Goal: Transaction & Acquisition: Purchase product/service

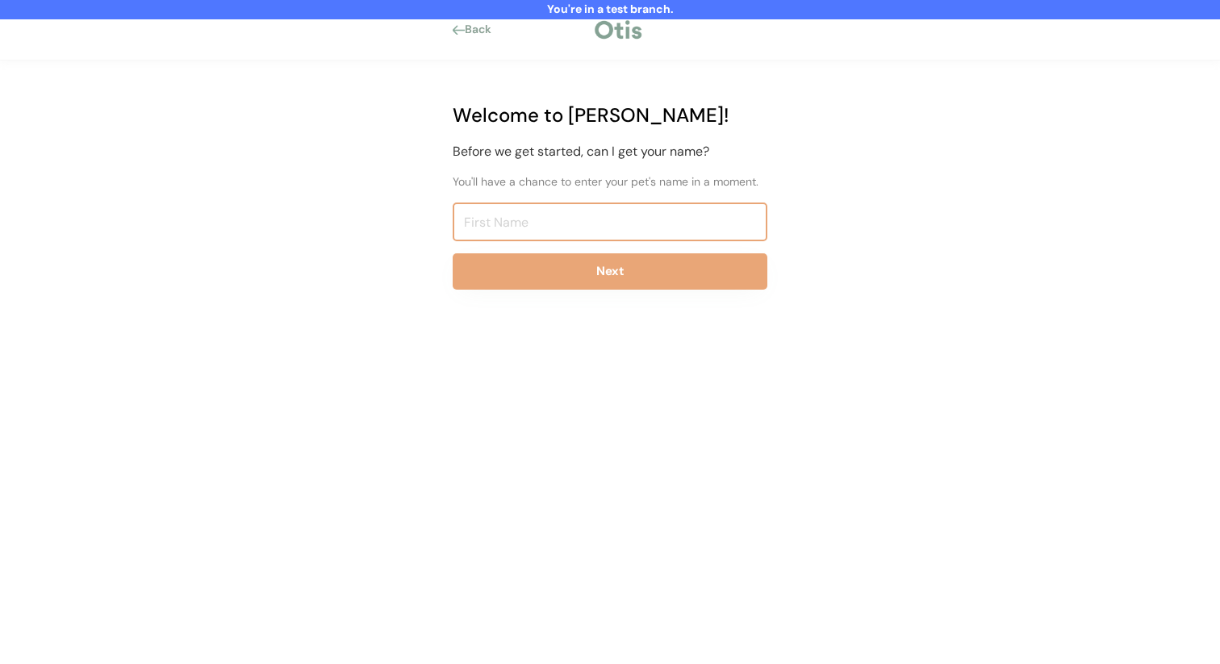
click at [493, 227] on input "input" at bounding box center [610, 221] width 315 height 39
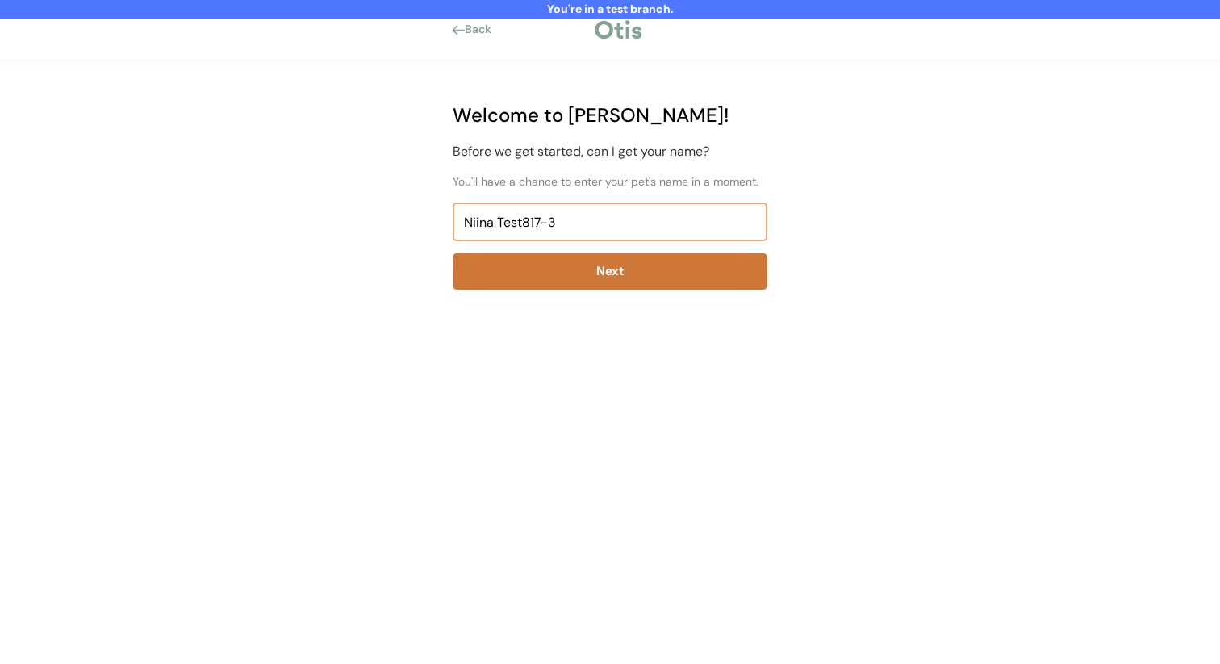
type input "Niina Test817-3"
click at [497, 261] on button "Next" at bounding box center [610, 271] width 315 height 36
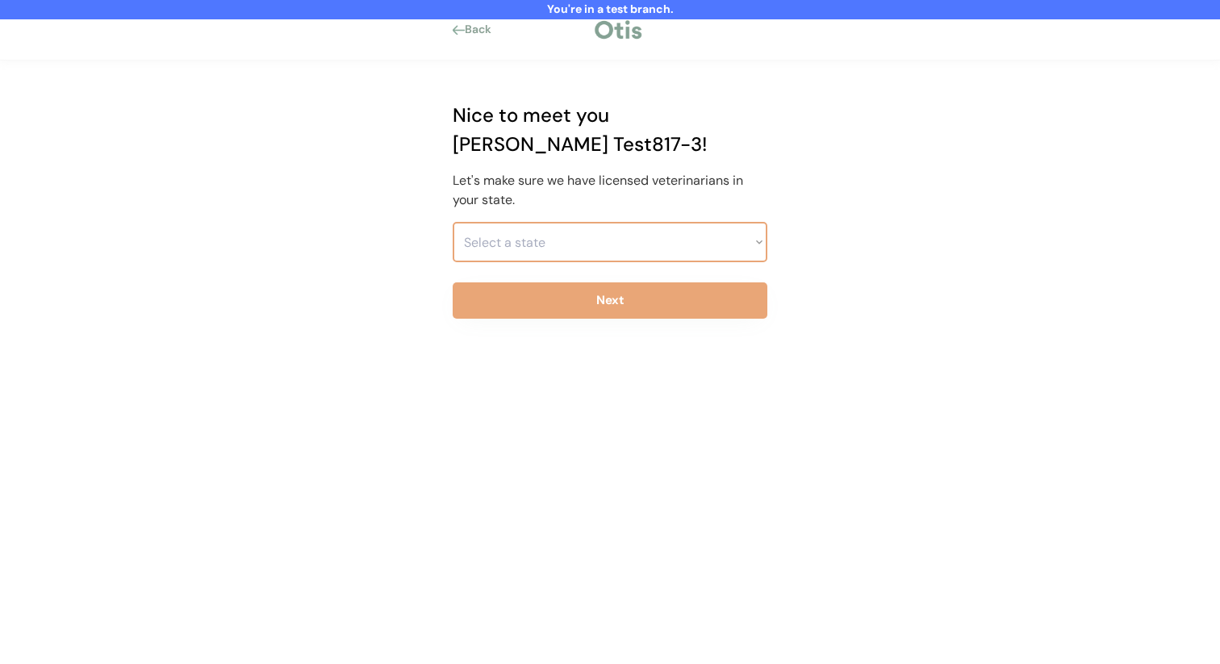
click at [527, 222] on select "Select a state Alabama Alaska American Samoa Arizona Arkansas California Colora…" at bounding box center [610, 242] width 315 height 40
select select ""1348695171700984260__LOOKUP__1703261330881x637905330213908200""
click at [453, 222] on select "Select a state Alabama Alaska American Samoa Arizona Arkansas California Colora…" at bounding box center [610, 242] width 315 height 40
click at [529, 282] on button "Next" at bounding box center [610, 300] width 315 height 36
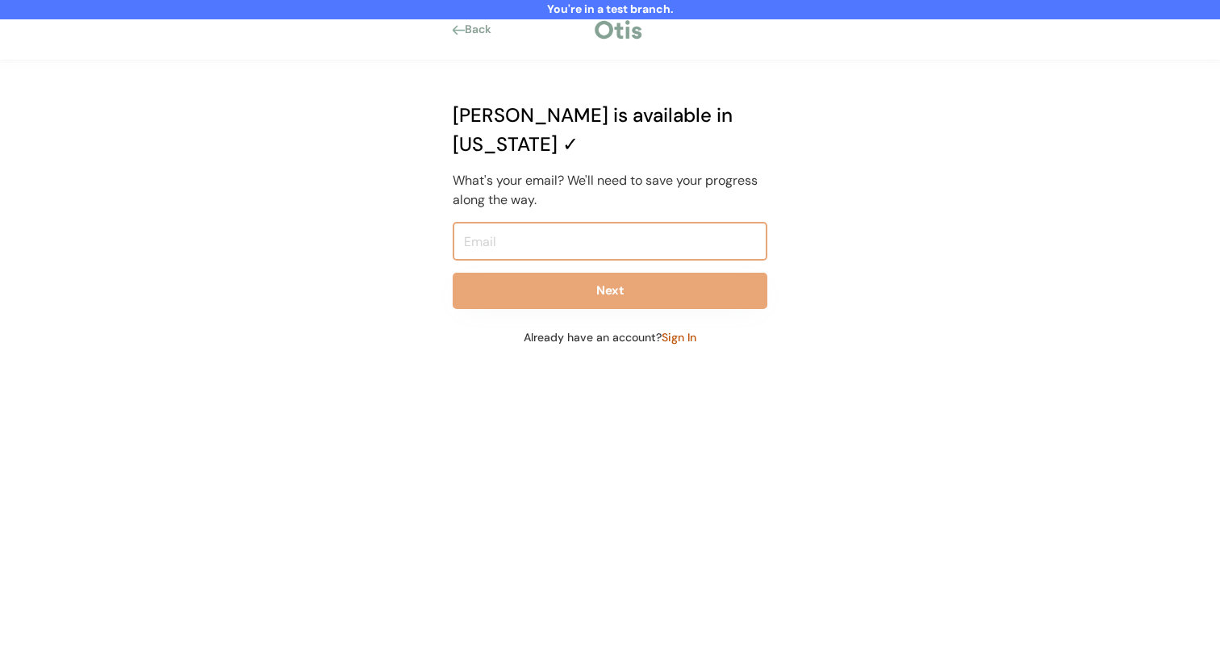
click at [554, 222] on input "email" at bounding box center [610, 241] width 315 height 39
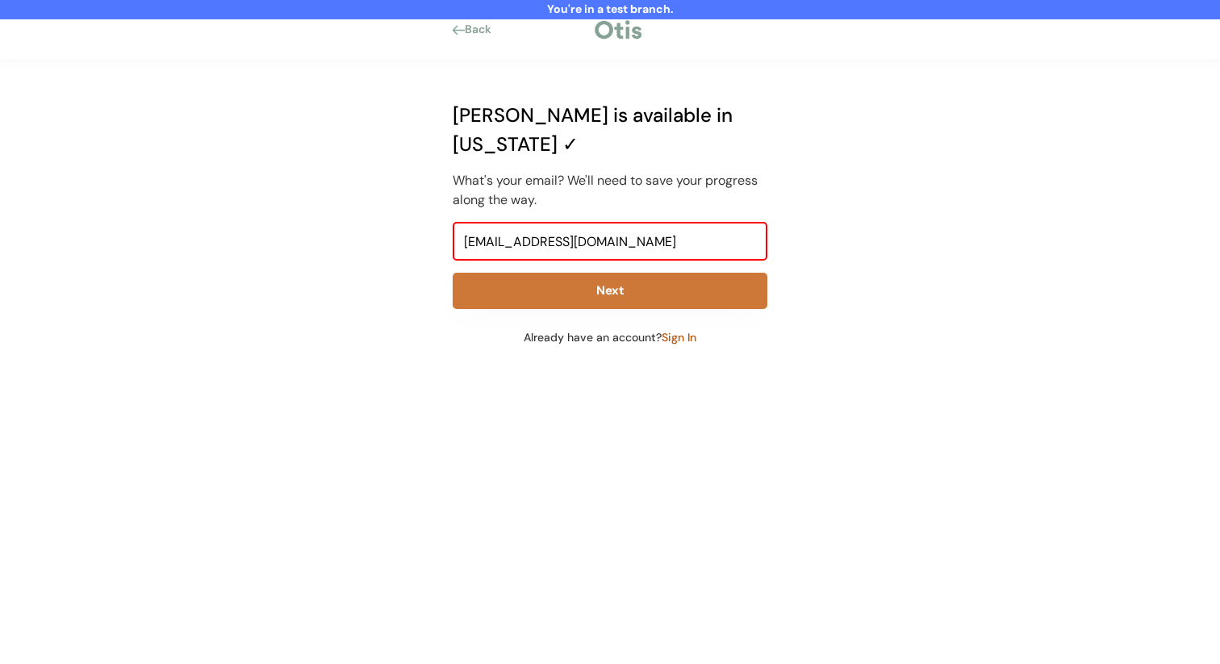
type input "niina+test817-3@otisforpets.com"
click at [549, 273] on button "Next" at bounding box center [610, 291] width 315 height 36
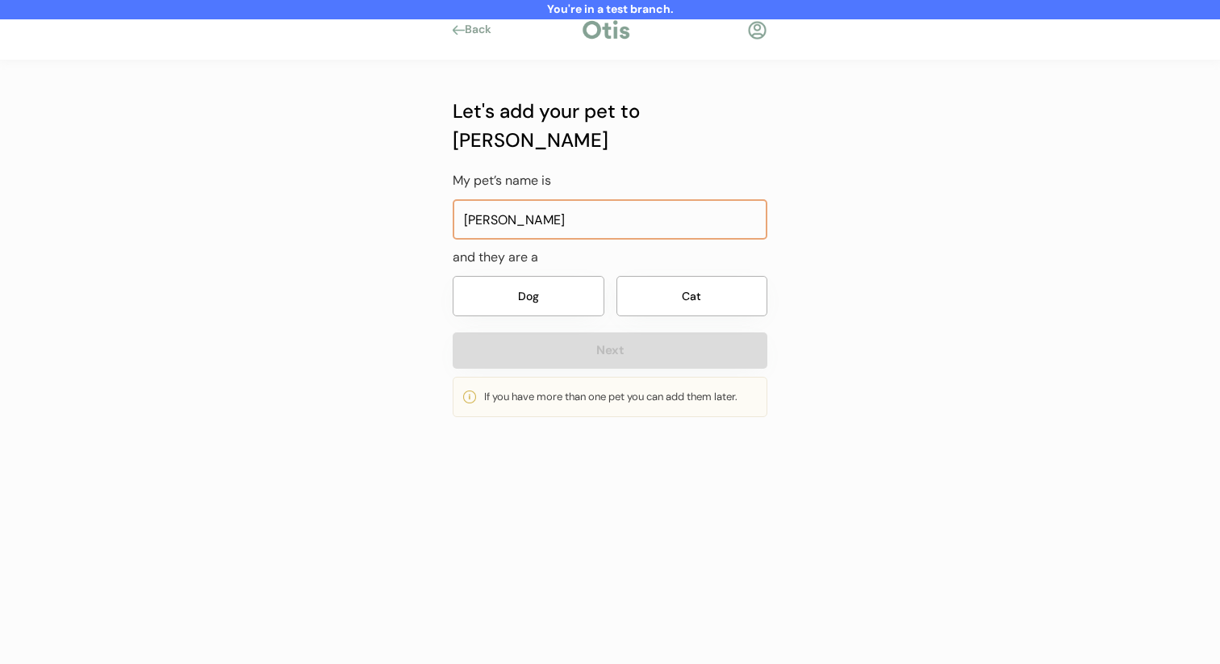
type input "Maggie"
click at [541, 276] on button "Dog" at bounding box center [529, 296] width 152 height 40
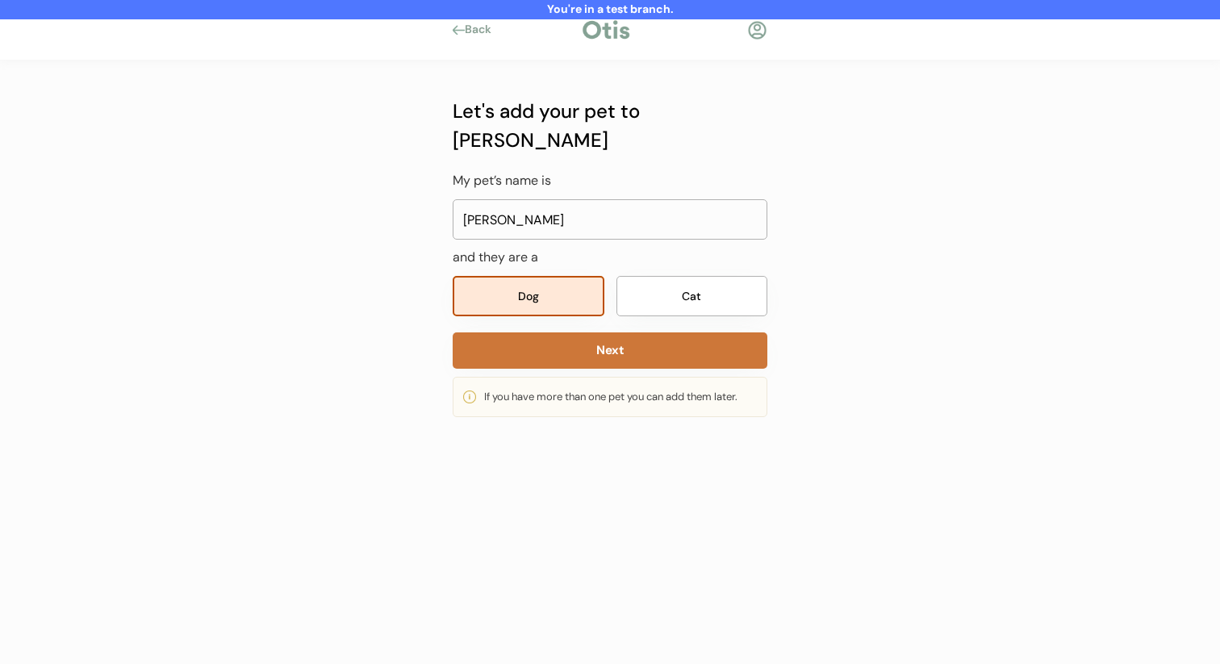
click at [541, 332] on button "Next" at bounding box center [610, 350] width 315 height 36
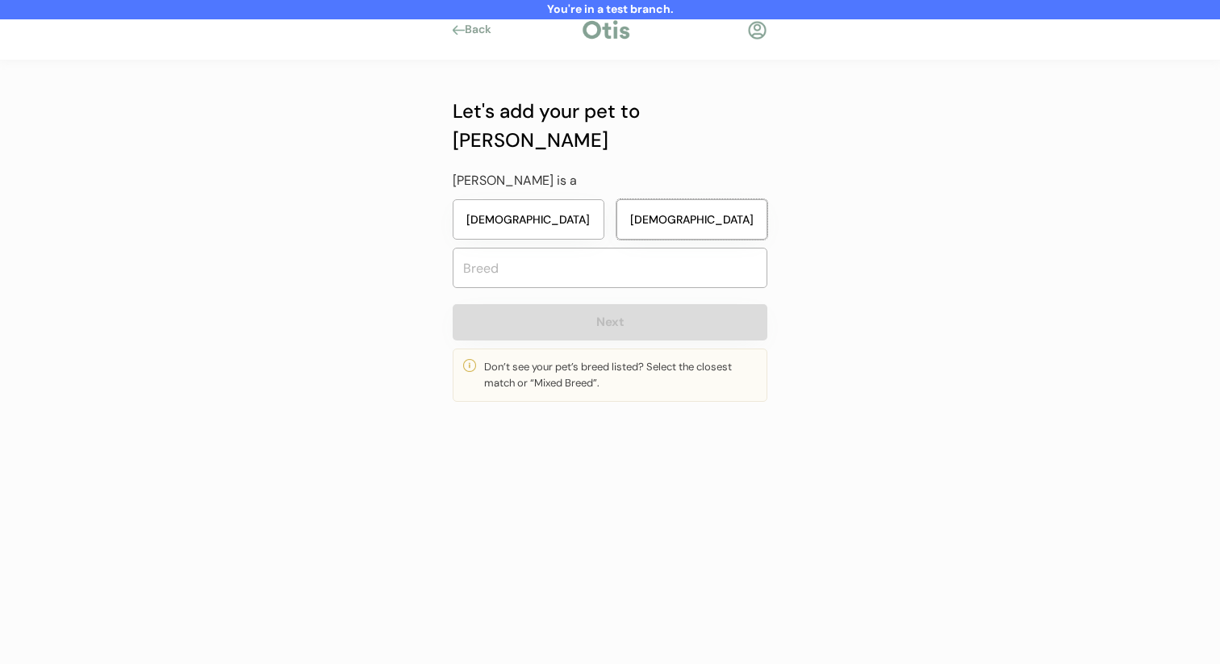
click at [711, 199] on button "Male" at bounding box center [692, 219] width 152 height 40
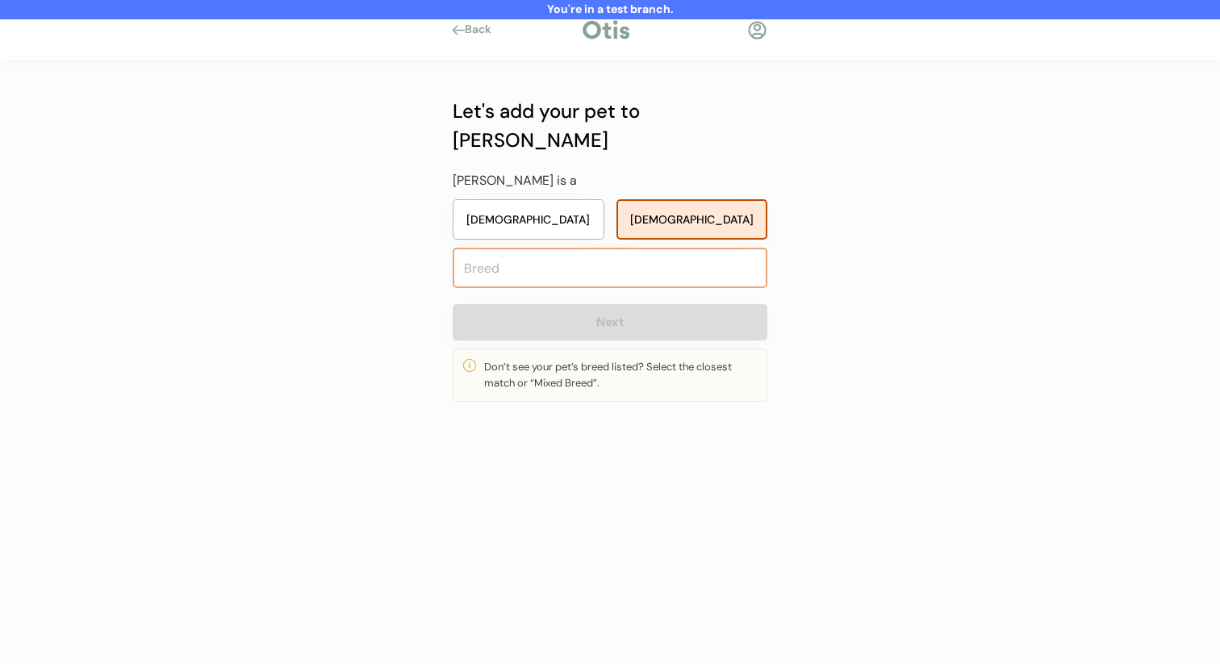
click at [678, 256] on input "text" at bounding box center [610, 268] width 315 height 40
type input "mixed"
type input "mixed Breed"
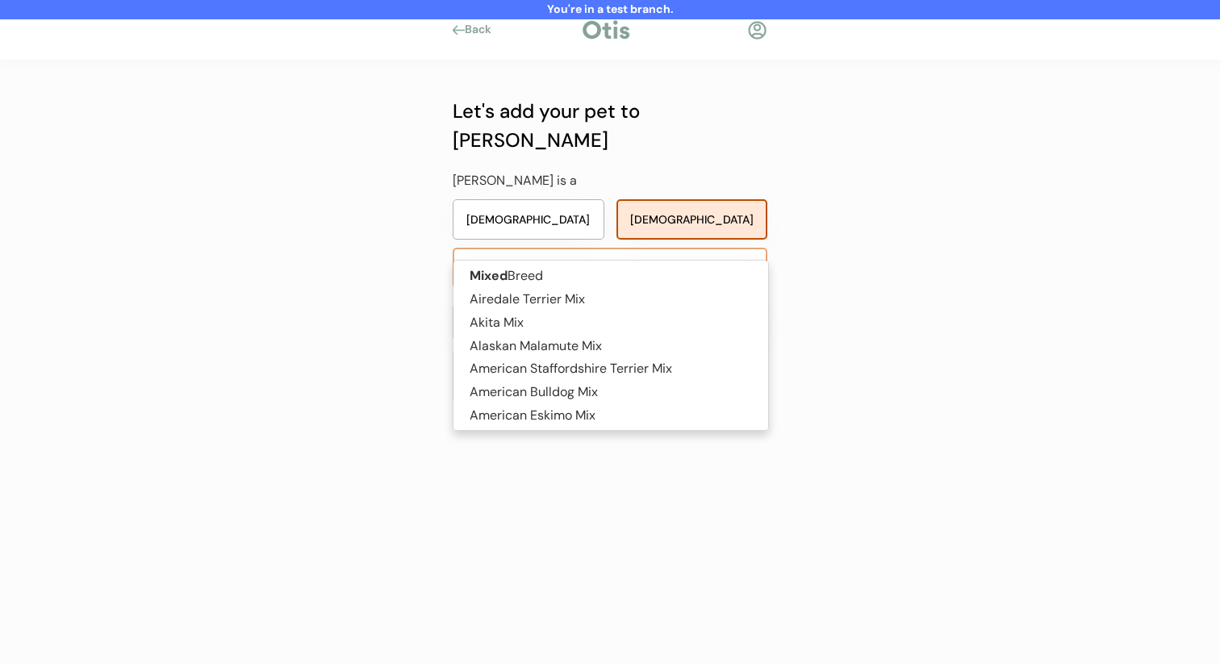
type input "mixed"
click at [534, 199] on button "Female" at bounding box center [529, 219] width 152 height 40
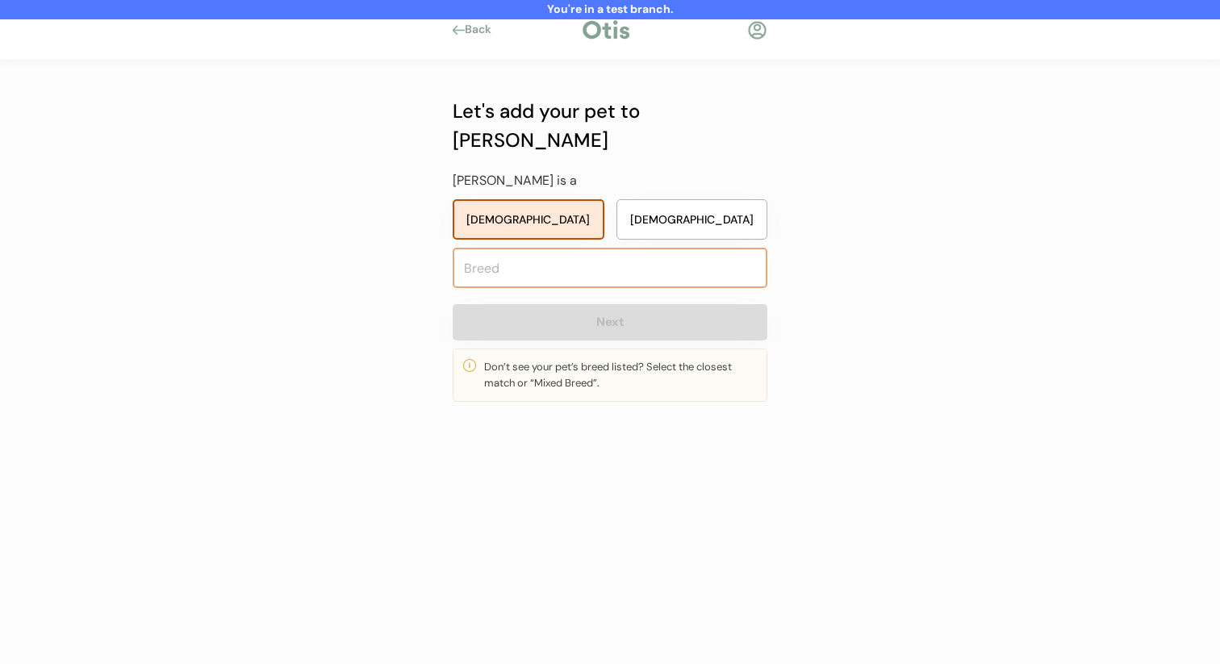
click at [555, 248] on input "text" at bounding box center [610, 268] width 315 height 40
type input "mi"
type input "miniature Bull Terrier"
type input "mix"
type input "mixed Breed"
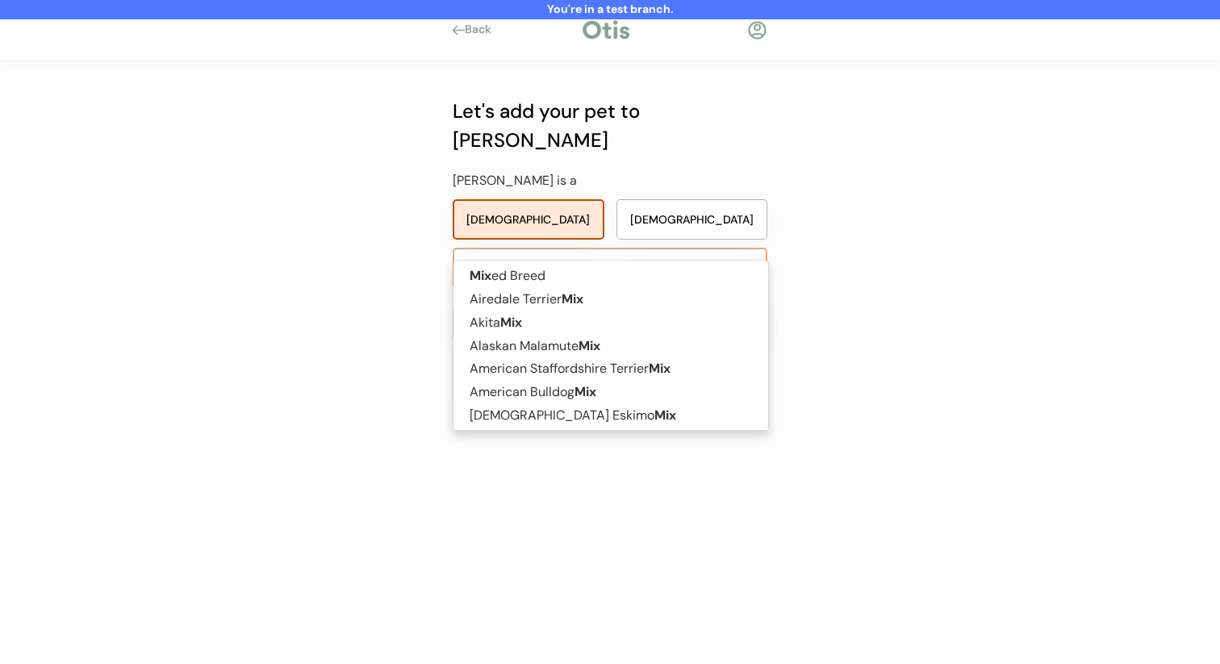
type input "mixed"
click at [557, 260] on span "Mixed Breed Airedale Terrier Mix Akita Mix Alaskan Malamute Mix American Staffo…" at bounding box center [611, 345] width 316 height 171
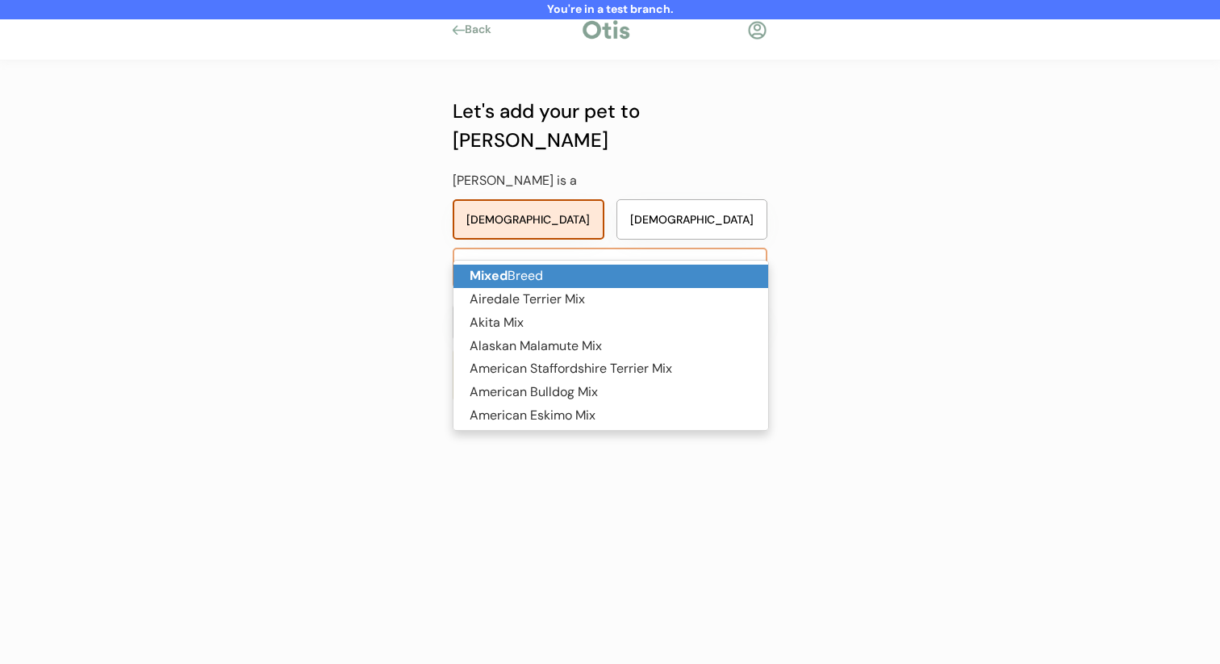
click at [557, 273] on p "Mixed Breed" at bounding box center [610, 276] width 315 height 23
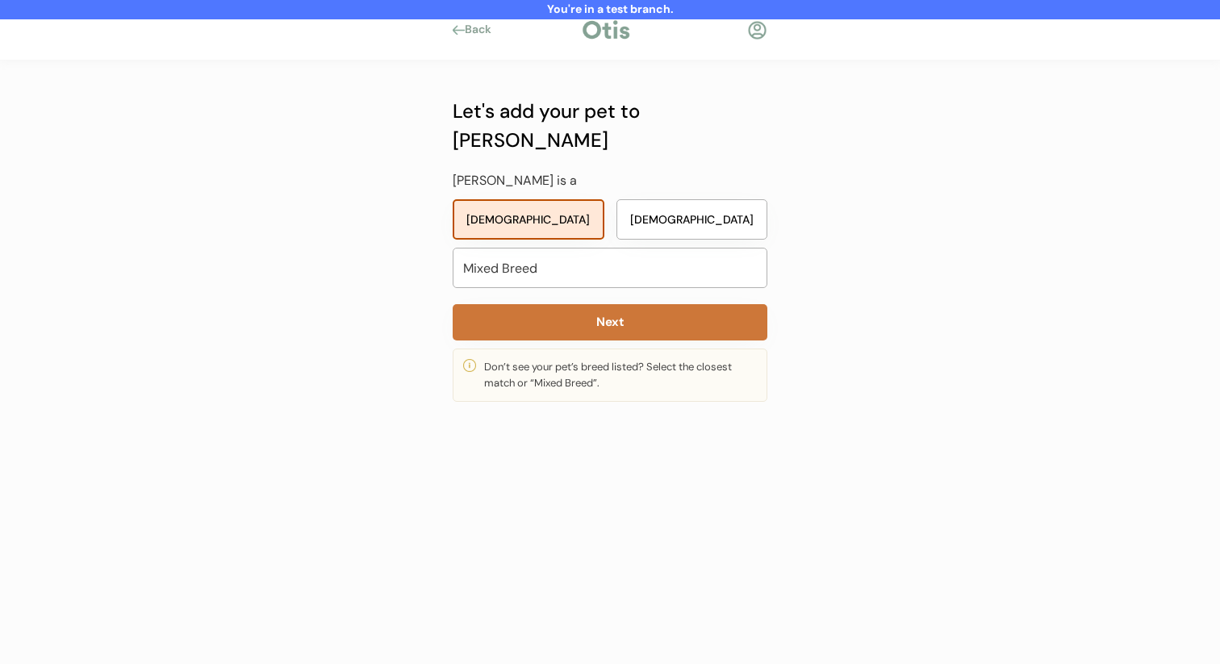
type input "Mixed Breed"
click at [557, 315] on div "Let's add your pet to Otis Maggie is a Female Male Mixed Breed mixed Next Don’t…" at bounding box center [610, 249] width 315 height 305
click at [558, 304] on button "Next" at bounding box center [610, 322] width 315 height 36
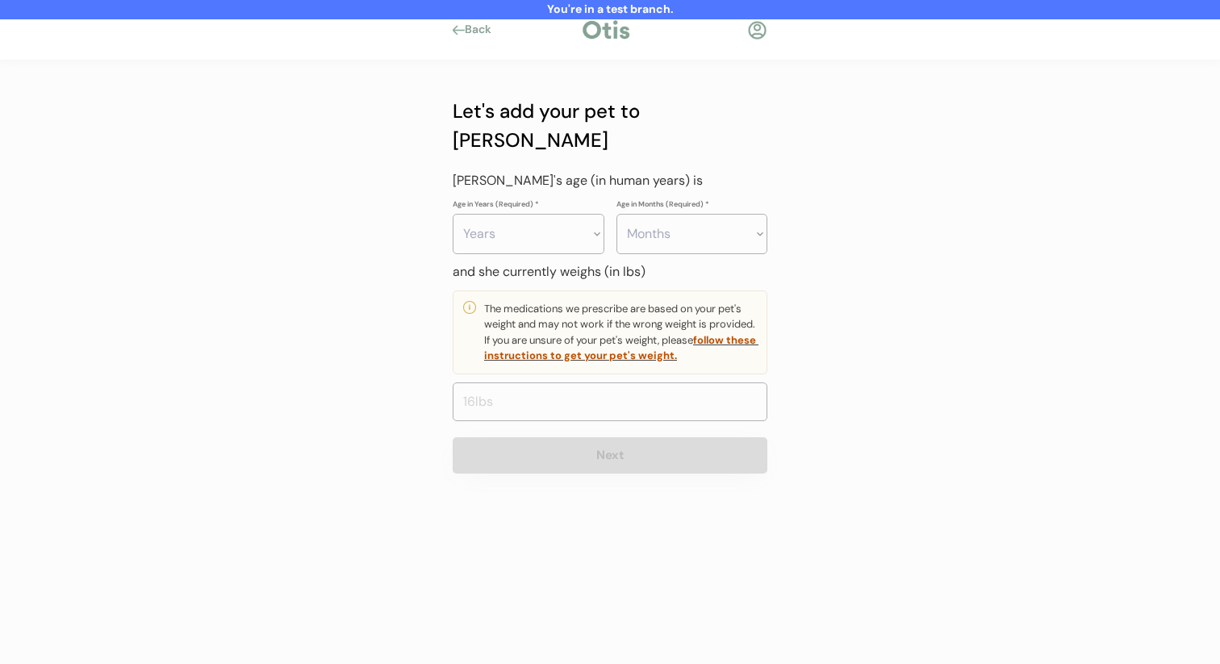
click at [551, 214] on select "Years 0 1 2 3 4 5 6 7 8 9 10 11 12 13 14 15 16 17 18 19 20" at bounding box center [529, 234] width 152 height 40
select select "3"
click at [453, 214] on select "Years 0 1 2 3 4 5 6 7 8 9 10 11 12 13 14 15 16 17 18 19 20" at bounding box center [529, 234] width 152 height 40
click at [679, 214] on select "Months 0 1 2 3 4 5 6 7 8 9 10 11" at bounding box center [692, 234] width 152 height 40
select select "4"
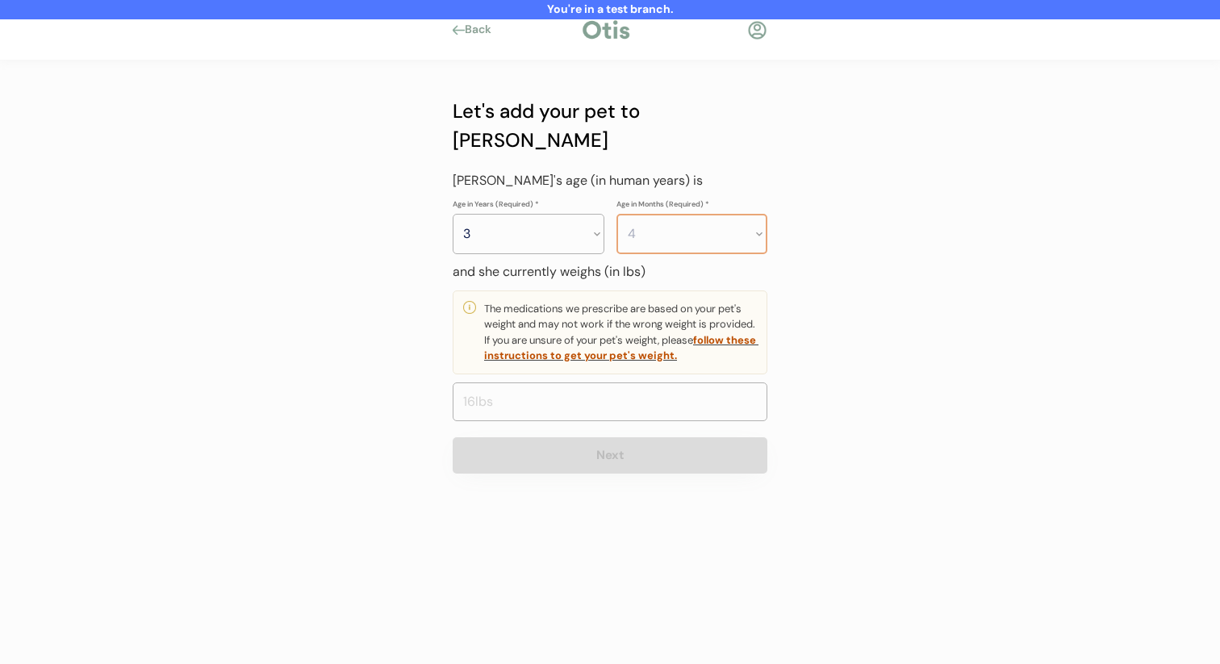
click at [616, 214] on select "Months 0 1 2 3 4 5 6 7 8 9 10 11" at bounding box center [692, 234] width 152 height 40
click at [640, 382] on input "input" at bounding box center [610, 401] width 315 height 39
type input "22.0"
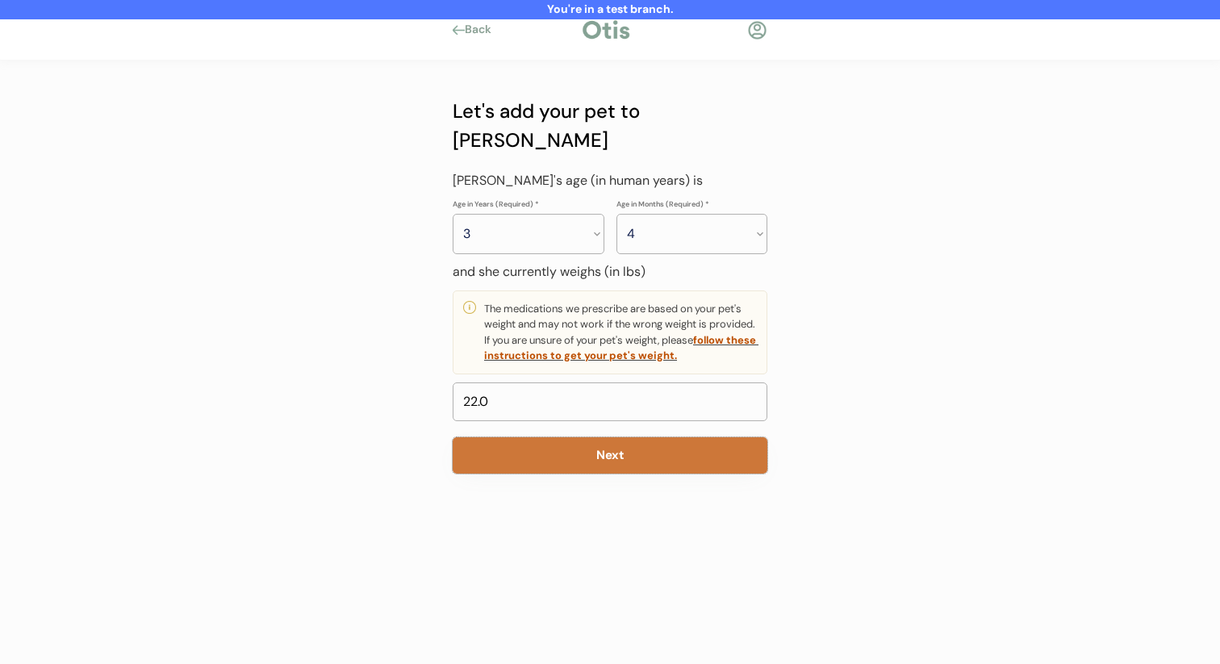
click at [632, 443] on button "Next" at bounding box center [610, 455] width 315 height 36
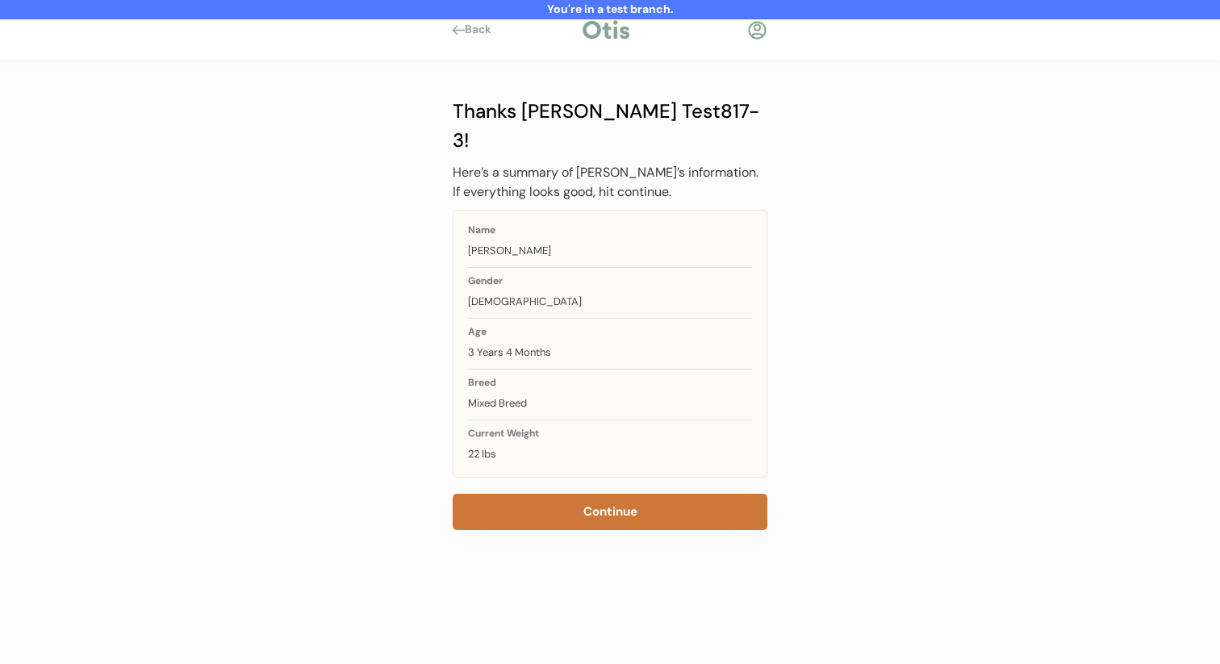
click at [620, 497] on button "Continue" at bounding box center [610, 512] width 315 height 36
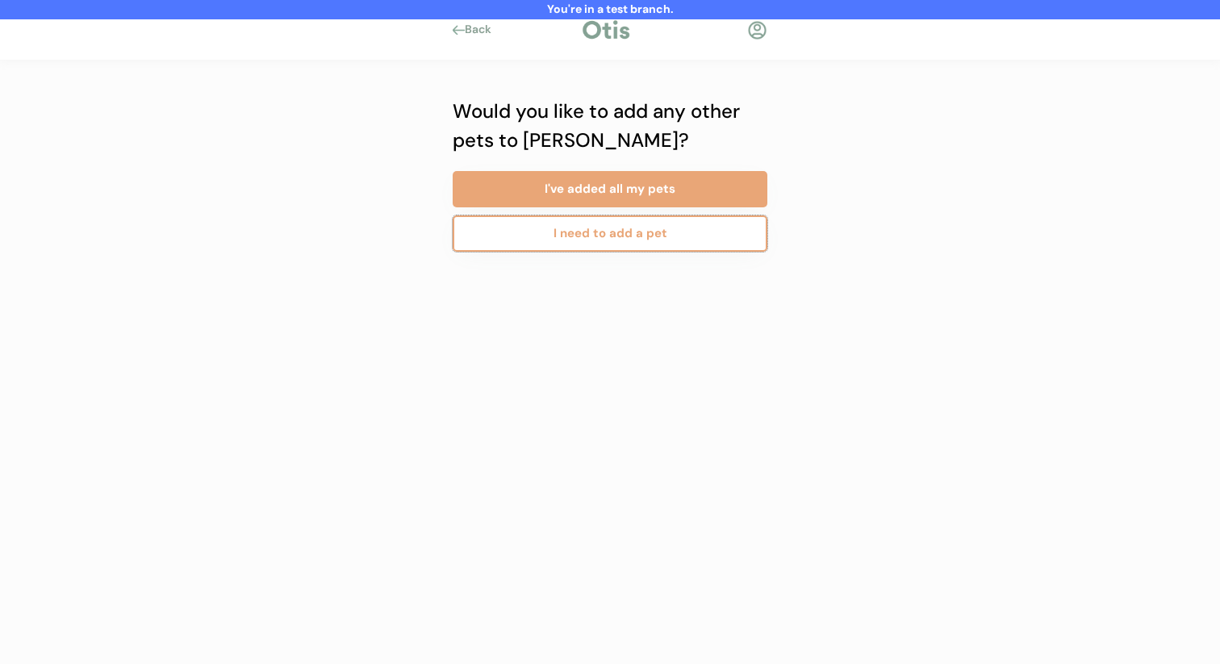
click at [661, 250] on button "I need to add a pet" at bounding box center [610, 233] width 315 height 36
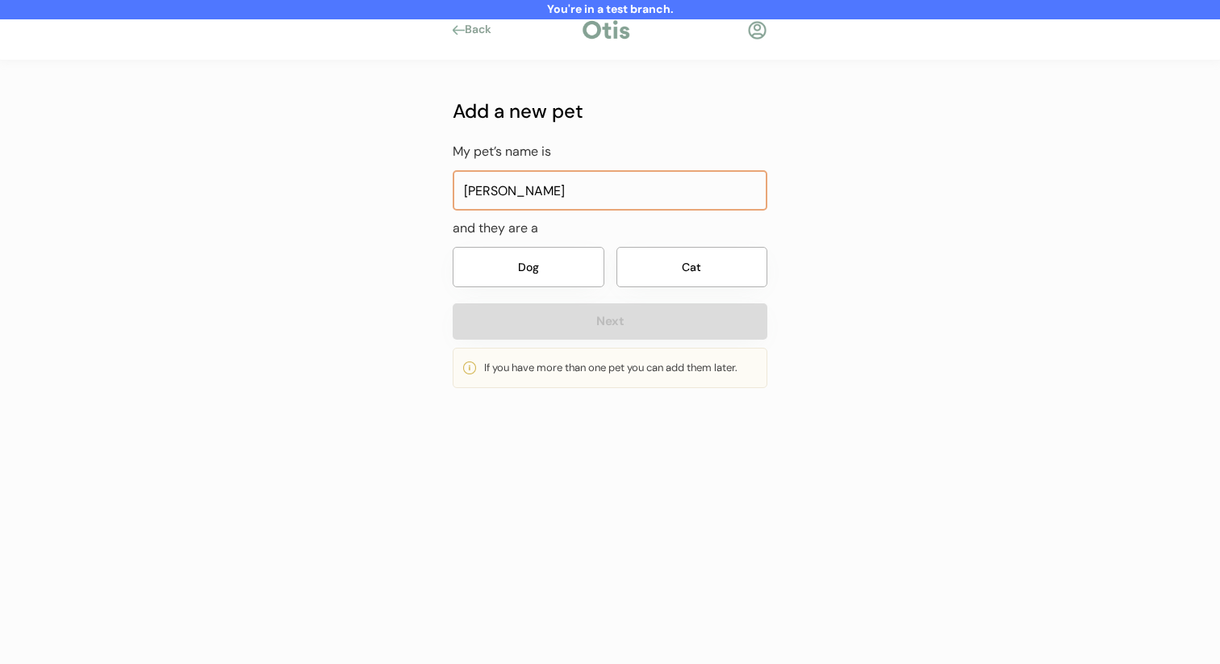
type input "[PERSON_NAME]"
click at [586, 262] on button "Dog" at bounding box center [529, 267] width 152 height 40
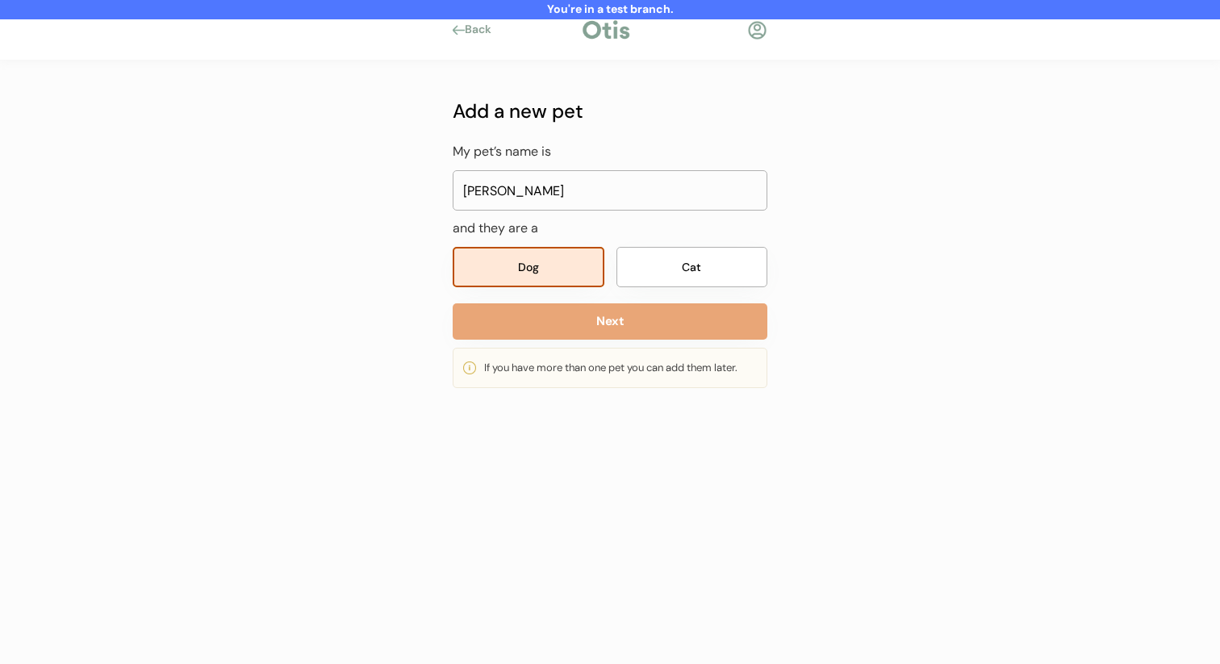
click at [586, 323] on button "Next" at bounding box center [610, 321] width 315 height 36
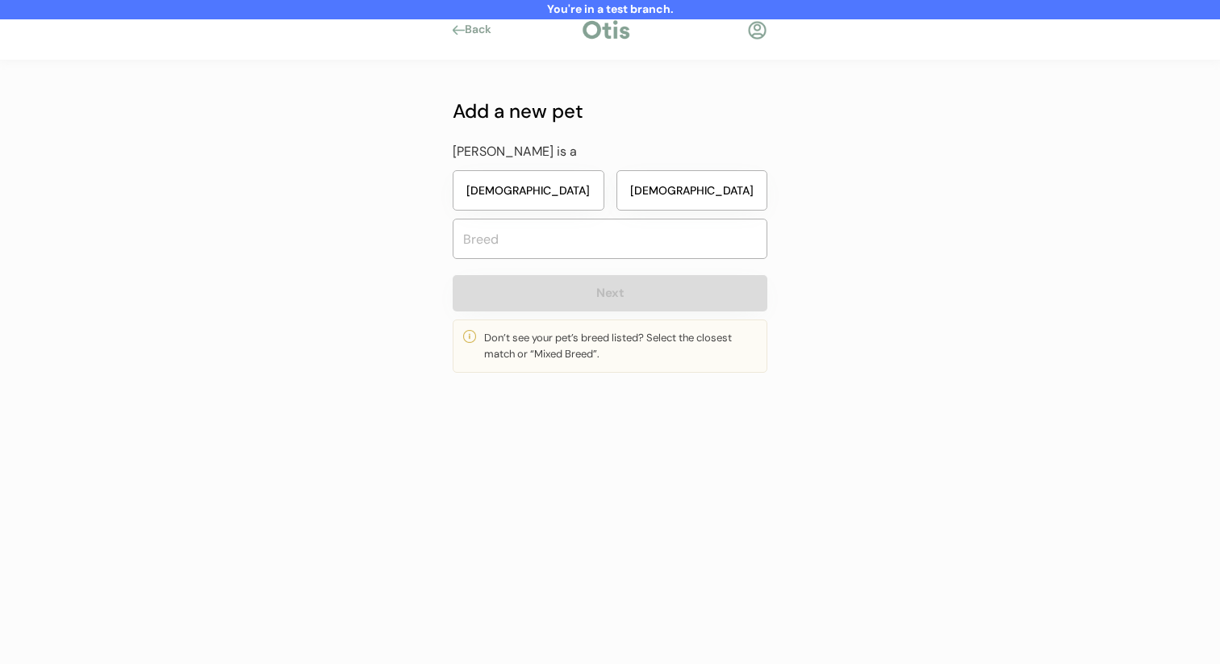
click at [655, 181] on button "[DEMOGRAPHIC_DATA]" at bounding box center [692, 190] width 152 height 40
click at [582, 202] on button "[DEMOGRAPHIC_DATA]" at bounding box center [529, 190] width 152 height 40
click at [582, 247] on input "text" at bounding box center [610, 239] width 315 height 40
type input "mixed"
type input "mixed Breed"
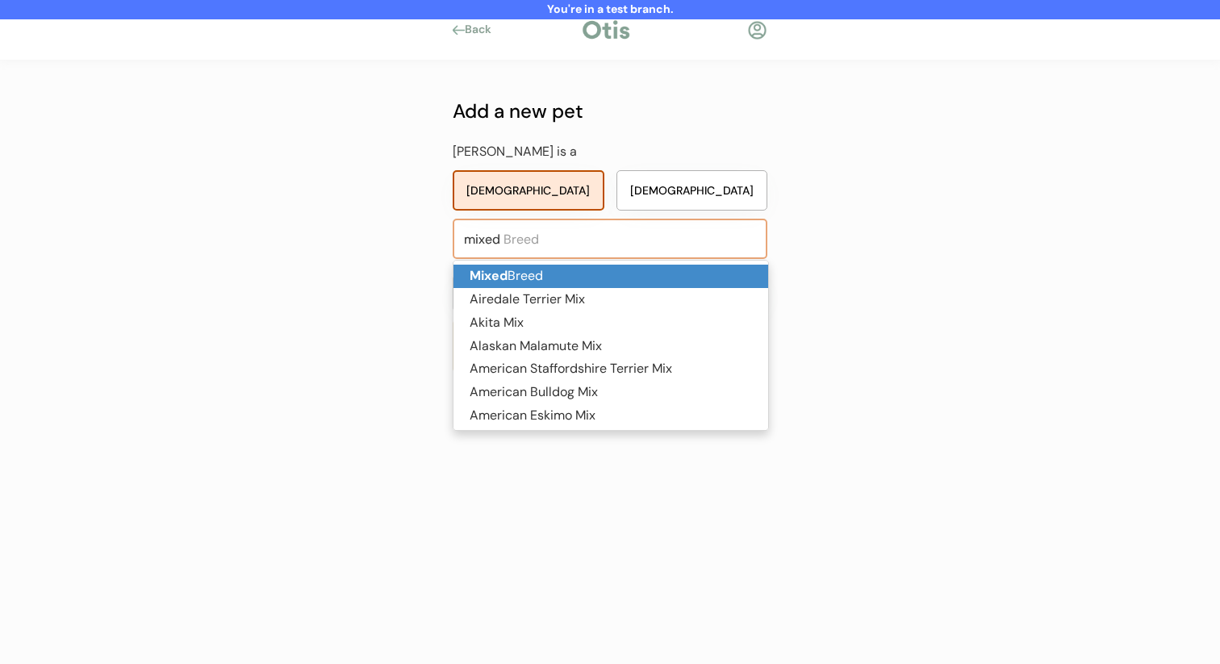
click at [579, 273] on p "Mixed Breed" at bounding box center [610, 276] width 315 height 23
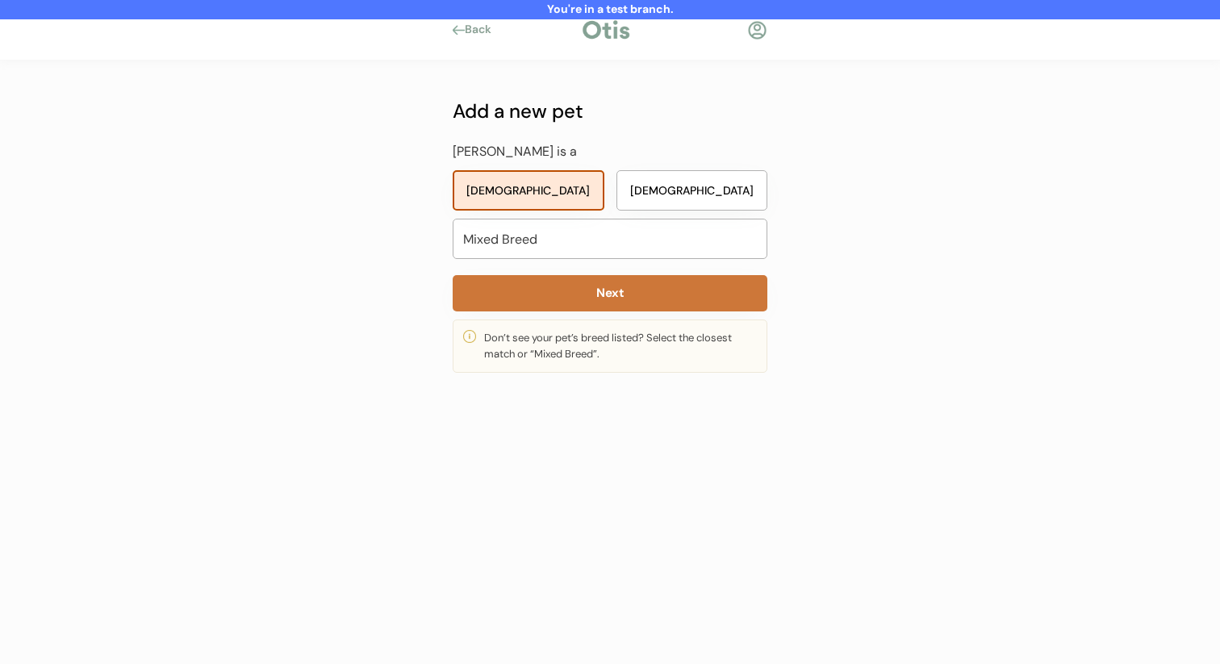
type input "Mixed Breed"
click at [582, 302] on button "Next" at bounding box center [610, 293] width 315 height 36
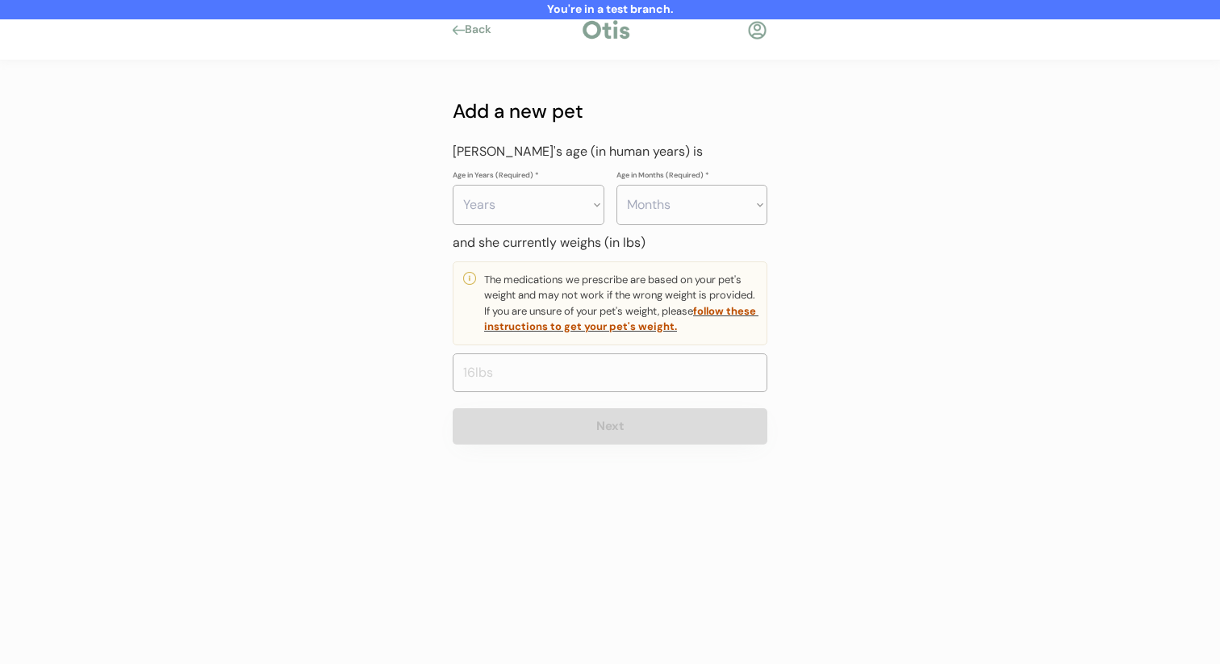
click at [542, 202] on select "Years 0 1 2 3 4 5 6 7 8 9 10 11 12 13 14 15 16 17 18 19 20" at bounding box center [529, 205] width 152 height 40
select select "3"
click at [453, 185] on select "Years 0 1 2 3 4 5 6 7 8 9 10 11 12 13 14 15 16 17 18 19 20" at bounding box center [529, 205] width 152 height 40
click at [674, 192] on select "Months 0 1 2 3 4 5 6 7 8 9 10 11" at bounding box center [692, 205] width 152 height 40
select select "4"
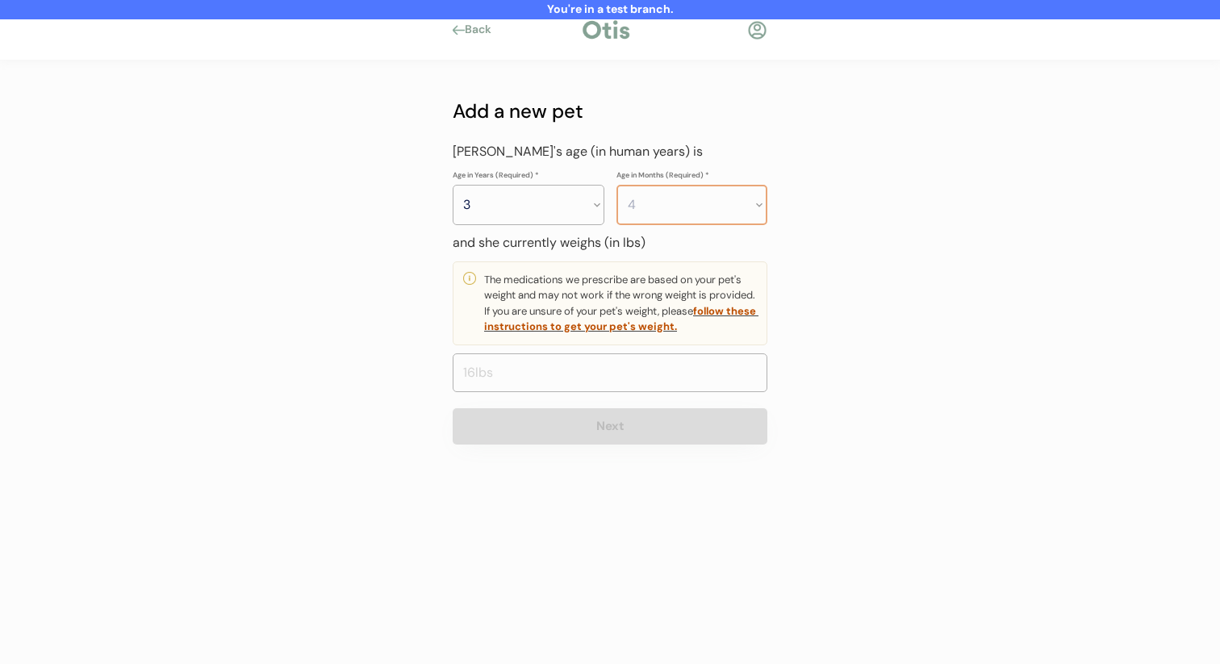
click at [616, 185] on select "Months 0 1 2 3 4 5 6 7 8 9 10 11" at bounding box center [692, 205] width 152 height 40
click at [616, 355] on input "input" at bounding box center [610, 372] width 315 height 39
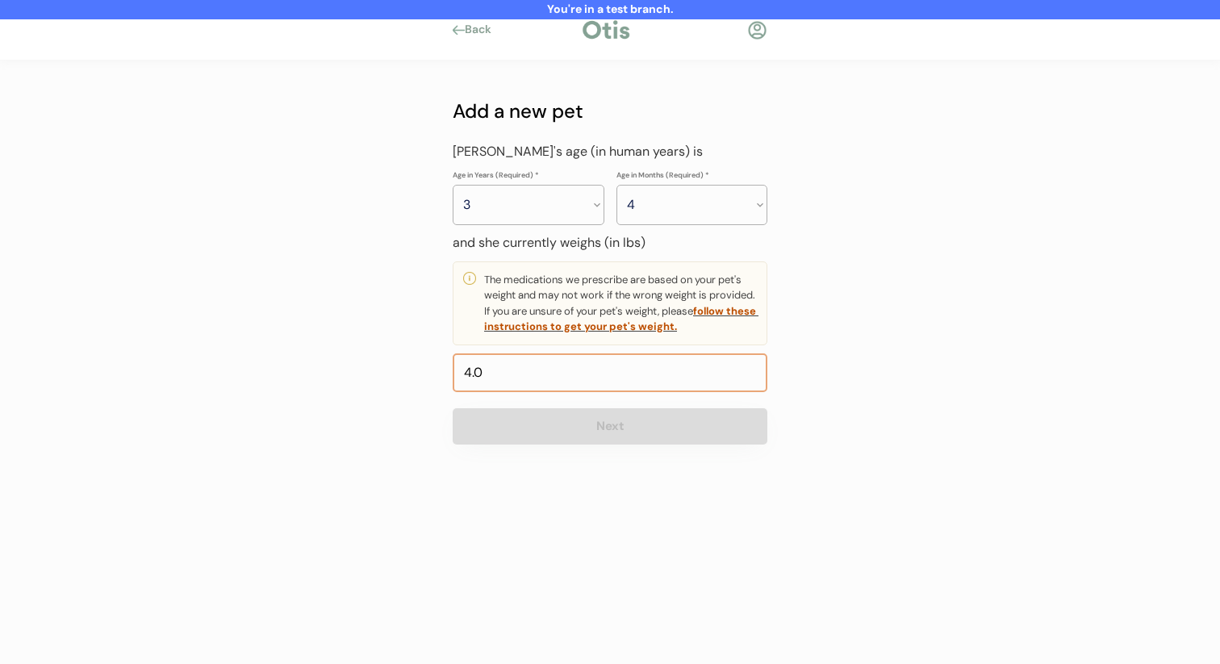
type input "44.0"
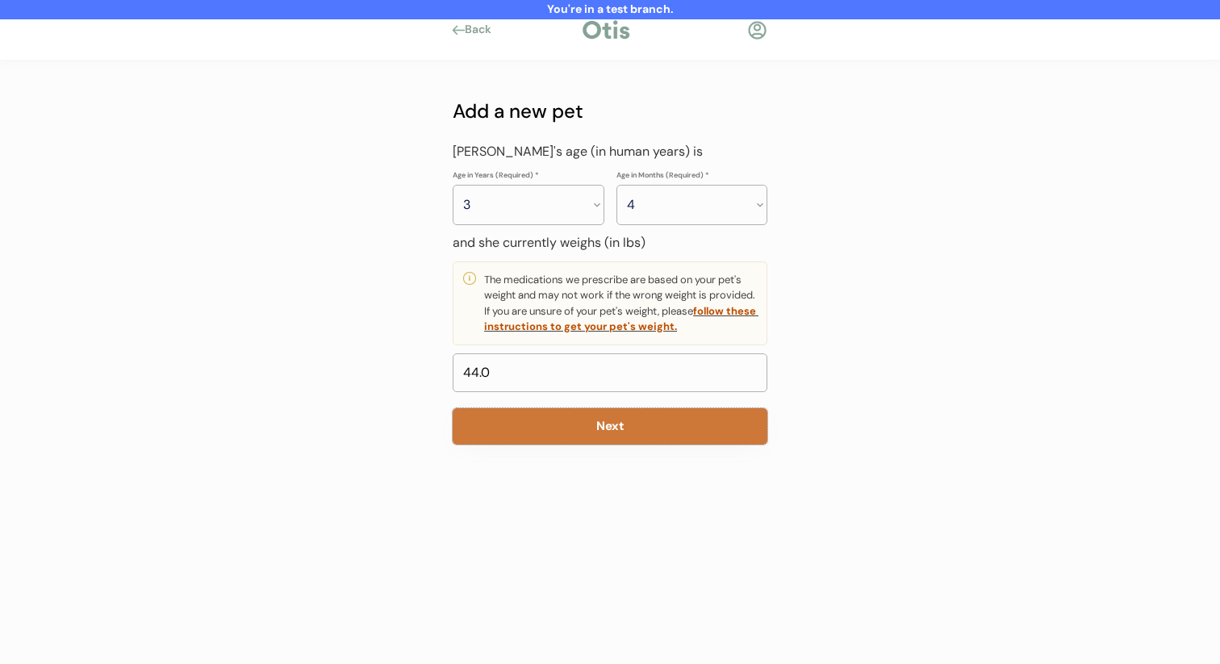
click at [588, 408] on button "Next" at bounding box center [610, 426] width 315 height 36
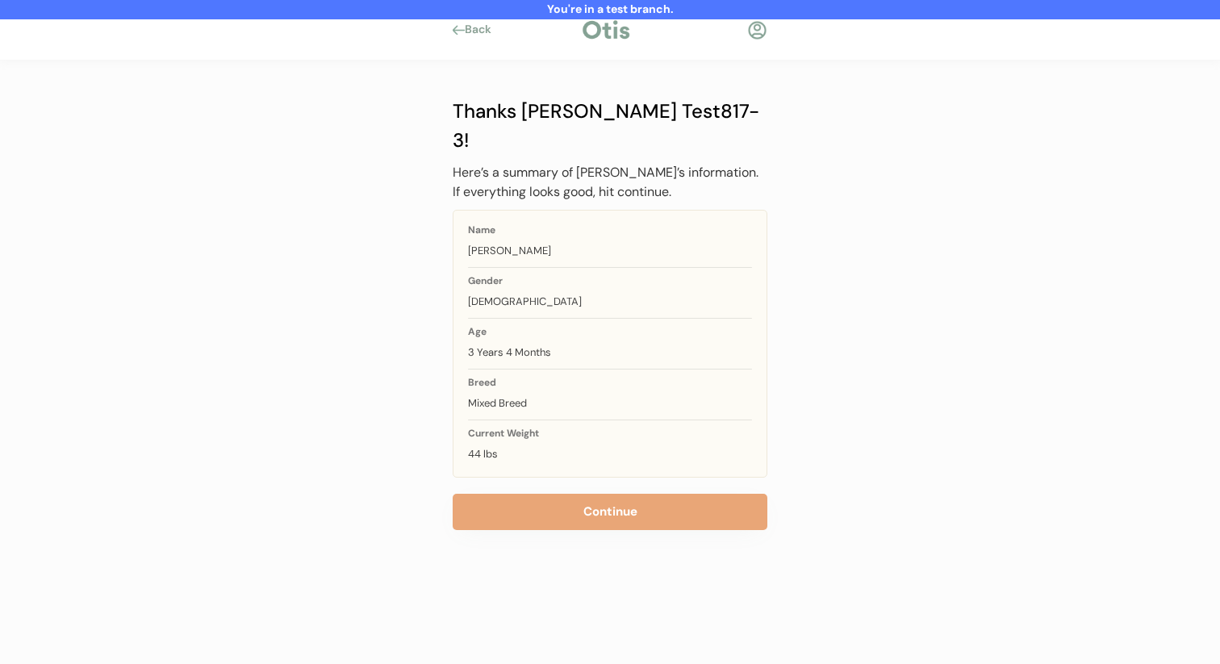
click at [589, 494] on button "Continue" at bounding box center [610, 512] width 315 height 36
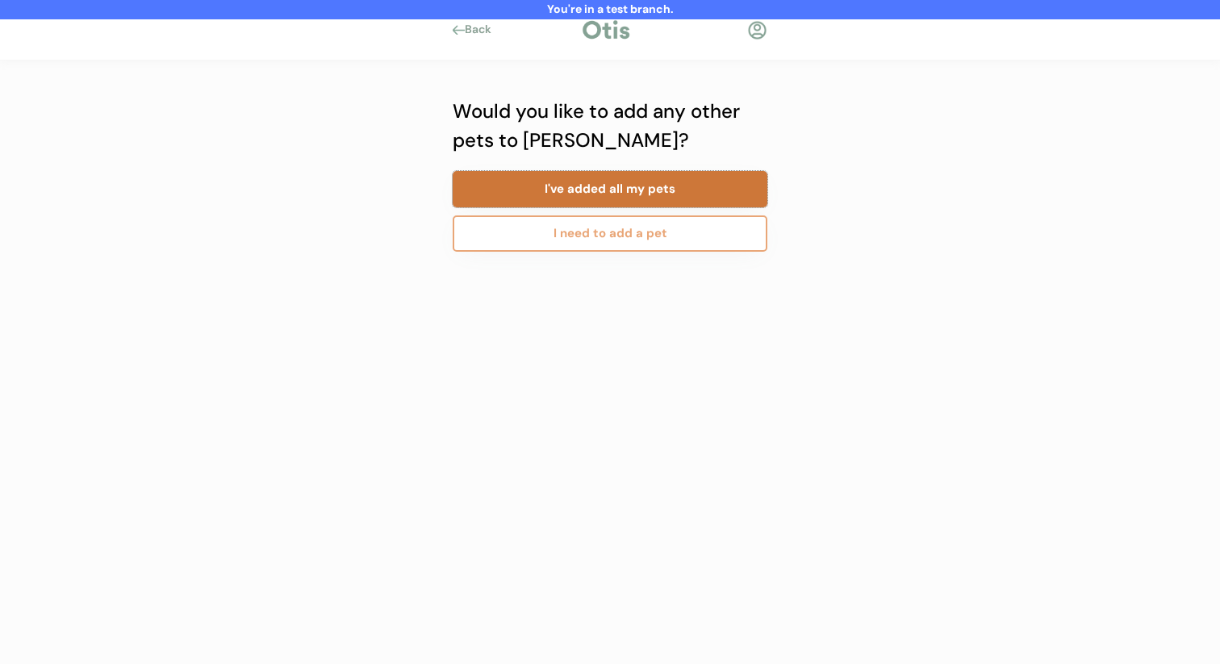
click at [632, 190] on button "I've added all my pets" at bounding box center [610, 189] width 315 height 36
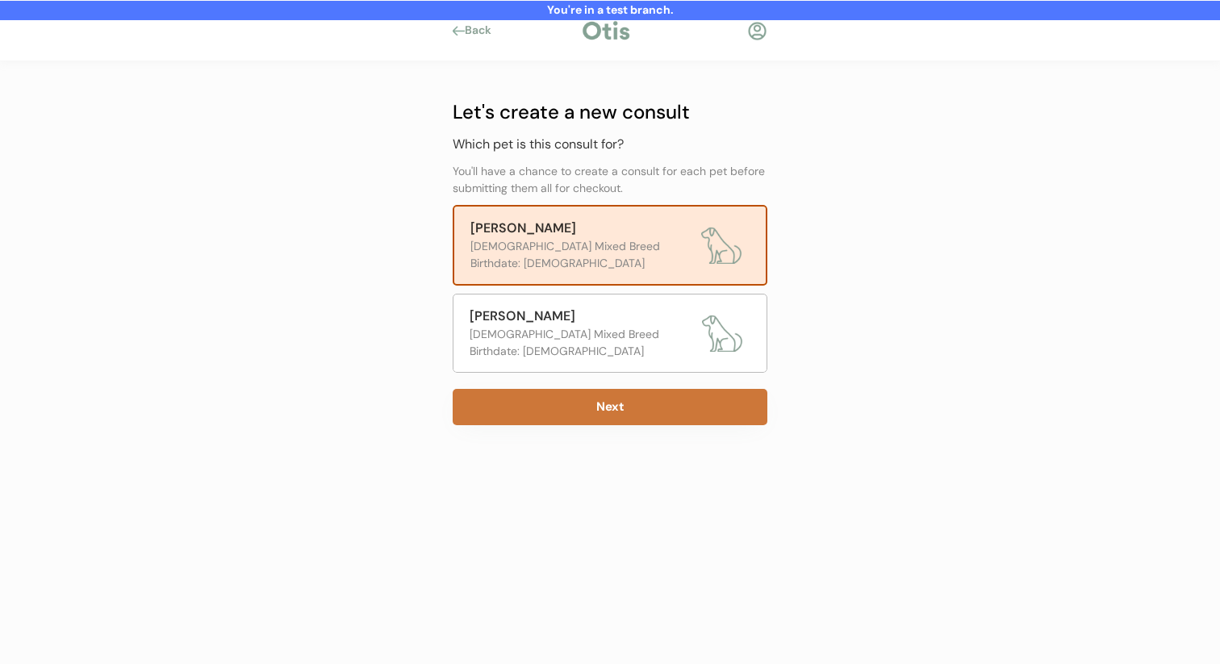
click at [586, 414] on button "Next" at bounding box center [610, 407] width 315 height 36
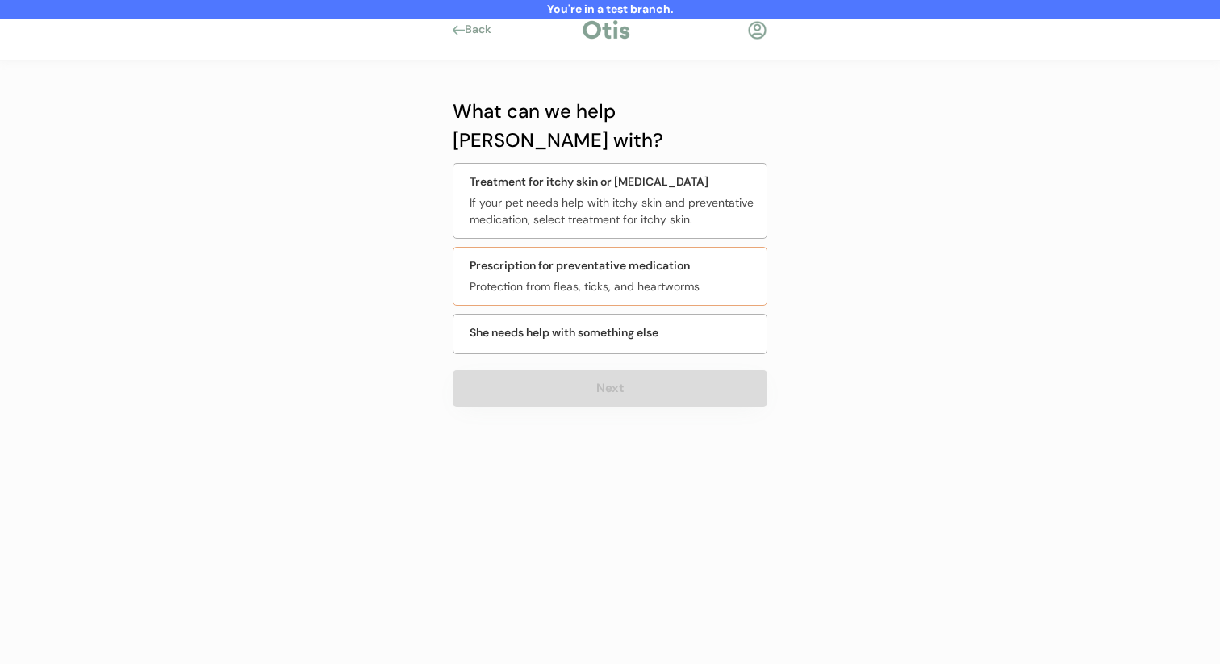
click at [606, 268] on div "Prescription for preventative medication Protection from fleas, ticks, and hear…" at bounding box center [610, 276] width 315 height 59
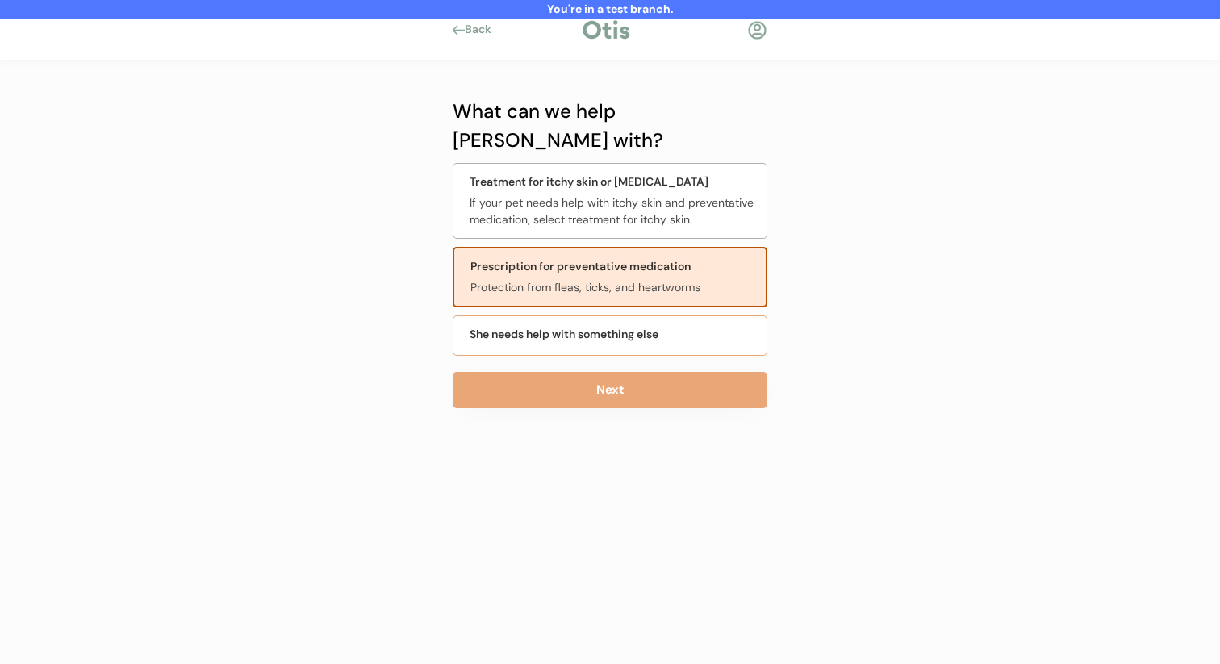
click at [603, 332] on div "What can we help [PERSON_NAME] with? Treatment for itchy skin or [MEDICAL_DATA]…" at bounding box center [610, 293] width 315 height 392
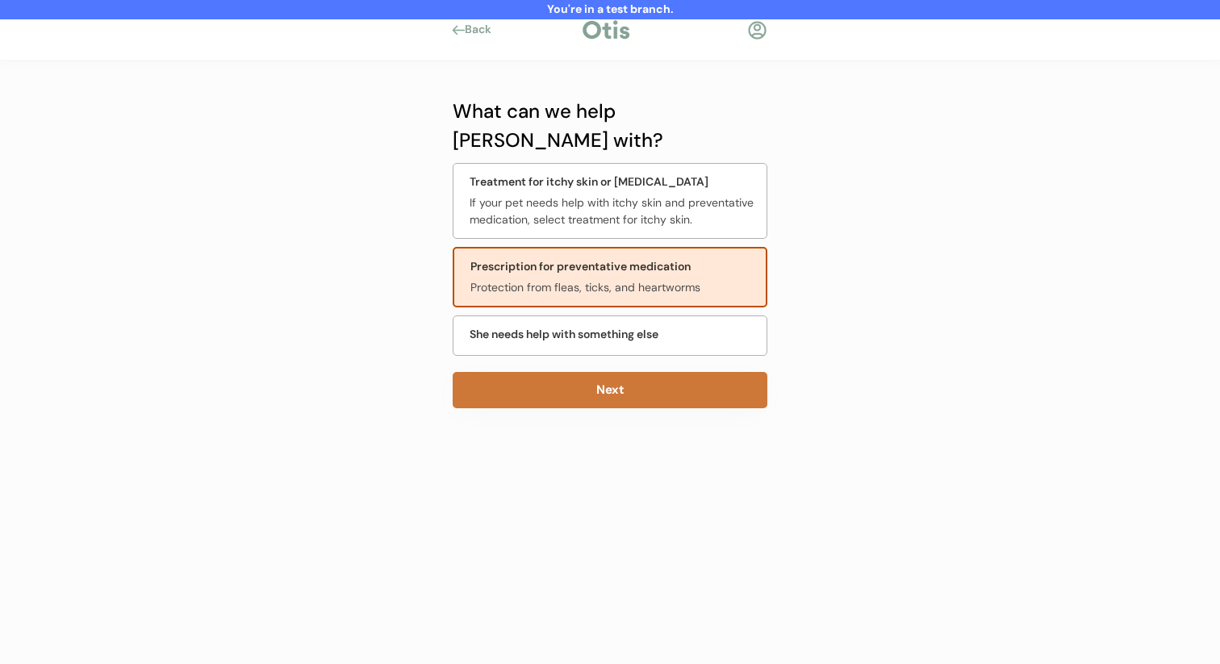
click at [583, 372] on button "Next" at bounding box center [610, 390] width 315 height 36
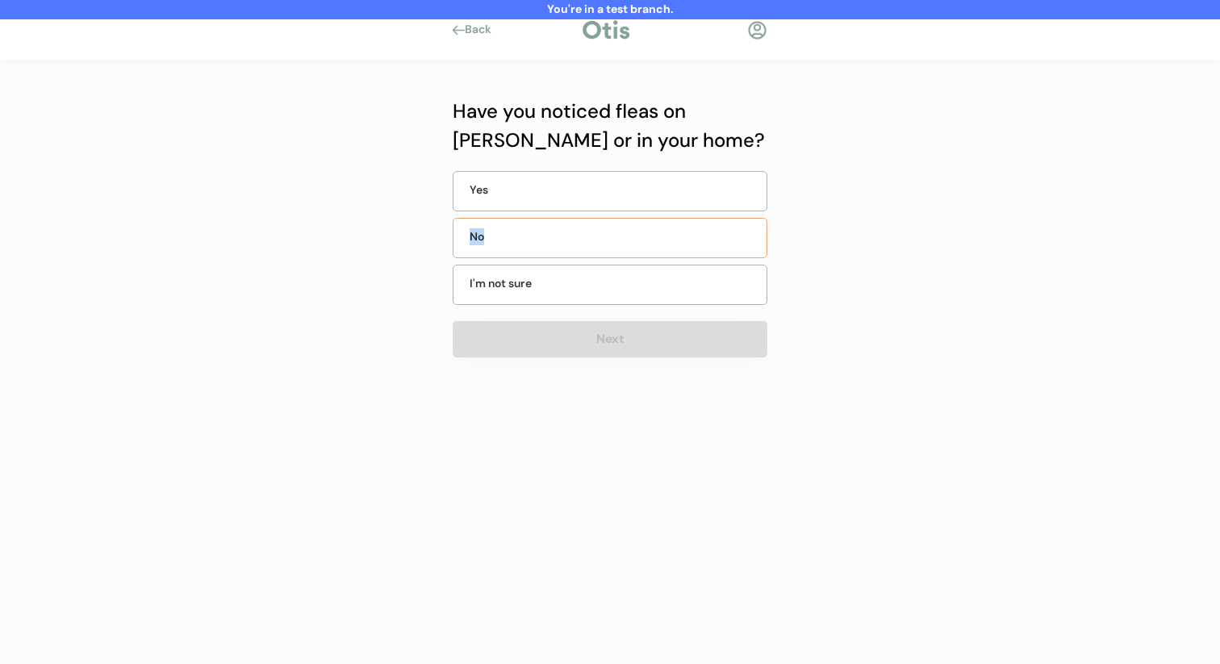
click at [607, 229] on div "No" at bounding box center [610, 238] width 315 height 40
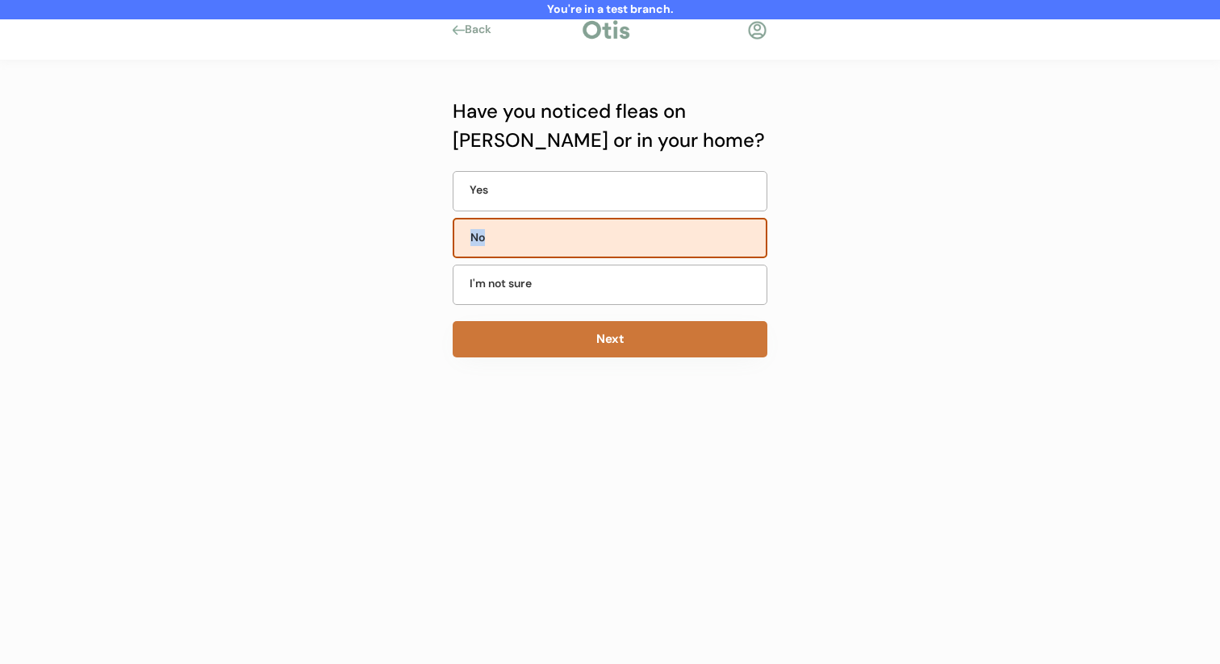
click at [555, 353] on button "Next" at bounding box center [610, 339] width 315 height 36
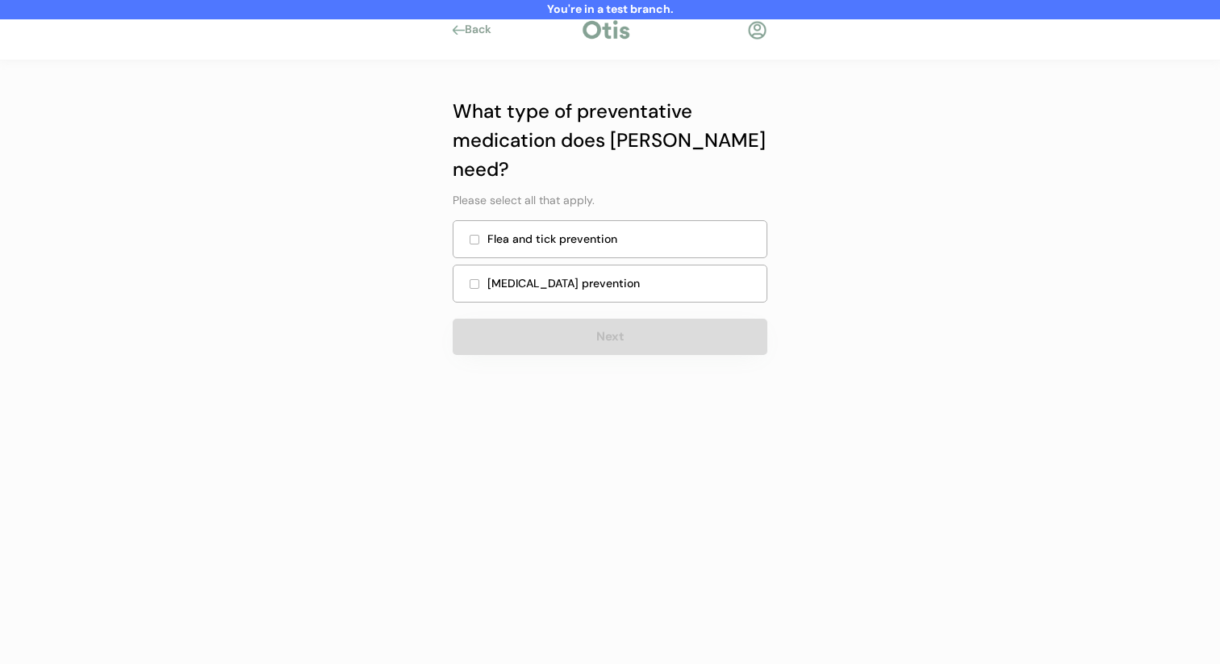
click at [618, 231] on div "Flea and tick prevention" at bounding box center [621, 239] width 269 height 17
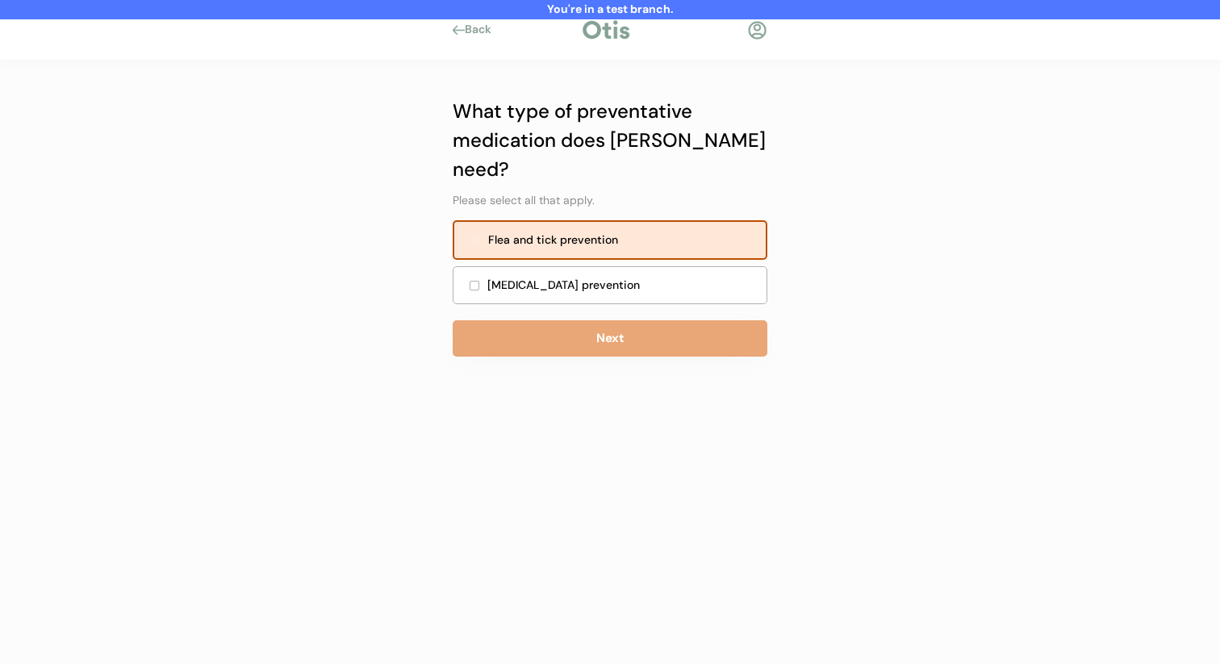
click at [606, 277] on div "Heartworm prevention" at bounding box center [621, 285] width 269 height 17
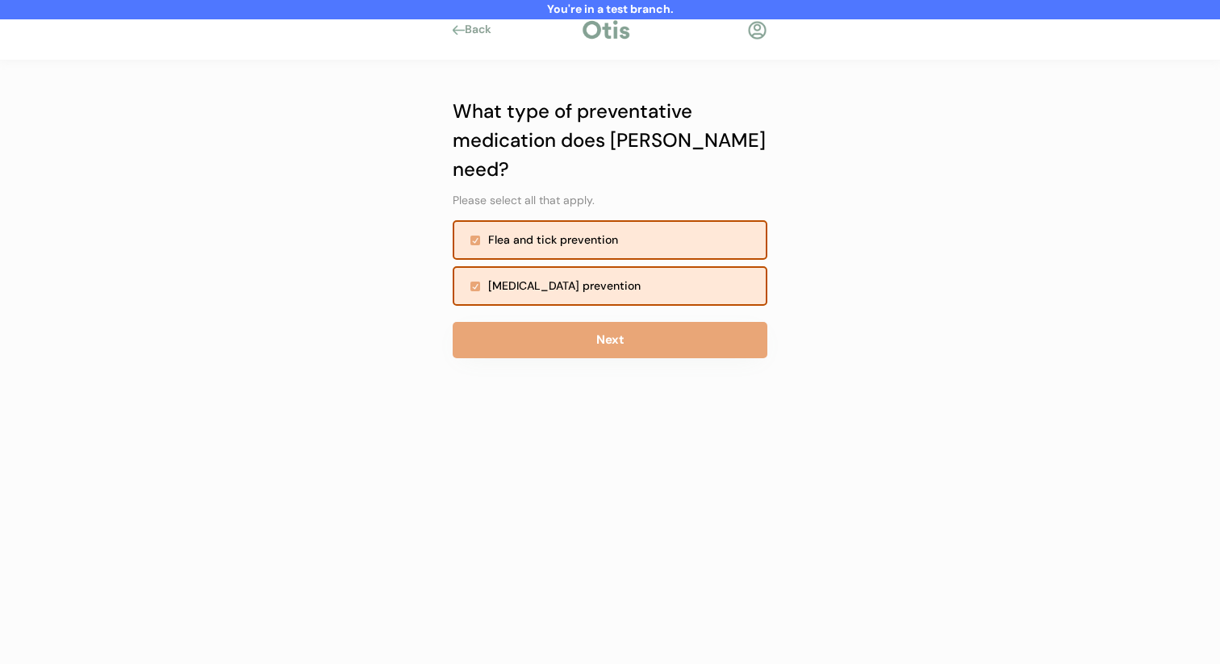
click at [614, 322] on button "Next" at bounding box center [610, 340] width 315 height 36
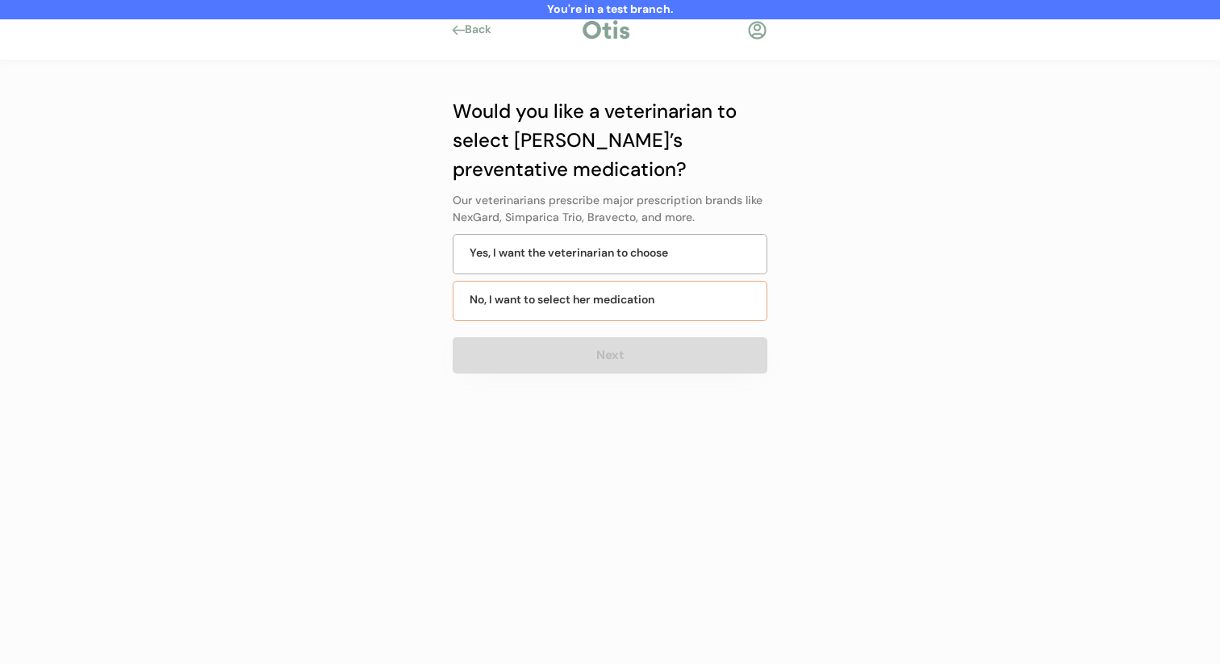
click at [636, 302] on div "No, I want to select her medication" at bounding box center [561, 299] width 185 height 17
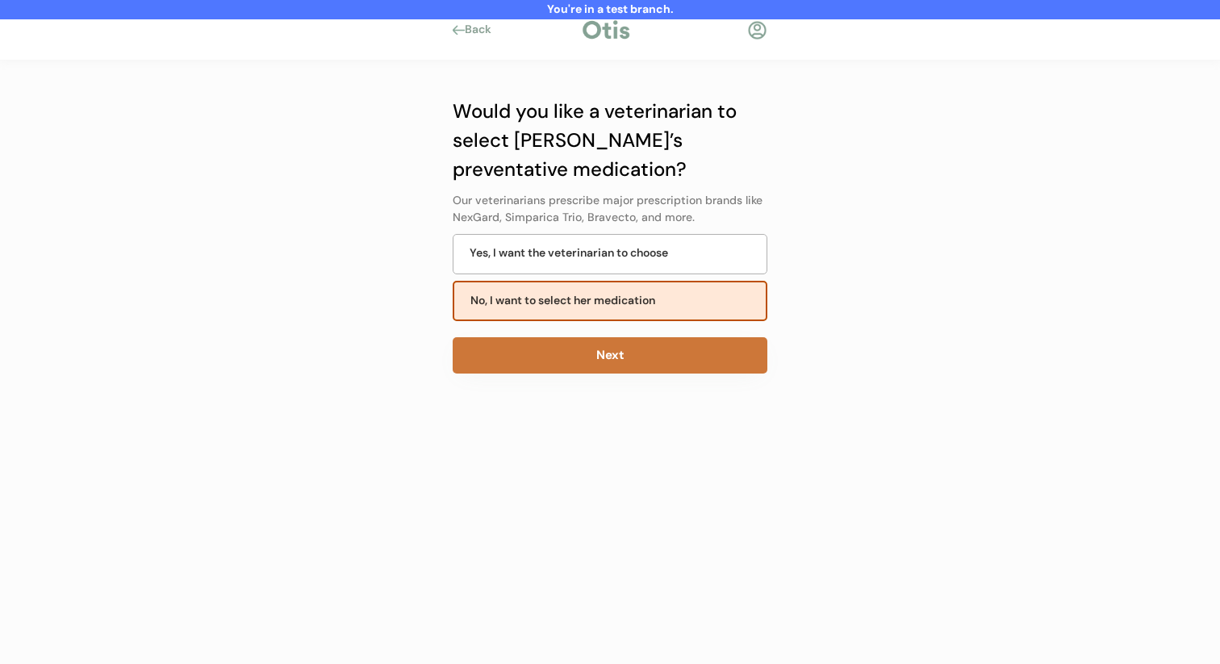
click at [611, 362] on button "Next" at bounding box center [610, 355] width 315 height 36
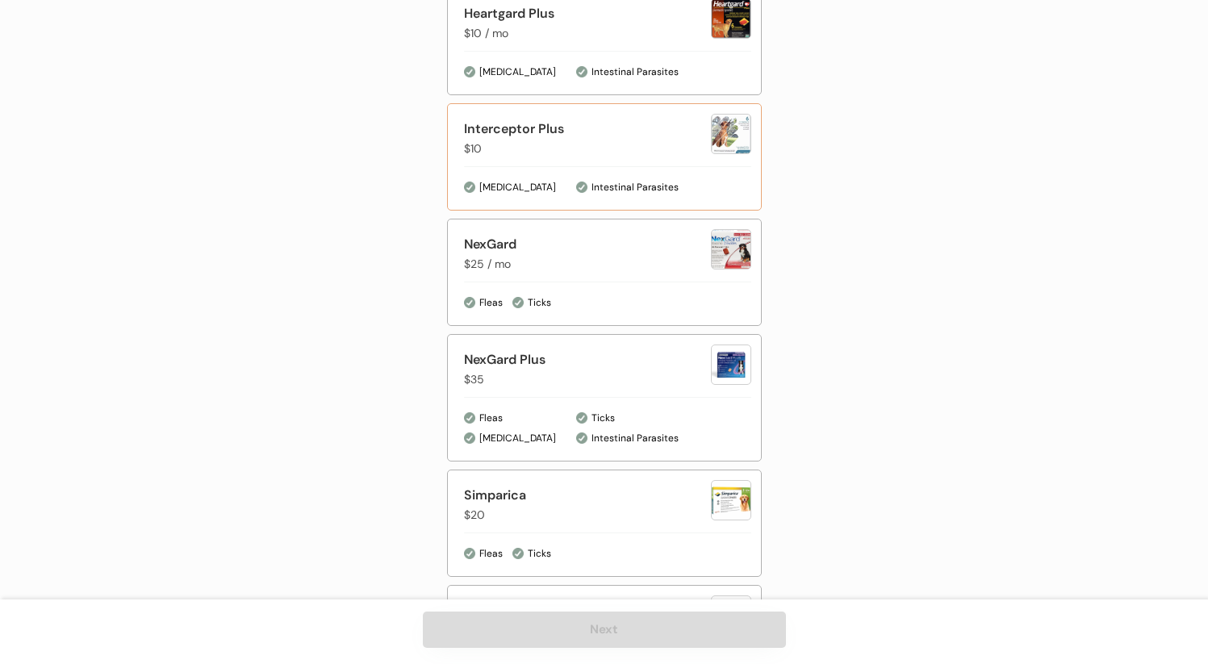
scroll to position [807, 0]
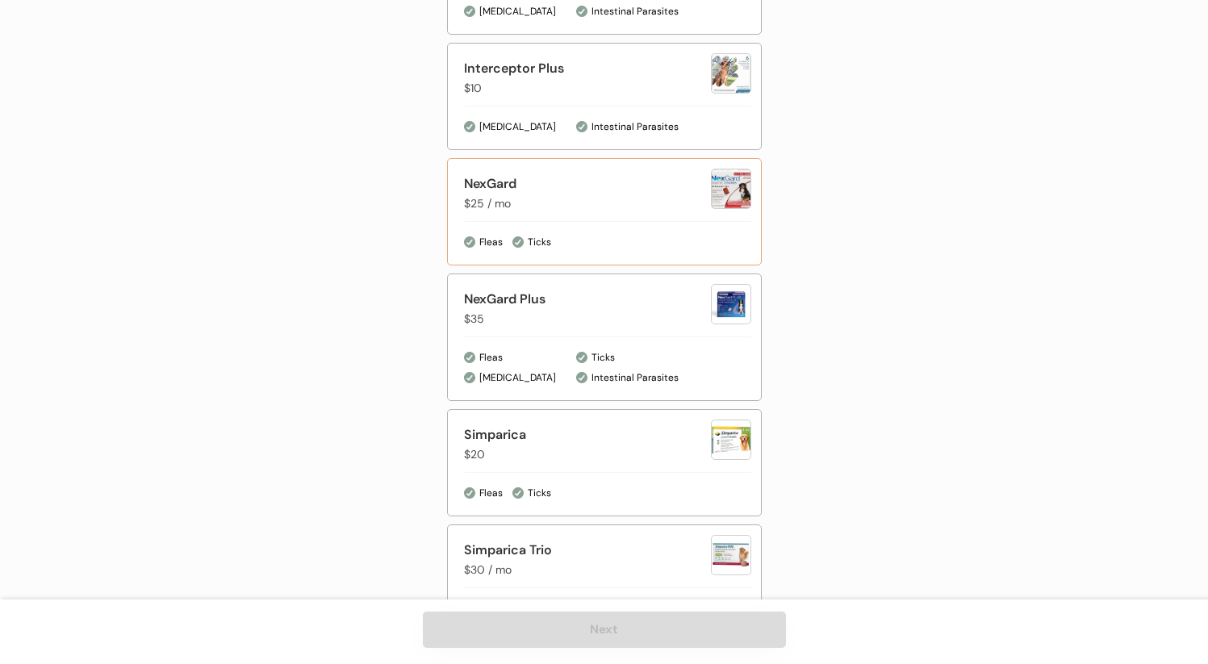
click at [644, 240] on div "Ticks" at bounding box center [631, 242] width 239 height 16
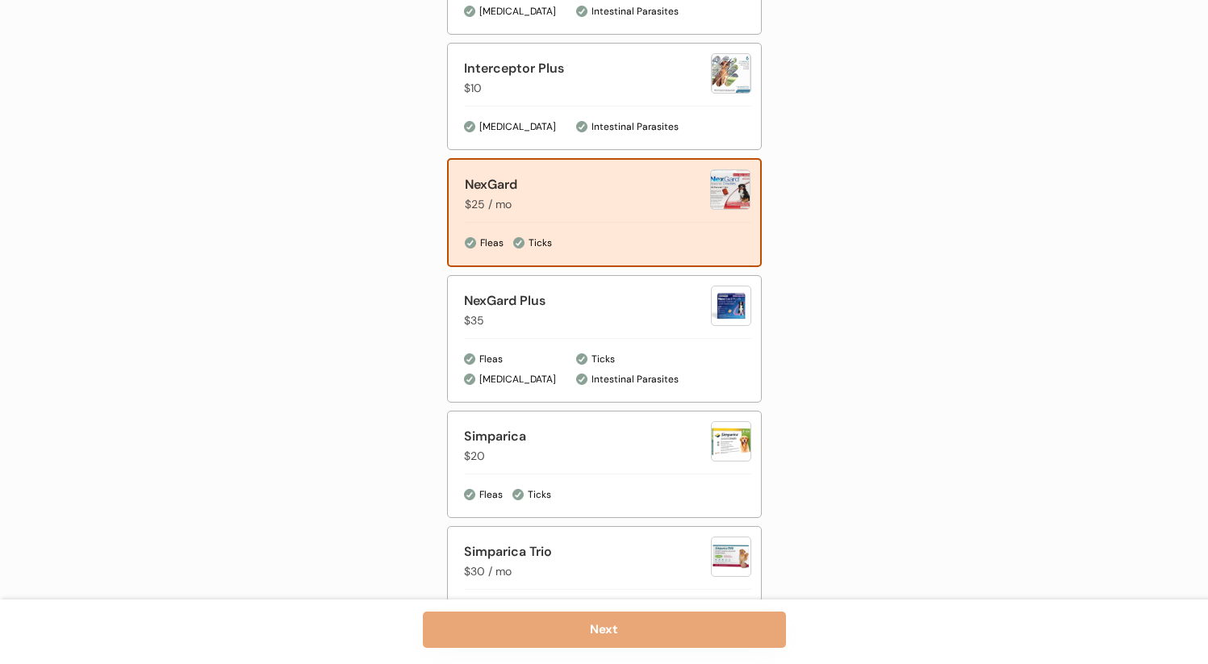
click at [631, 641] on button "Next" at bounding box center [604, 629] width 363 height 36
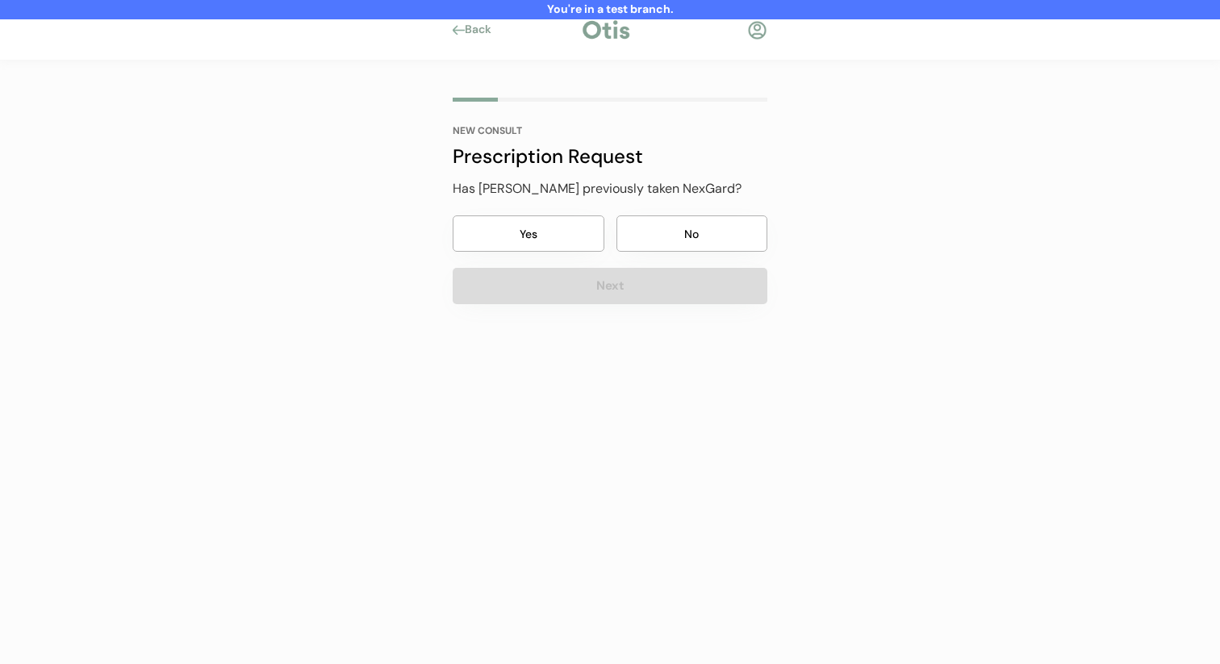
click at [665, 228] on button "No" at bounding box center [692, 233] width 152 height 36
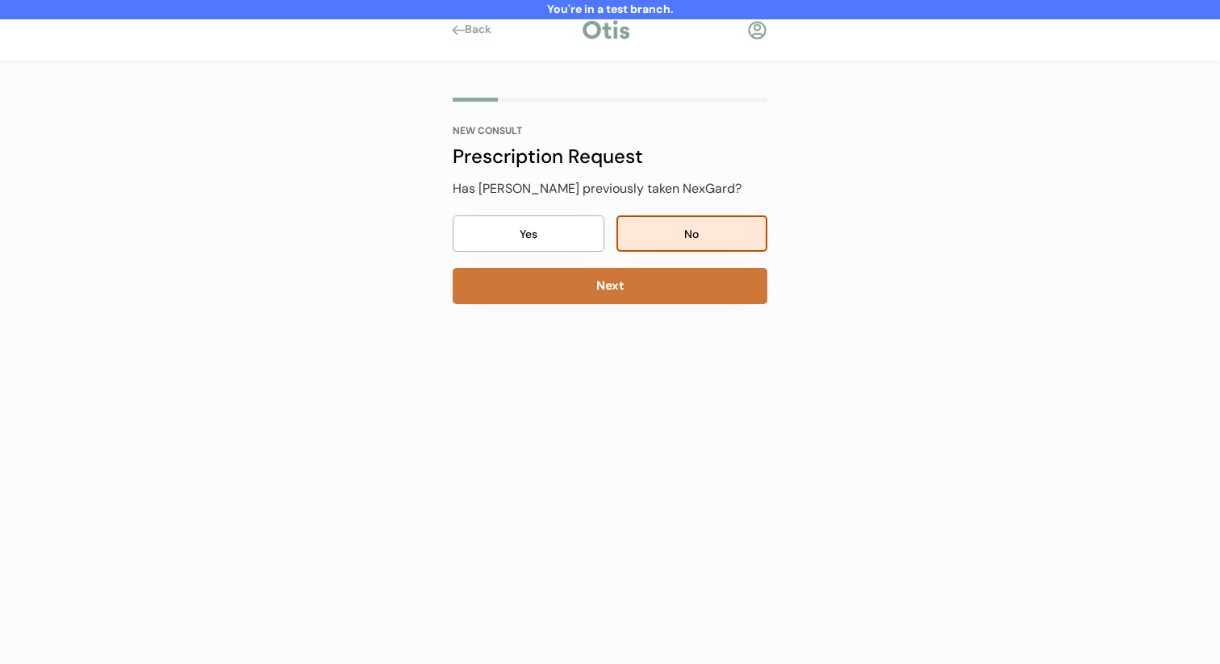
click at [655, 273] on button "Next" at bounding box center [610, 286] width 315 height 36
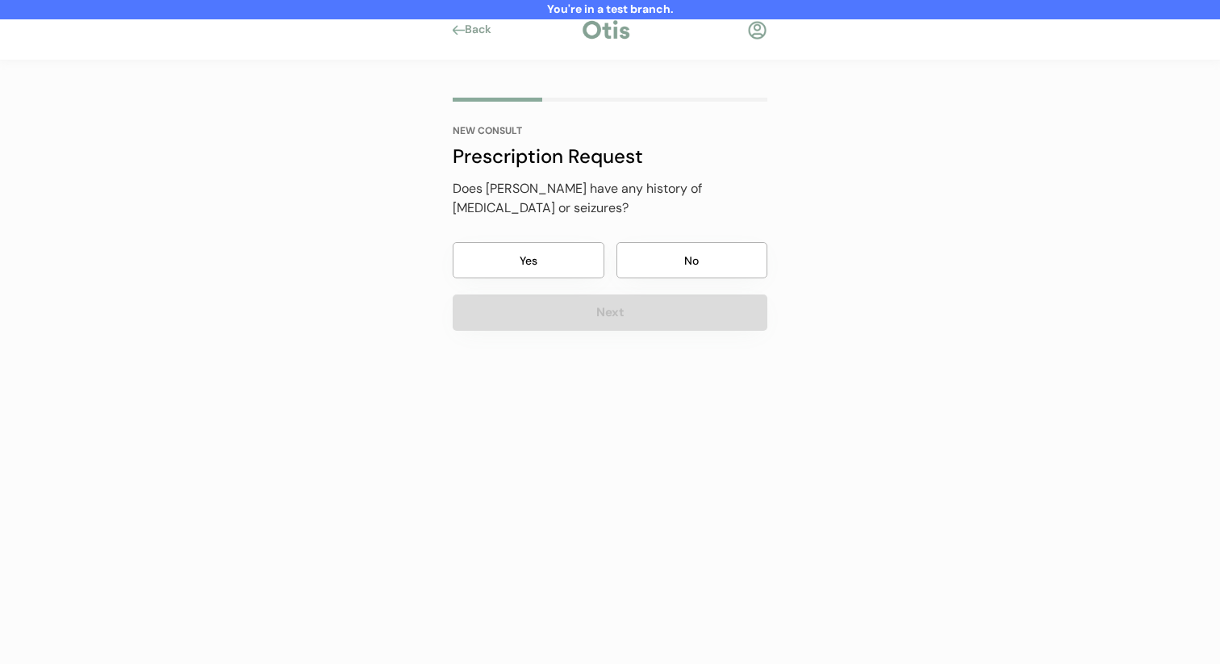
click at [670, 258] on button "No" at bounding box center [692, 260] width 152 height 36
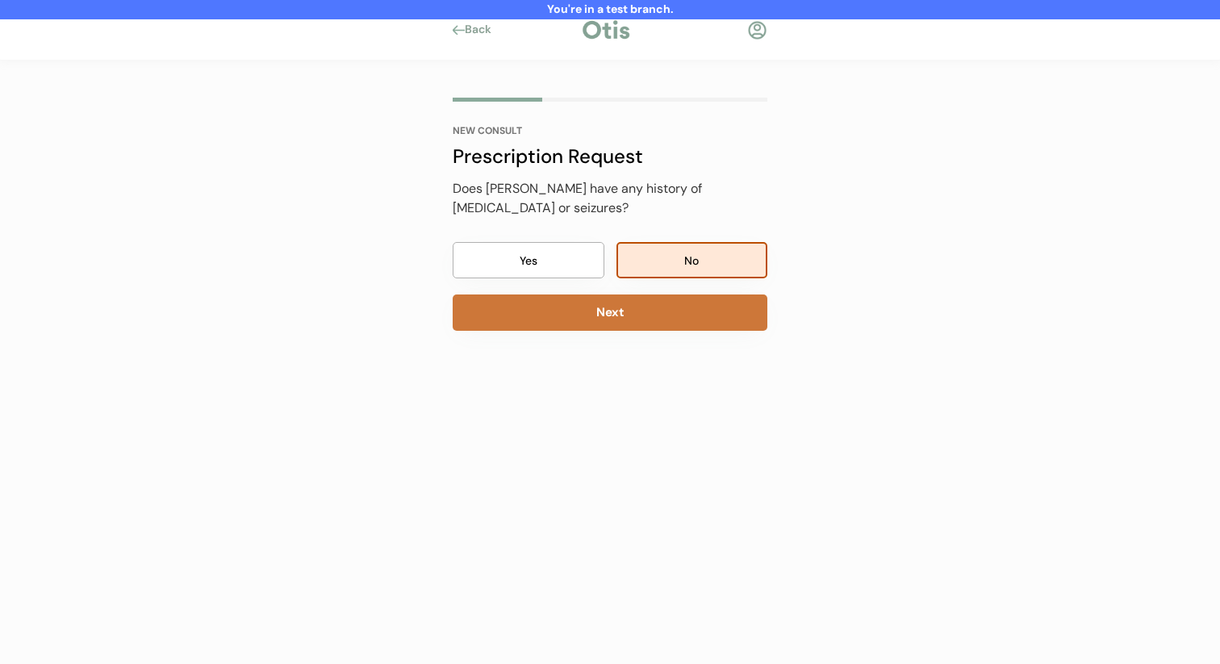
click at [658, 315] on button "Next" at bounding box center [610, 312] width 315 height 36
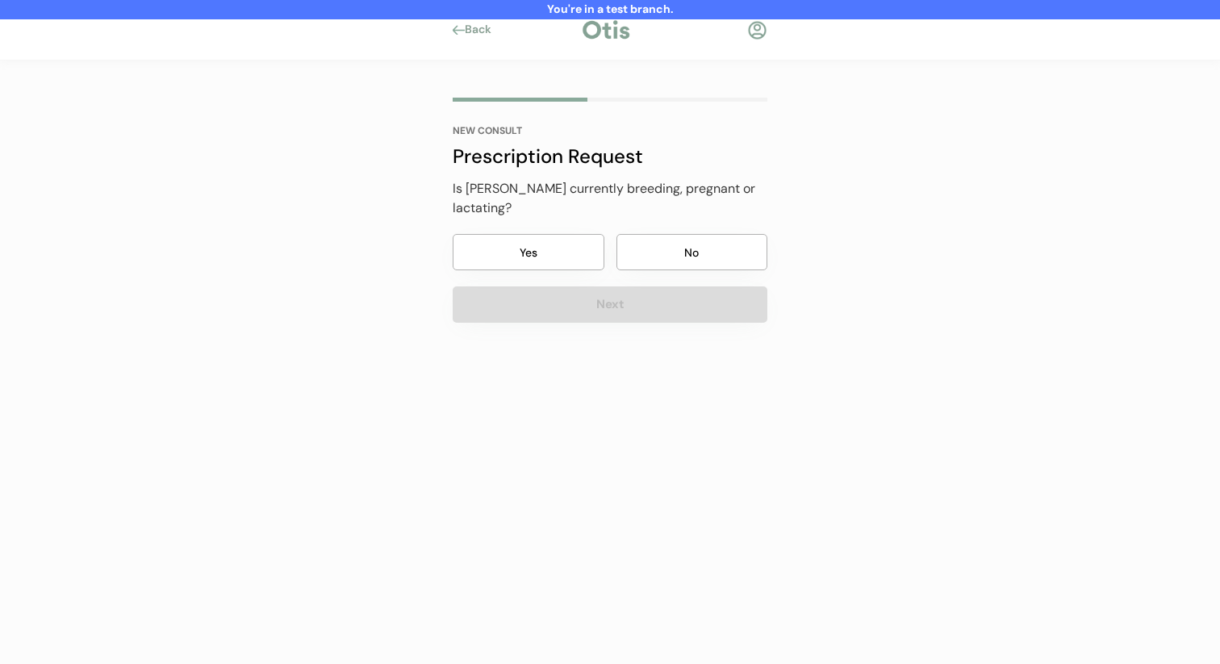
click at [675, 244] on button "No" at bounding box center [692, 252] width 152 height 36
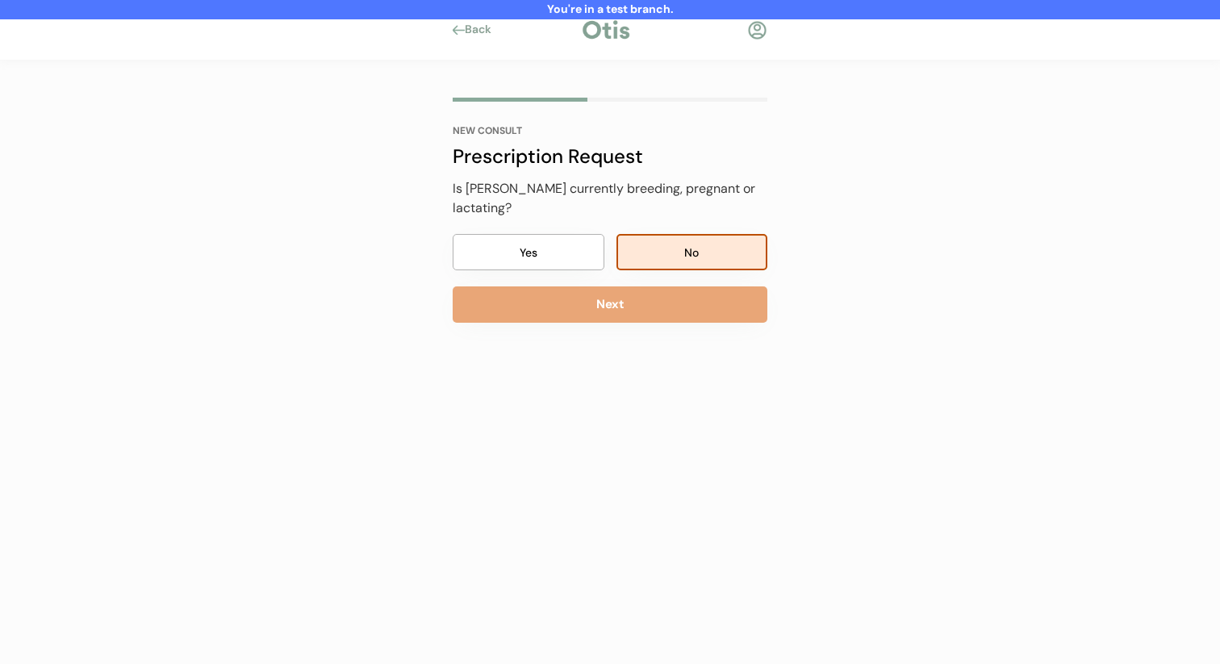
click at [670, 289] on button "Next" at bounding box center [610, 304] width 315 height 36
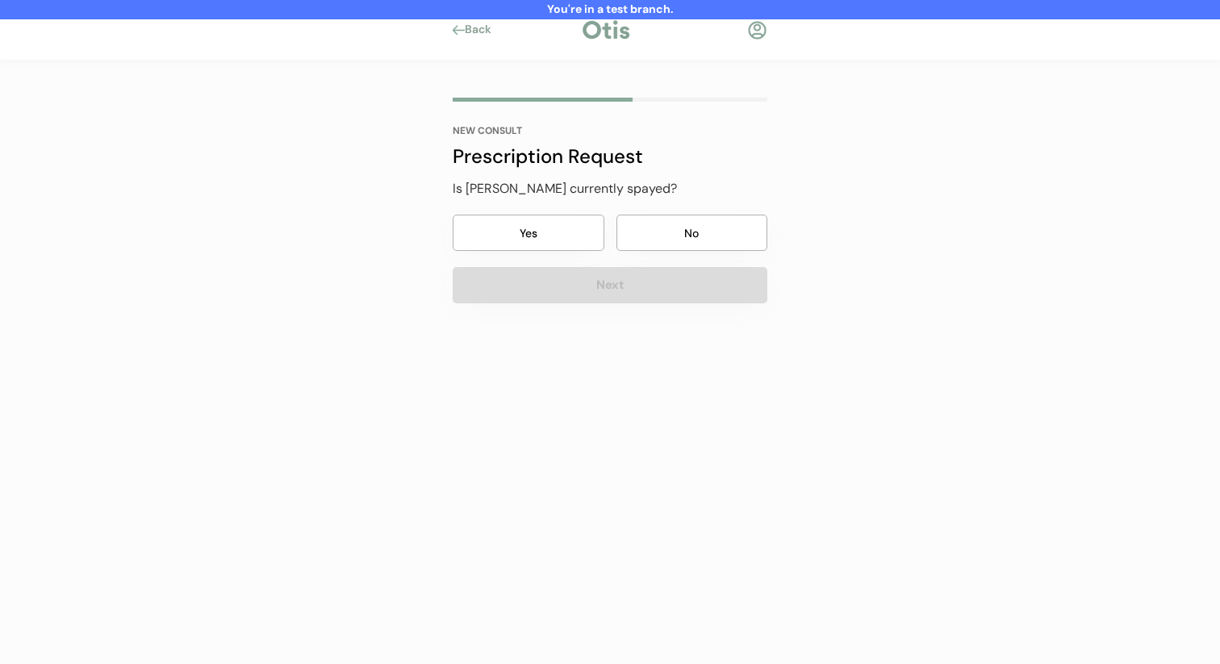
click at [682, 241] on button "No" at bounding box center [692, 233] width 152 height 36
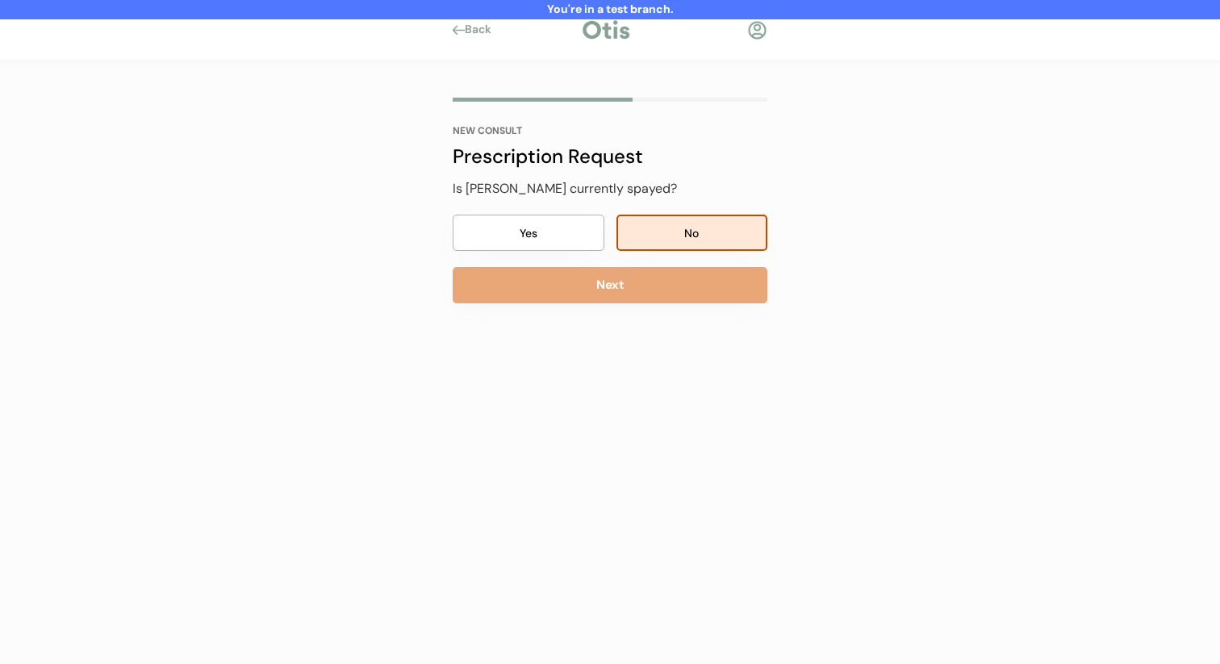
click at [666, 283] on button "Next" at bounding box center [610, 285] width 315 height 36
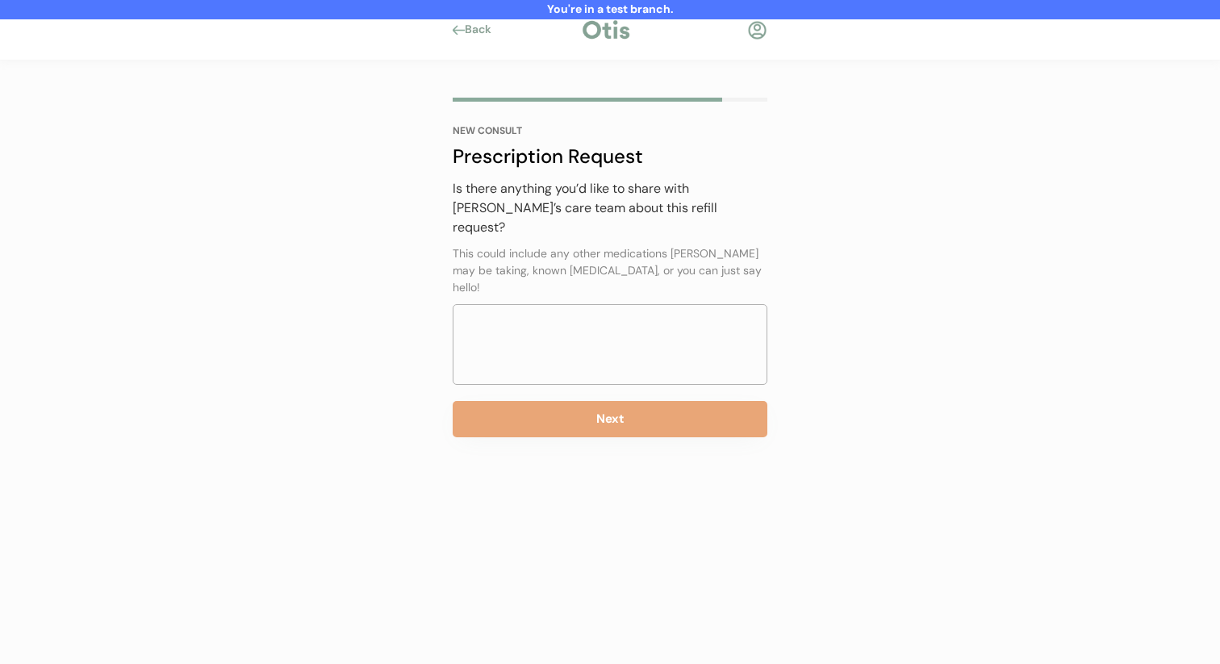
click at [642, 317] on textarea at bounding box center [610, 344] width 315 height 81
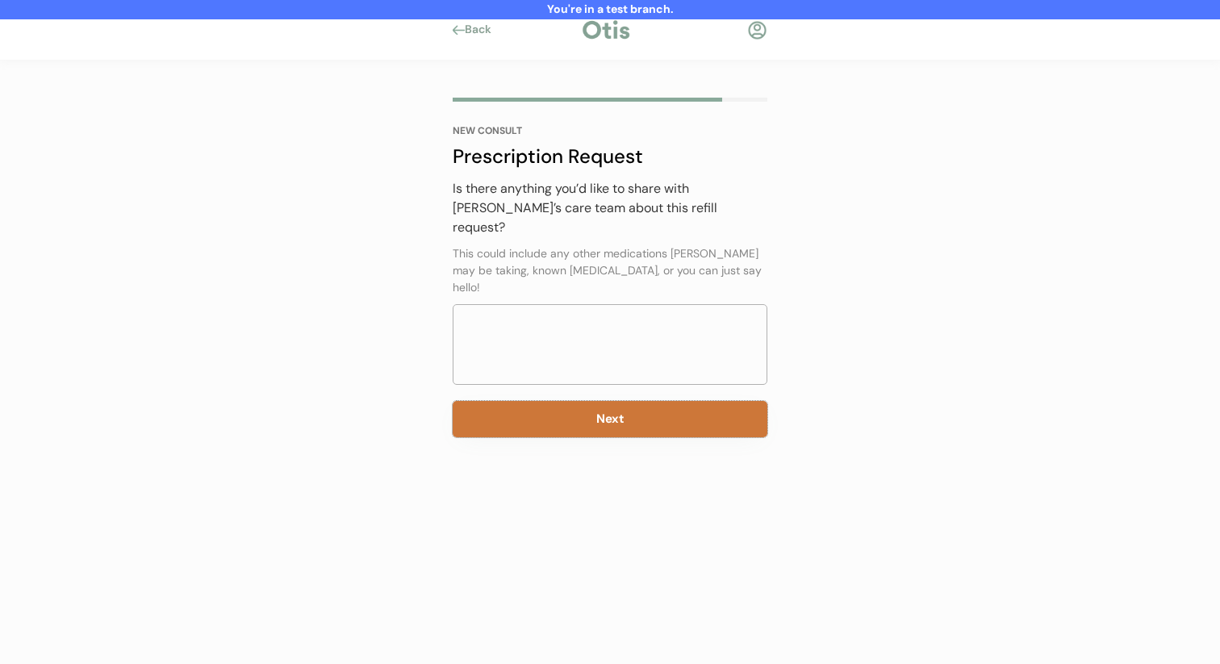
click at [607, 401] on button "Next" at bounding box center [610, 419] width 315 height 36
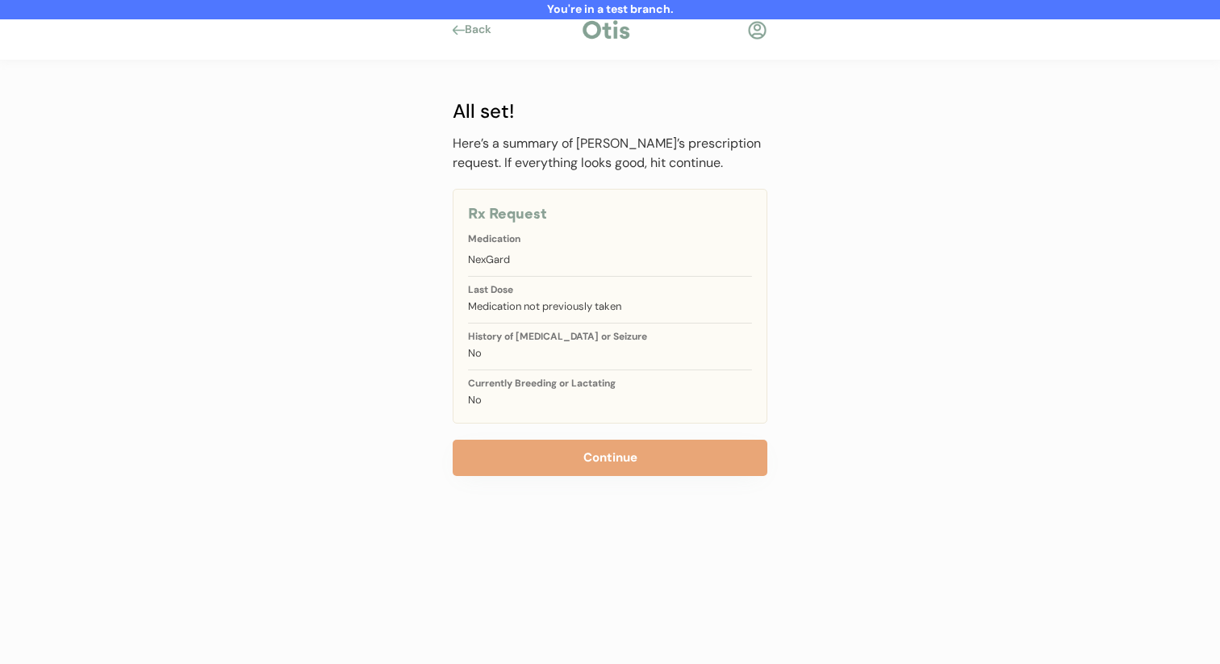
click at [590, 440] on button "Continue" at bounding box center [610, 458] width 315 height 36
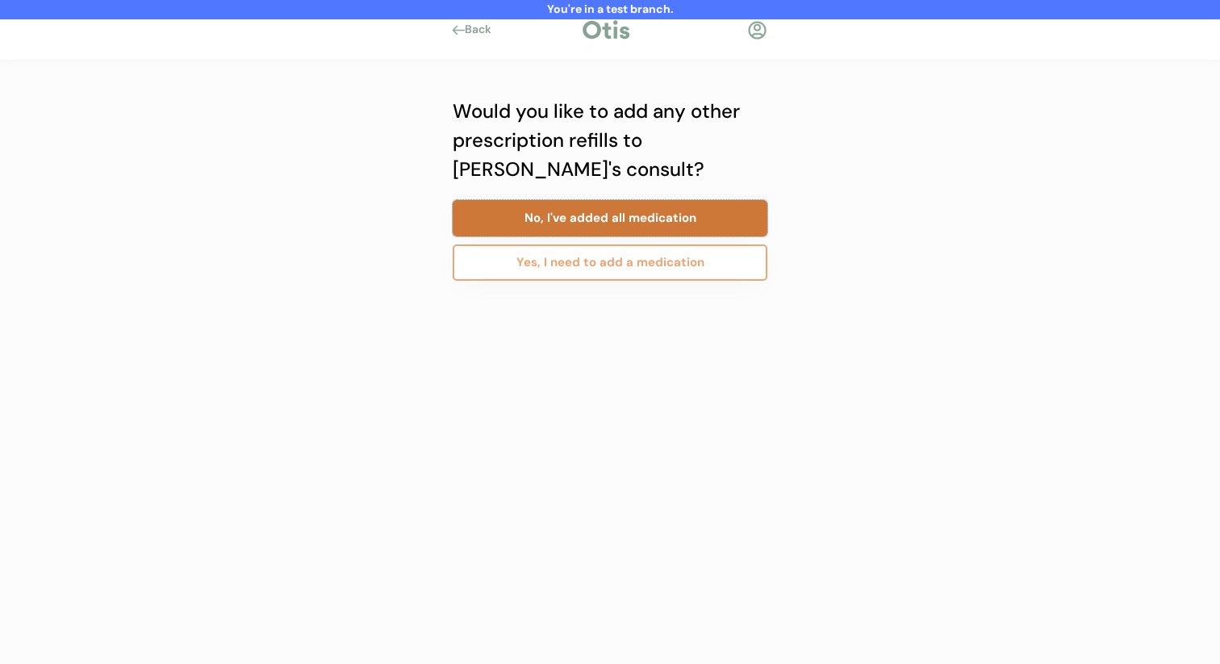
click at [679, 215] on button "No, I've added all medication" at bounding box center [610, 218] width 315 height 36
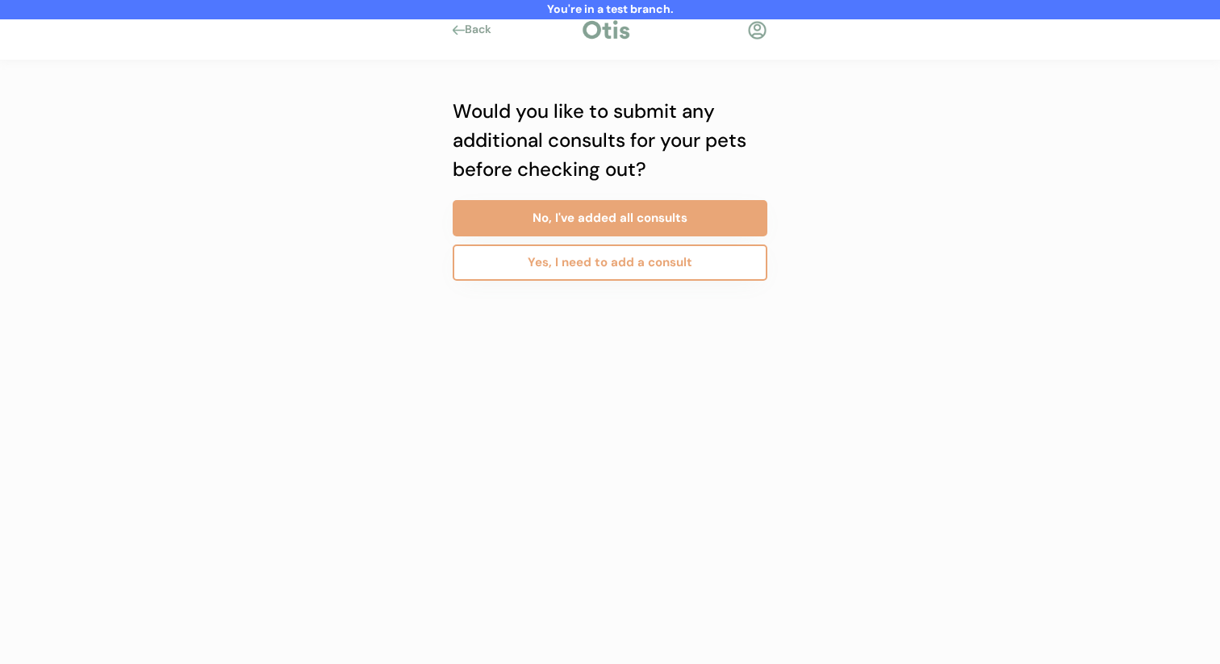
click at [658, 251] on button "Yes, I need to add a consult" at bounding box center [610, 262] width 315 height 36
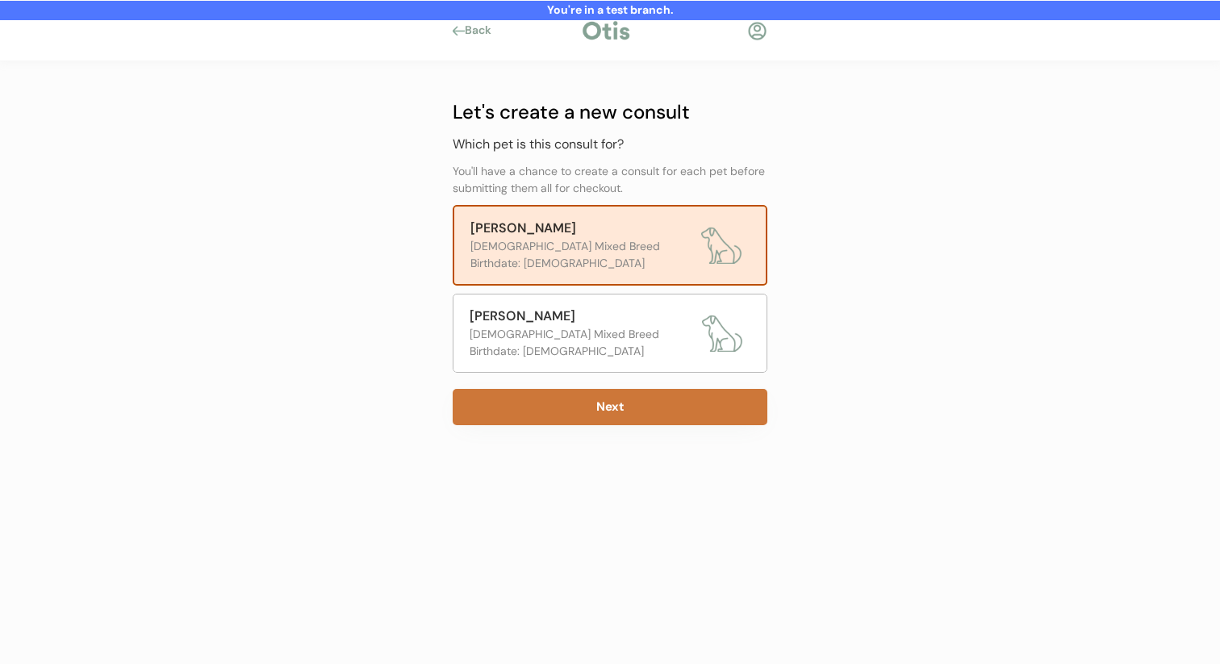
click at [548, 353] on div "Birthdate: [DEMOGRAPHIC_DATA]" at bounding box center [581, 351] width 224 height 17
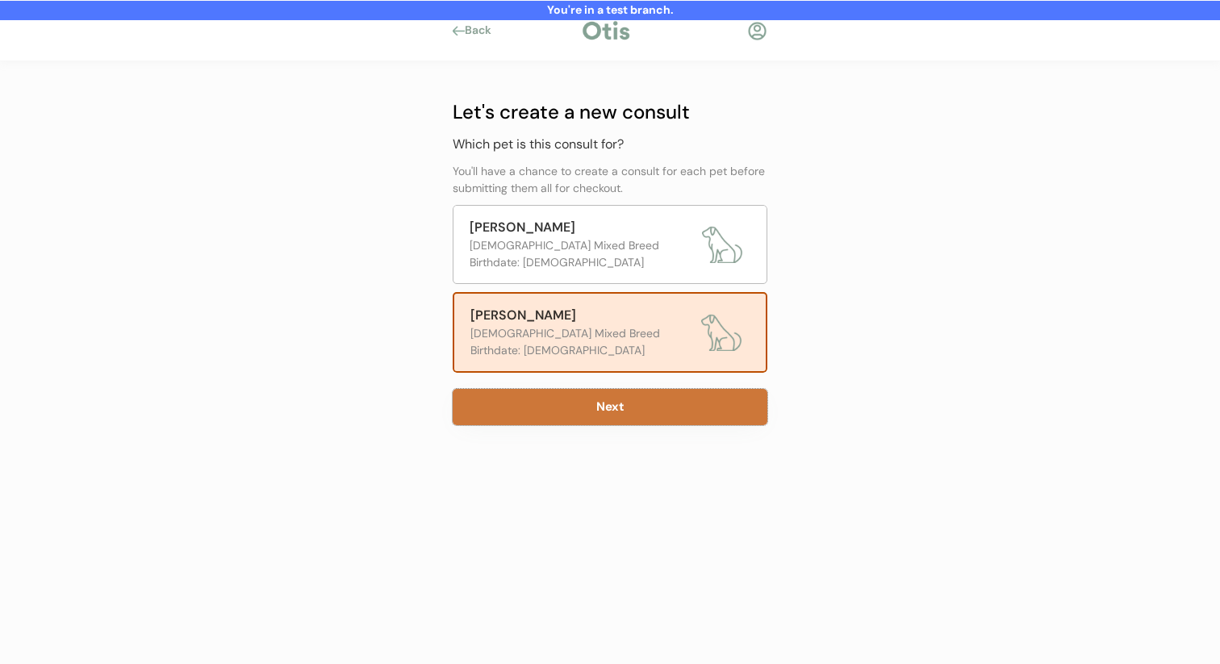
click at [530, 422] on button "Next" at bounding box center [610, 407] width 315 height 36
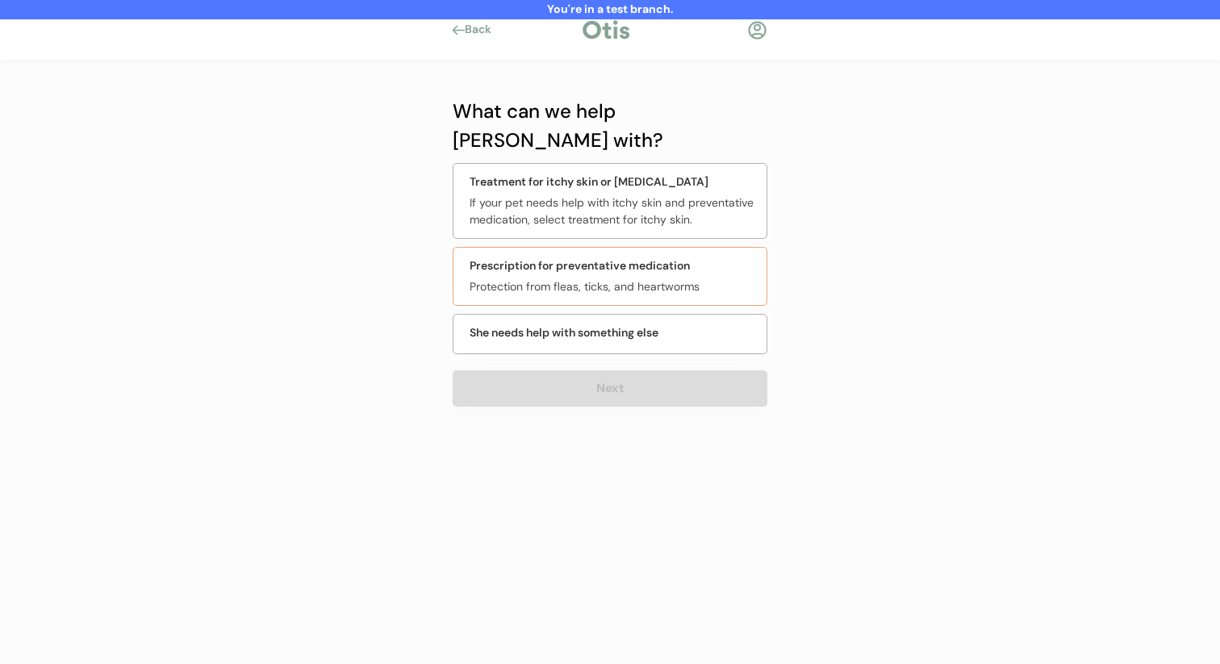
click at [641, 278] on div "Protection from fleas, ticks, and heartworms" at bounding box center [612, 286] width 287 height 17
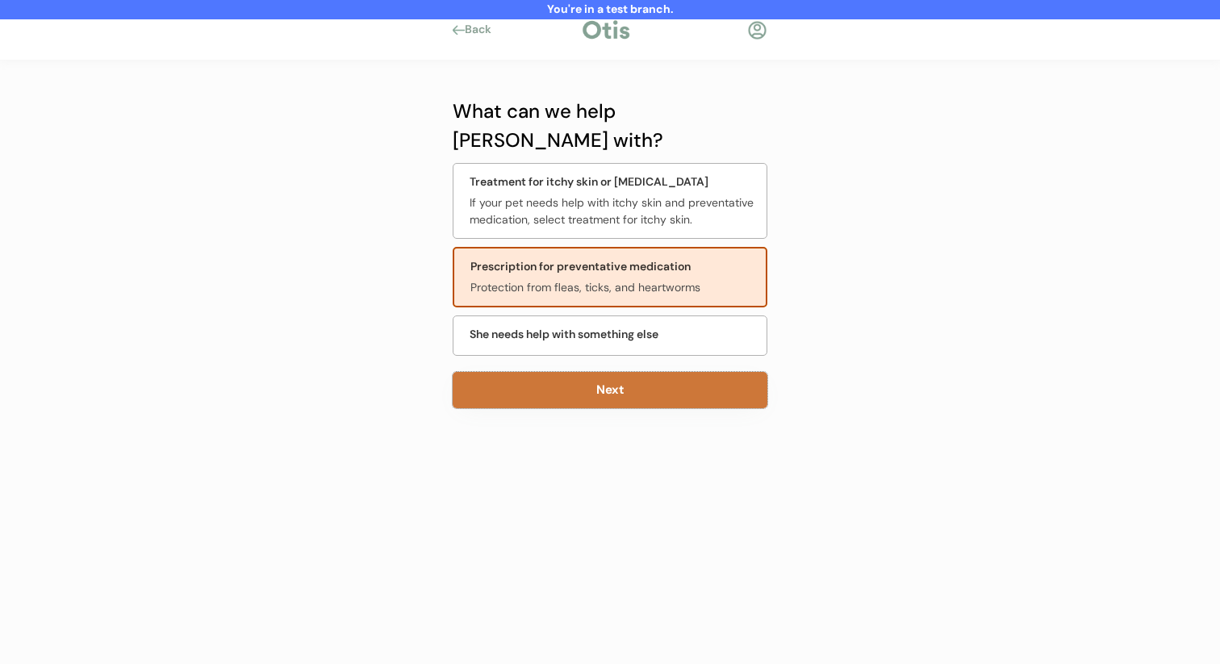
click at [600, 372] on button "Next" at bounding box center [610, 390] width 315 height 36
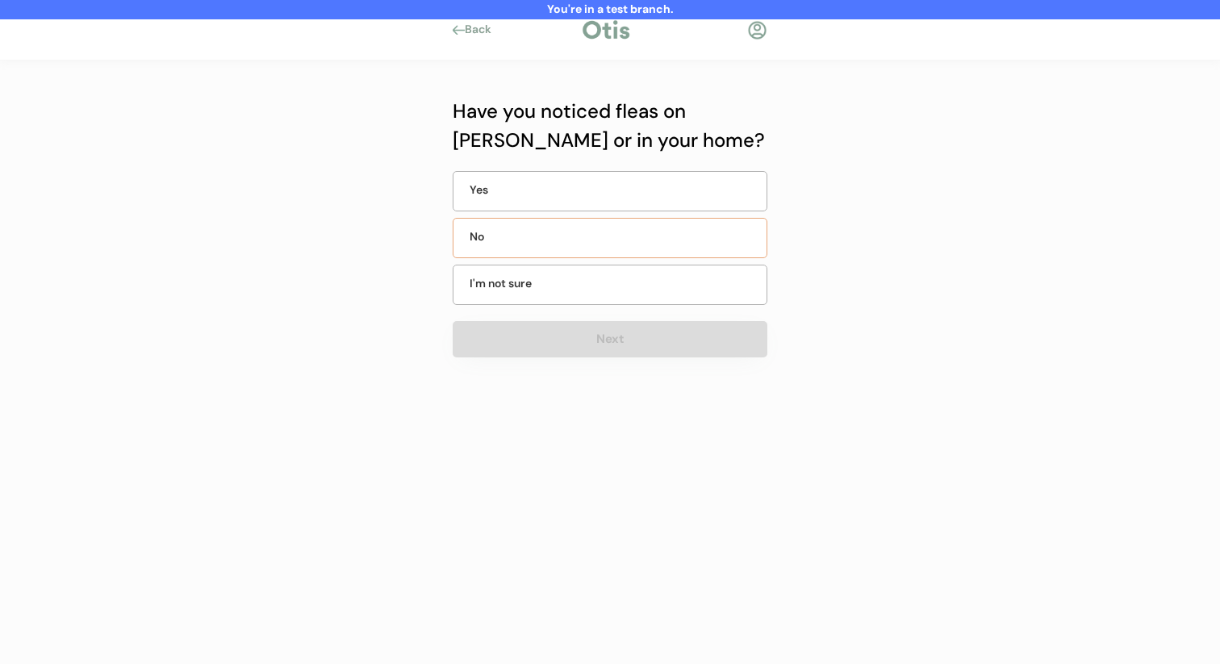
click at [604, 226] on div "No" at bounding box center [610, 238] width 315 height 40
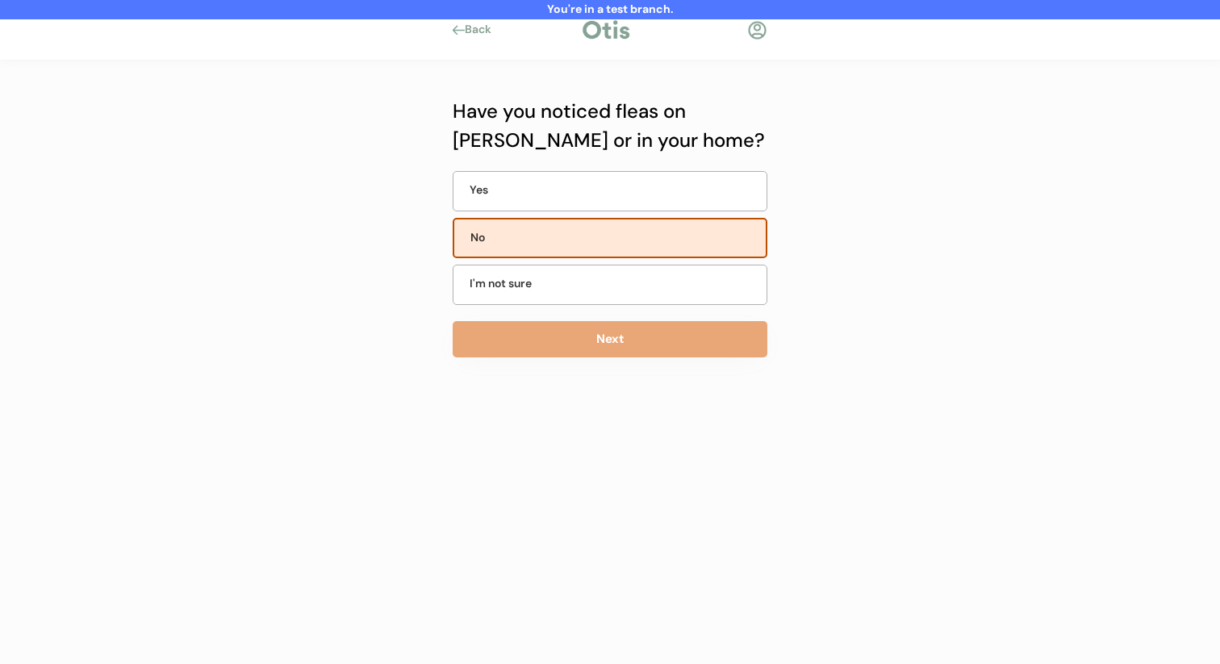
click at [594, 363] on div "Have you noticed fleas on Julianne or in your home? Yes No I'm not sure Next" at bounding box center [610, 267] width 315 height 341
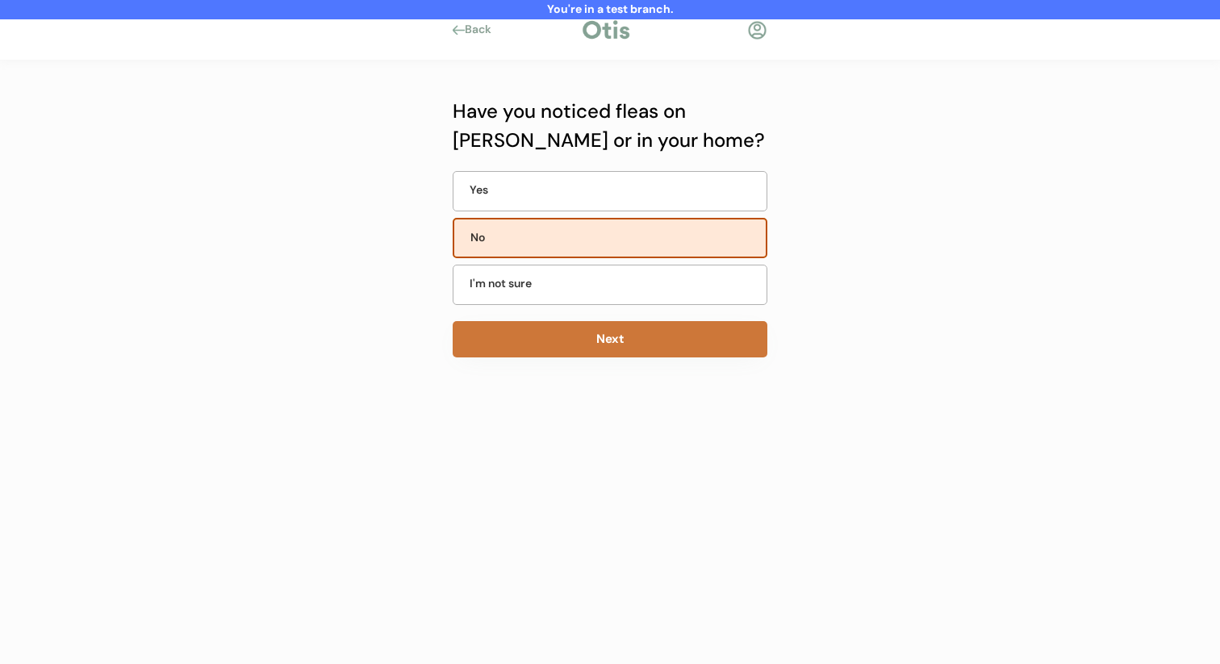
click at [599, 342] on button "Next" at bounding box center [610, 339] width 315 height 36
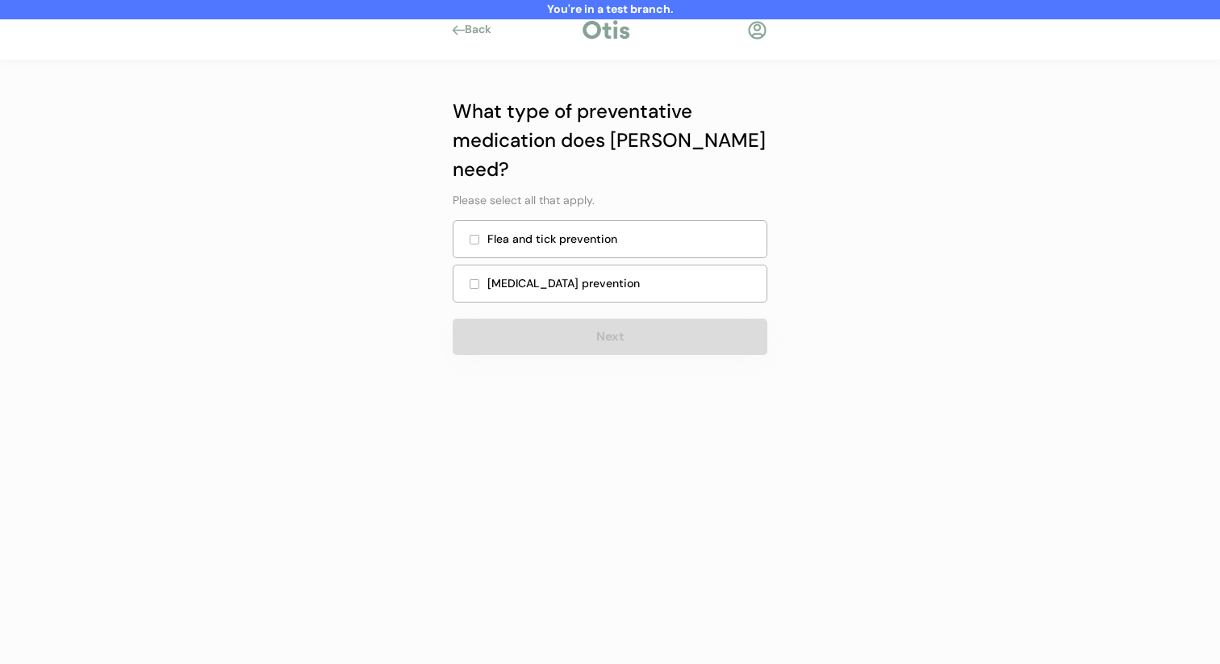
click at [618, 224] on div "Flea and tick prevention" at bounding box center [610, 239] width 315 height 38
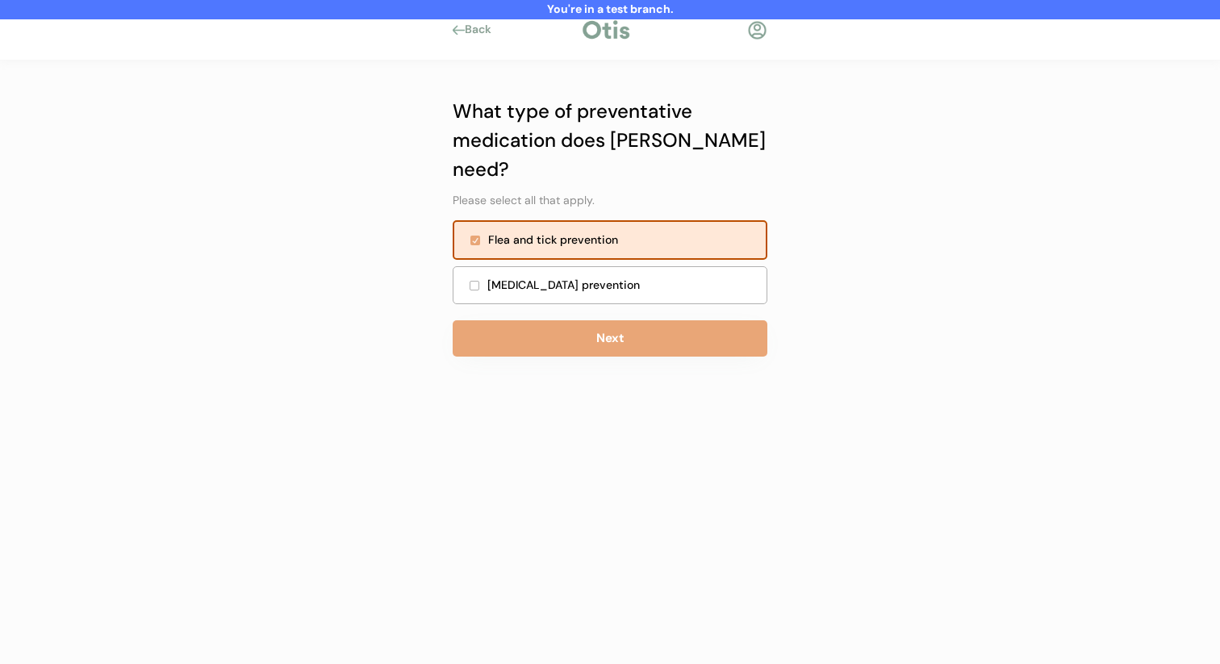
click at [611, 277] on div "Heartworm prevention" at bounding box center [621, 285] width 269 height 17
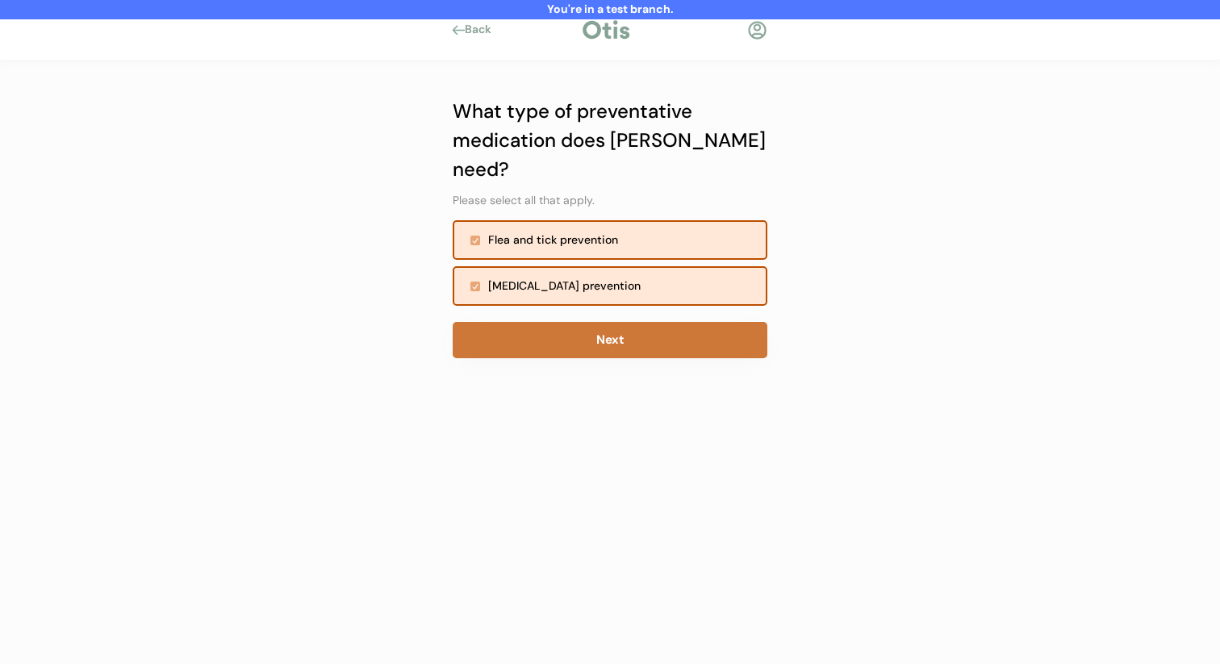
click at [601, 322] on button "Next" at bounding box center [610, 340] width 315 height 36
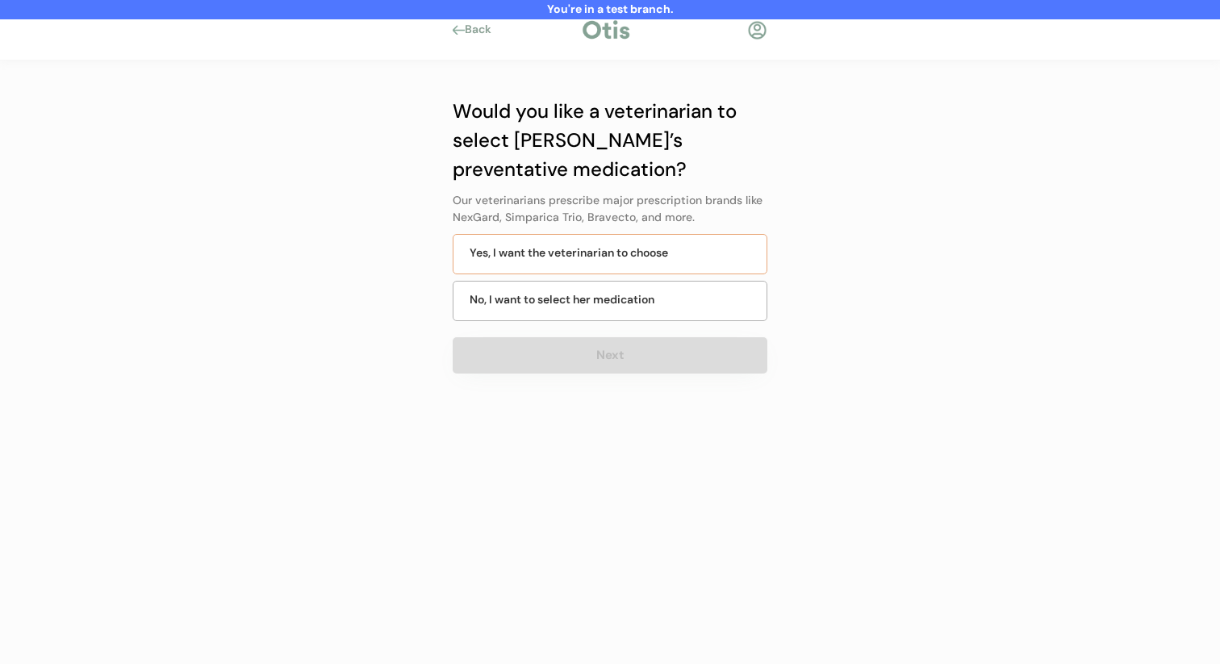
click at [611, 237] on div "Yes, I want the veterinarian to choose" at bounding box center [610, 254] width 315 height 40
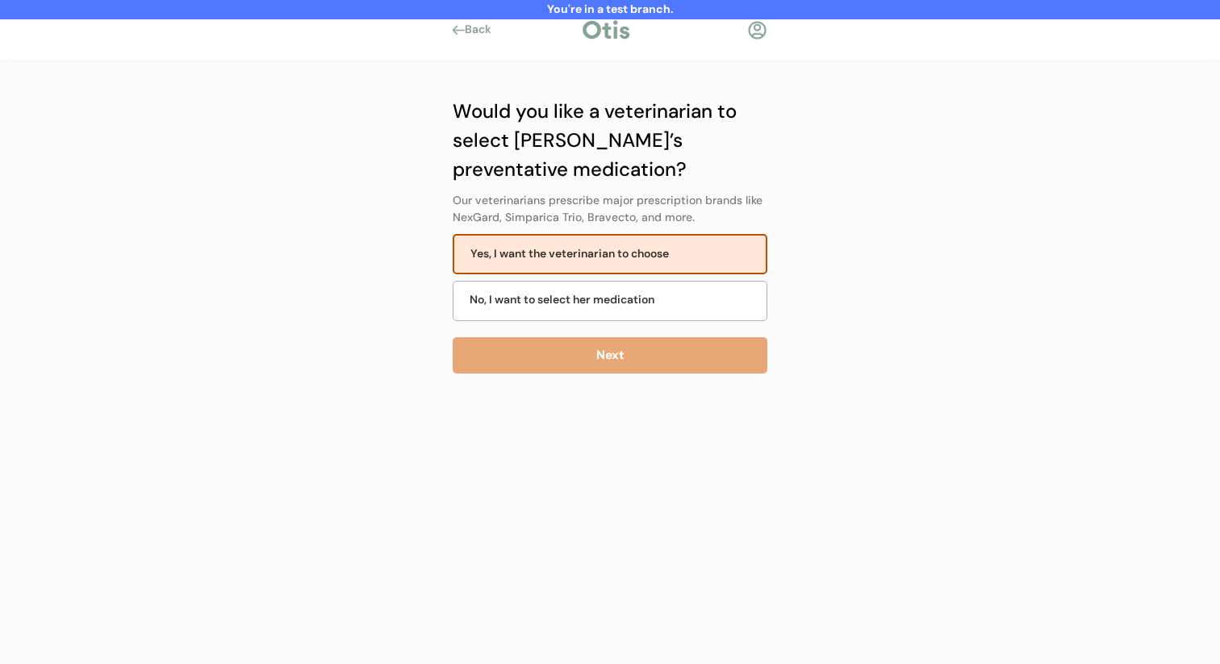
click at [585, 363] on button "Next" at bounding box center [610, 355] width 315 height 36
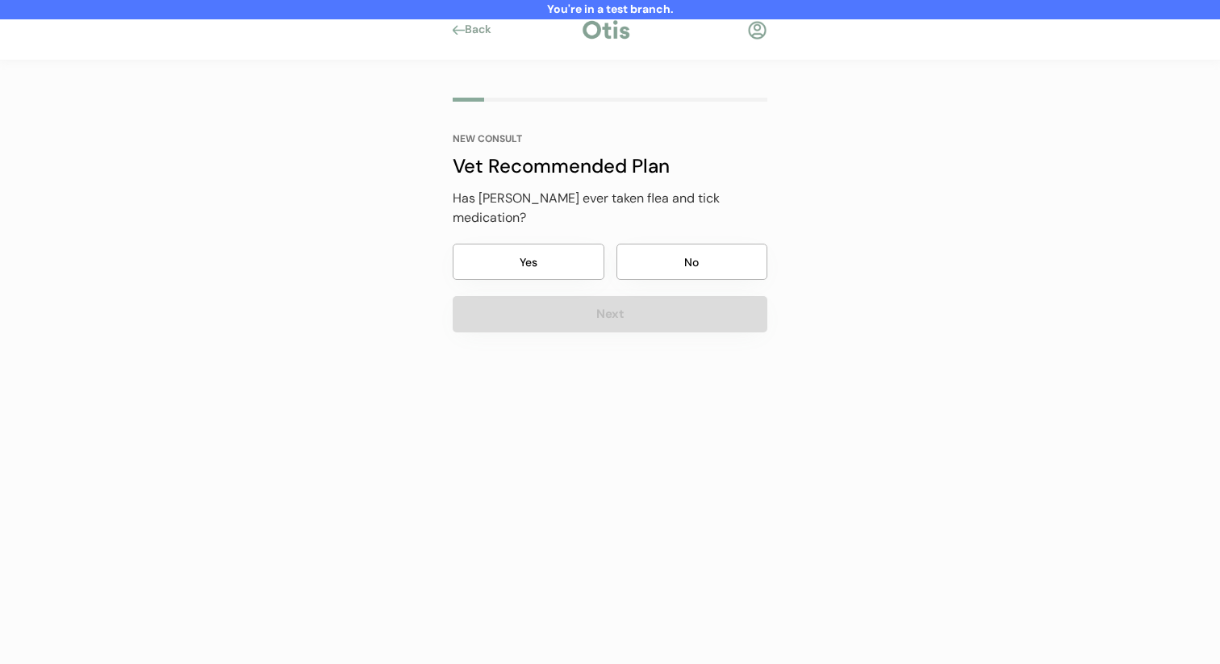
click at [681, 244] on button "No" at bounding box center [692, 262] width 152 height 36
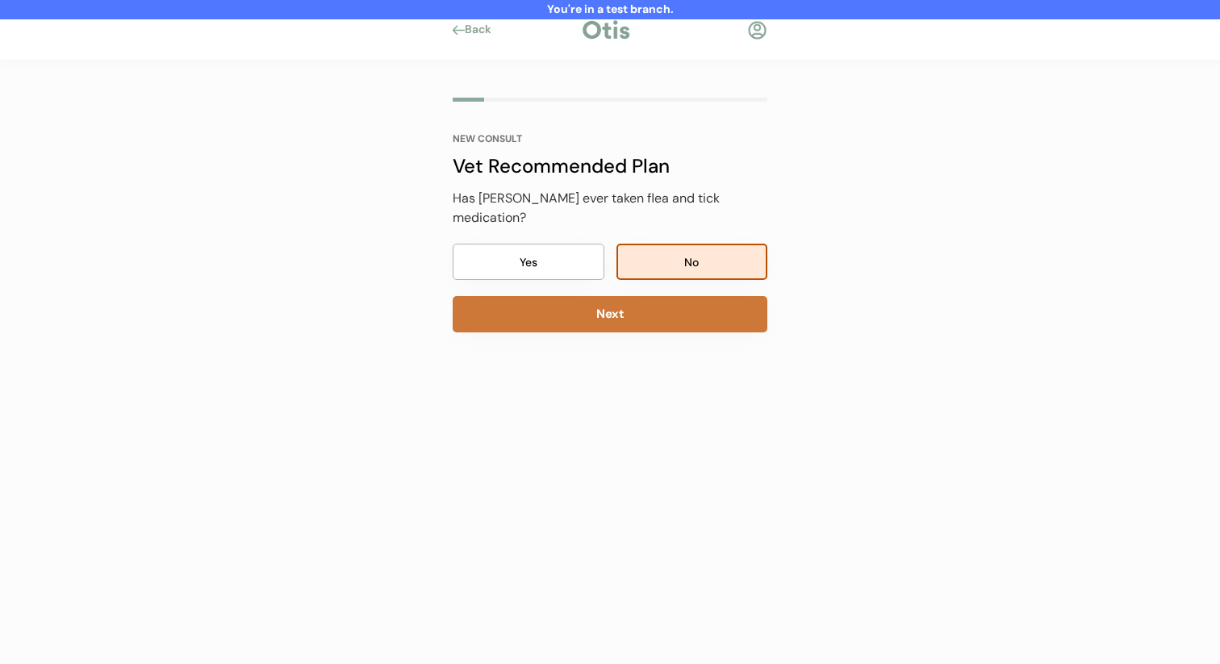
click at [669, 304] on button "Next" at bounding box center [610, 314] width 315 height 36
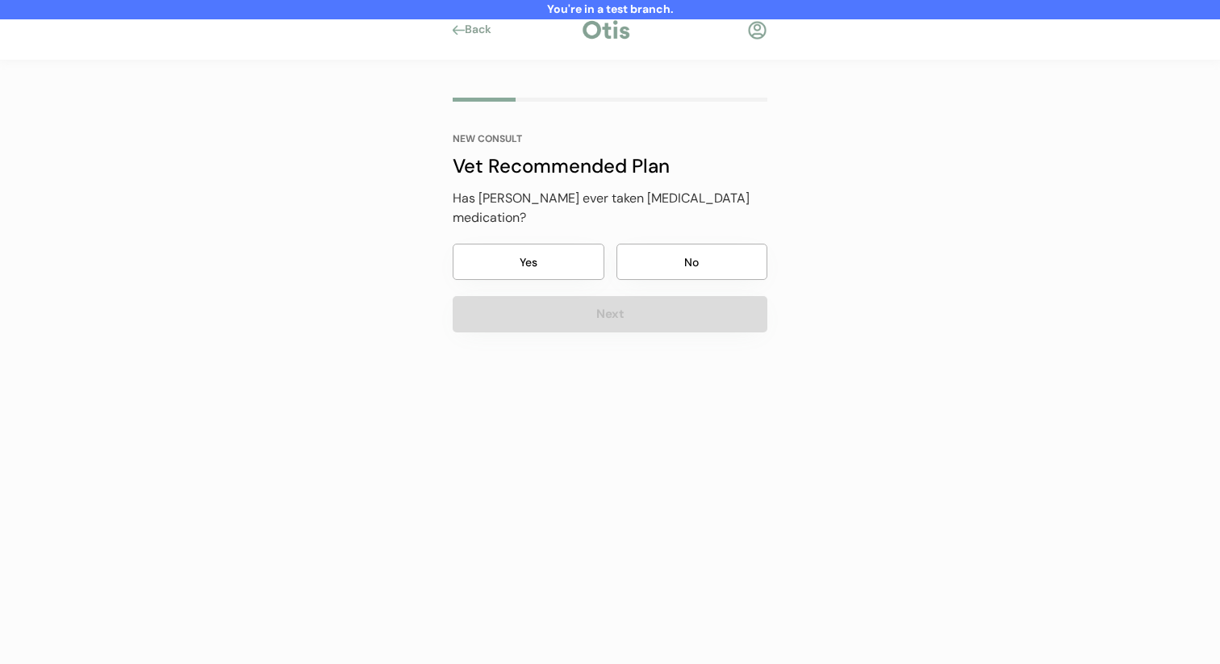
click at [682, 257] on button "No" at bounding box center [692, 262] width 152 height 36
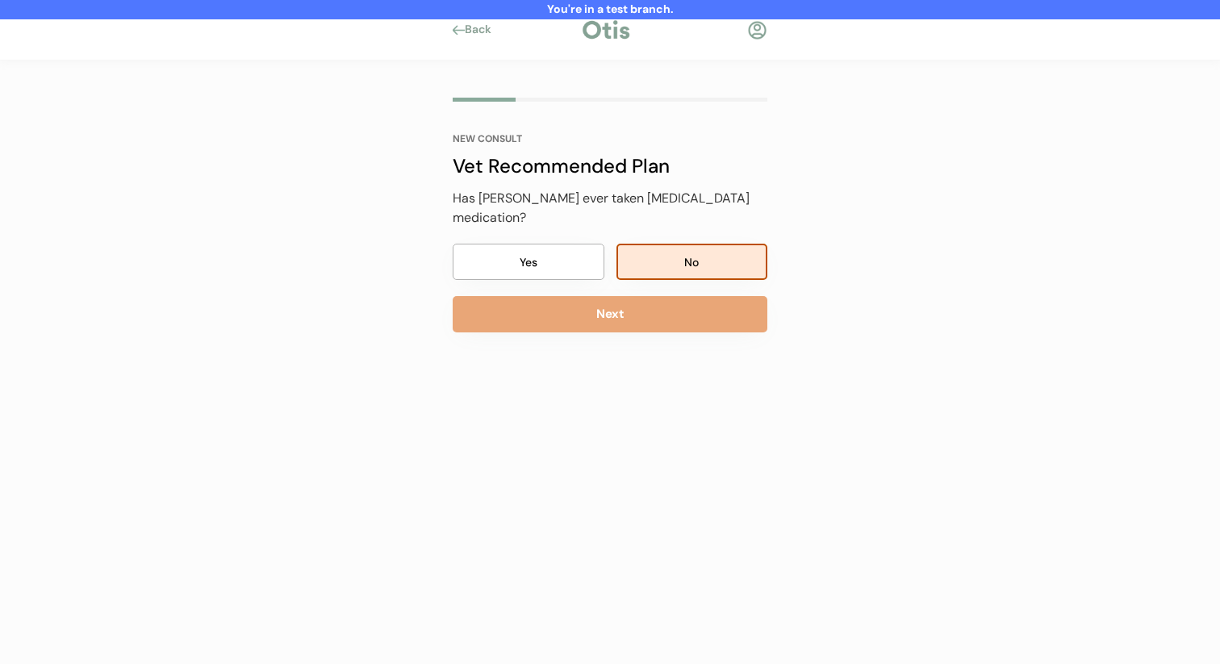
click at [673, 321] on div "NEW CONSULT Vet Recommended Plan Has Julianne ever taken flea and tick medicati…" at bounding box center [609, 261] width 363 height 403
click at [689, 256] on button "No" at bounding box center [692, 262] width 152 height 36
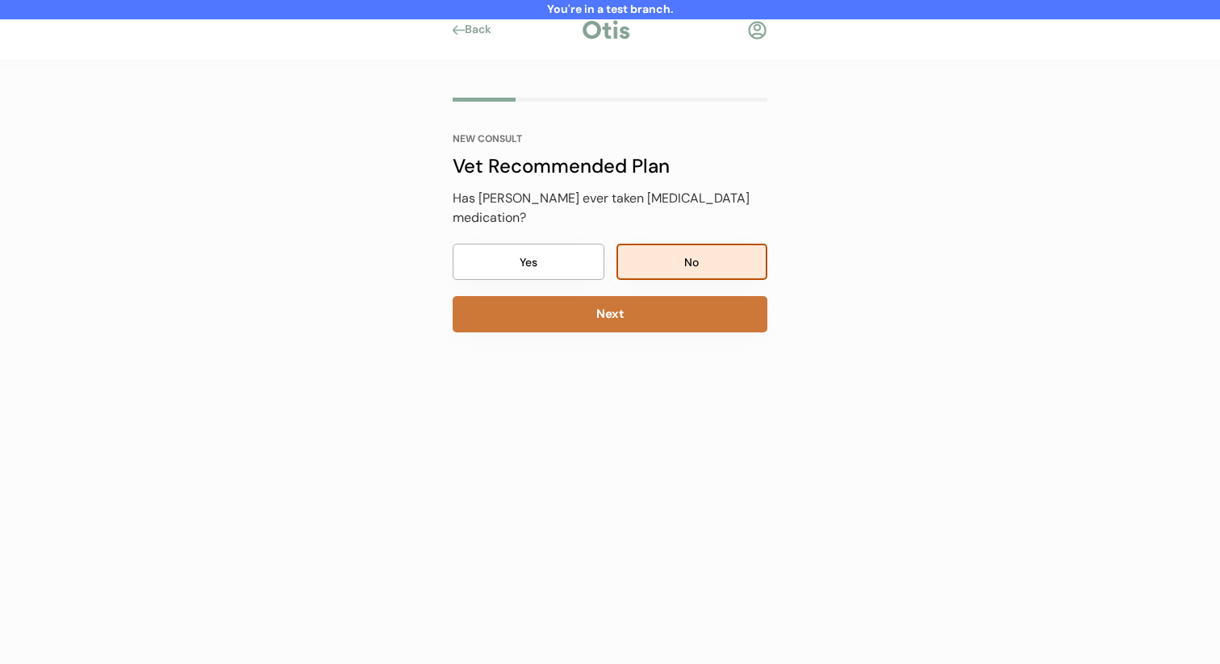
click at [676, 296] on button "Next" at bounding box center [610, 314] width 315 height 36
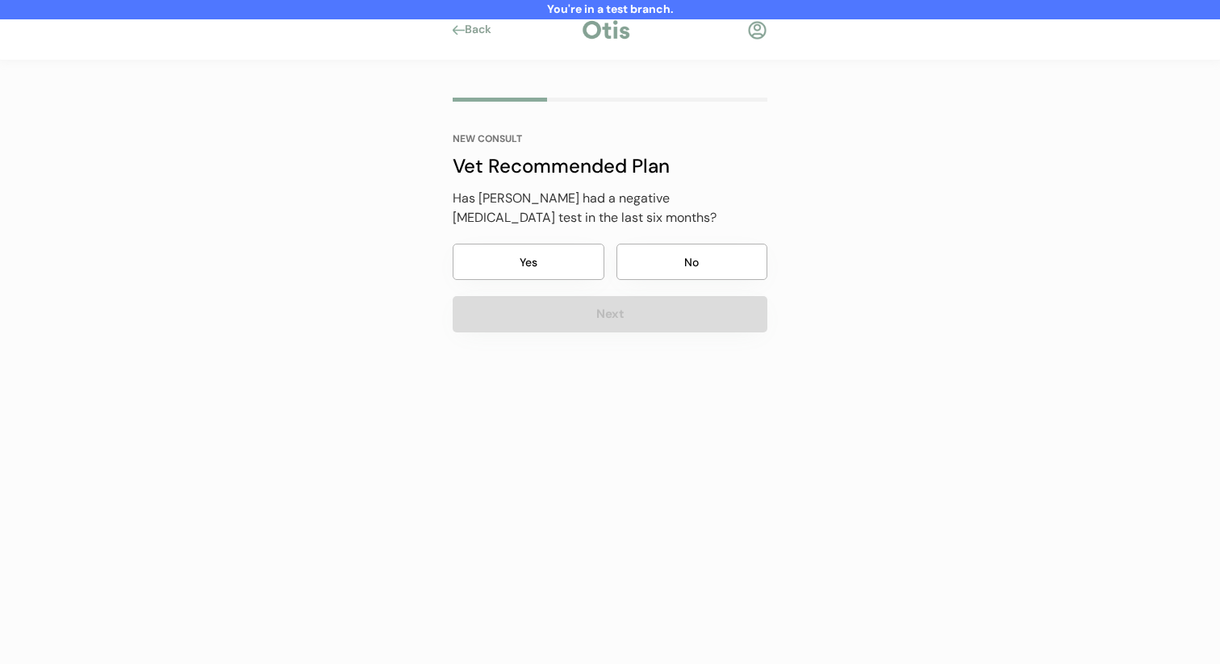
click at [686, 235] on div "NEW CONSULT Vet Recommended Plan Has [PERSON_NAME] had a negative [MEDICAL_DATA…" at bounding box center [610, 233] width 315 height 198
click at [660, 311] on button "Next" at bounding box center [610, 314] width 315 height 36
click at [666, 270] on button "No" at bounding box center [692, 262] width 152 height 36
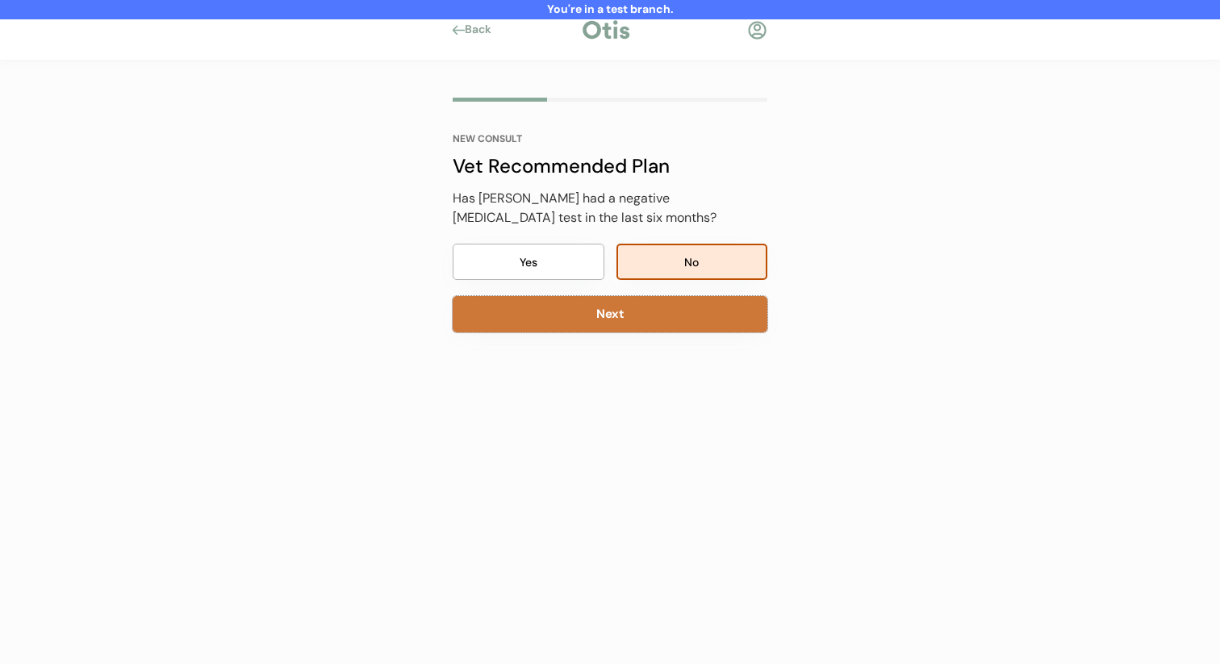
click at [653, 309] on button "Next" at bounding box center [610, 314] width 315 height 36
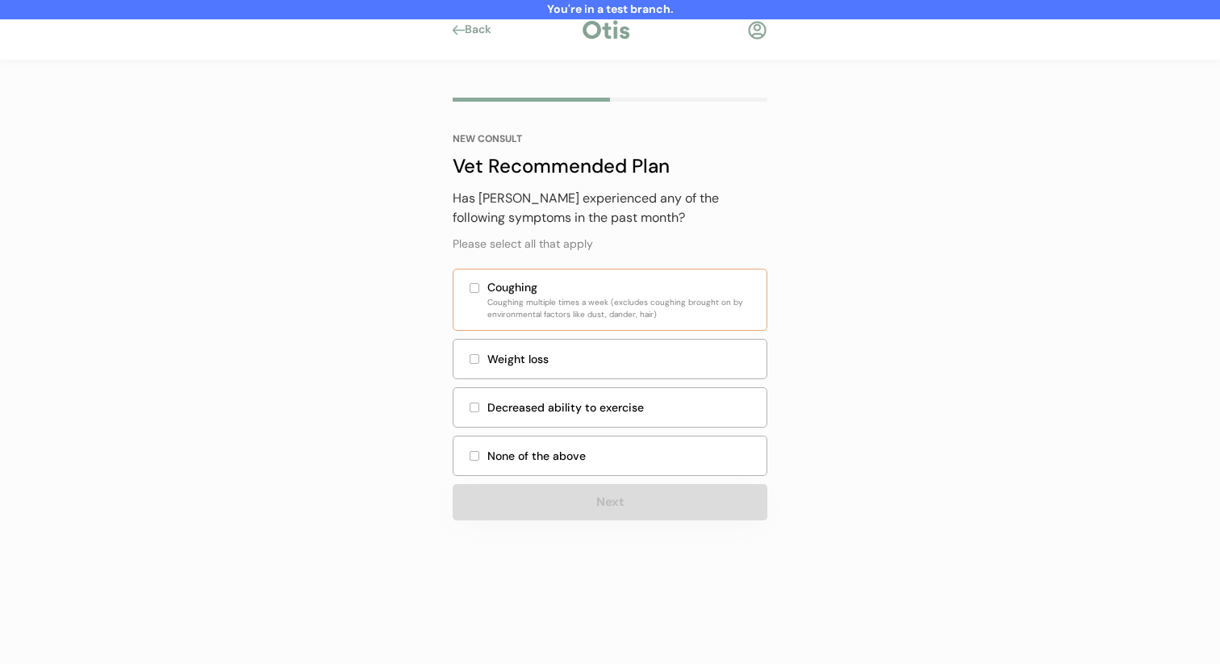
click at [663, 269] on div "Coughing Coughing multiple times a week (excludes coughing brought on by enviro…" at bounding box center [610, 300] width 315 height 62
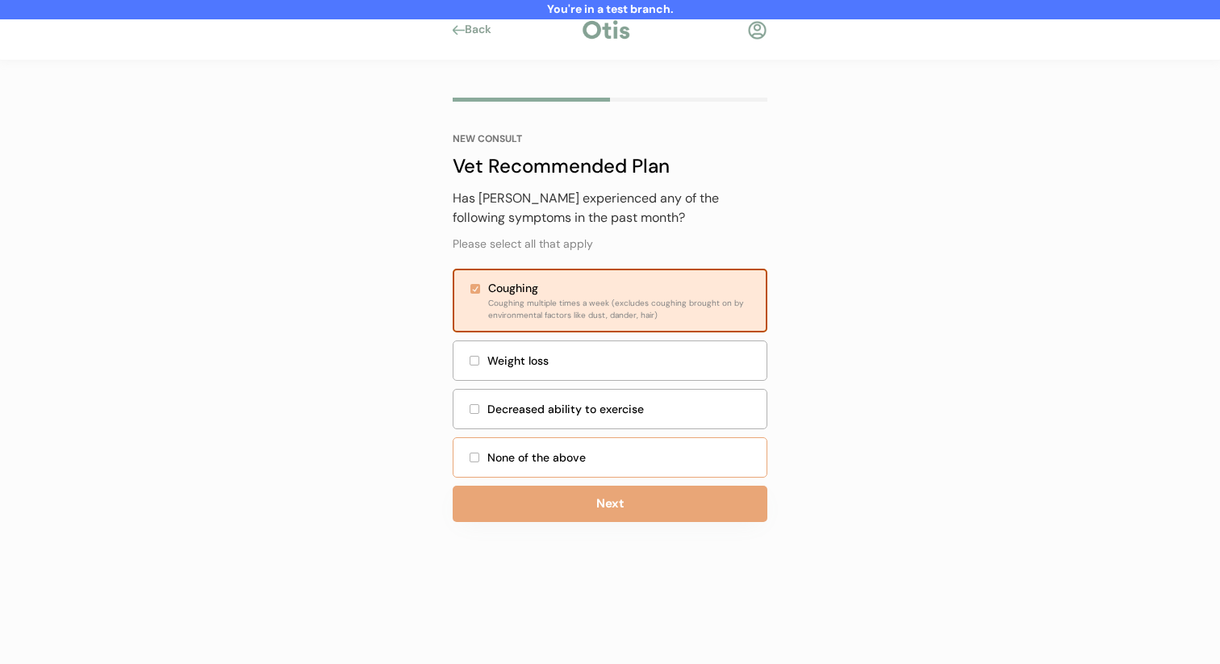
click at [593, 458] on div "None of the above" at bounding box center [621, 457] width 269 height 17
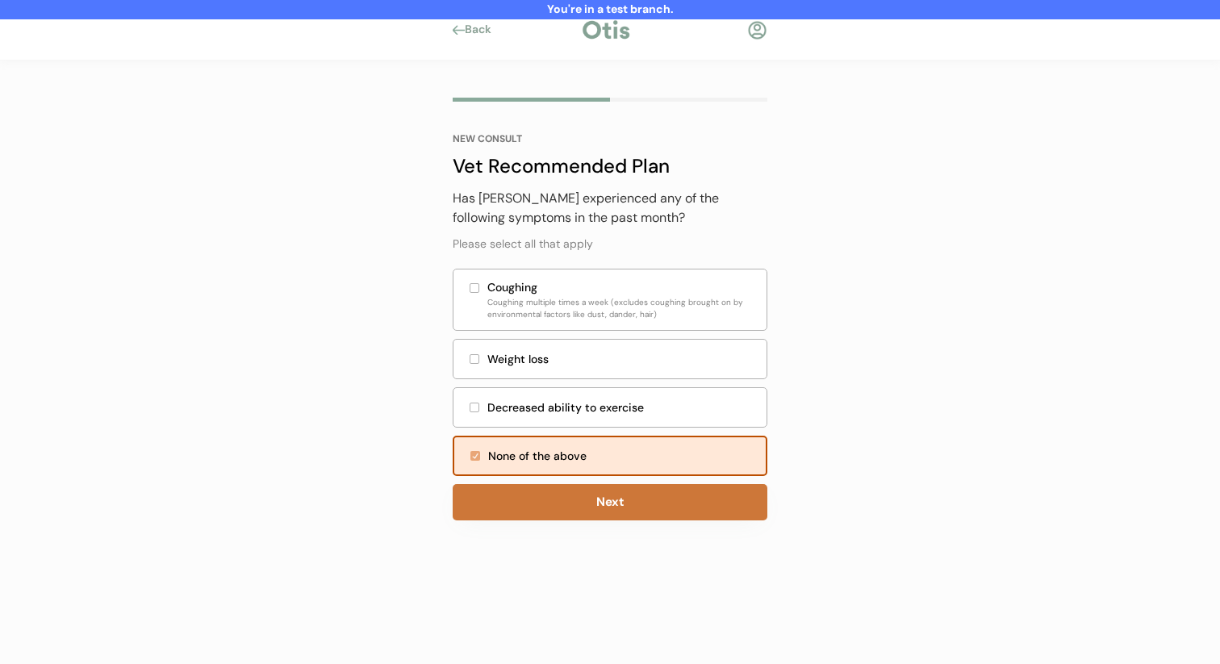
click at [563, 517] on button "Next" at bounding box center [610, 502] width 315 height 36
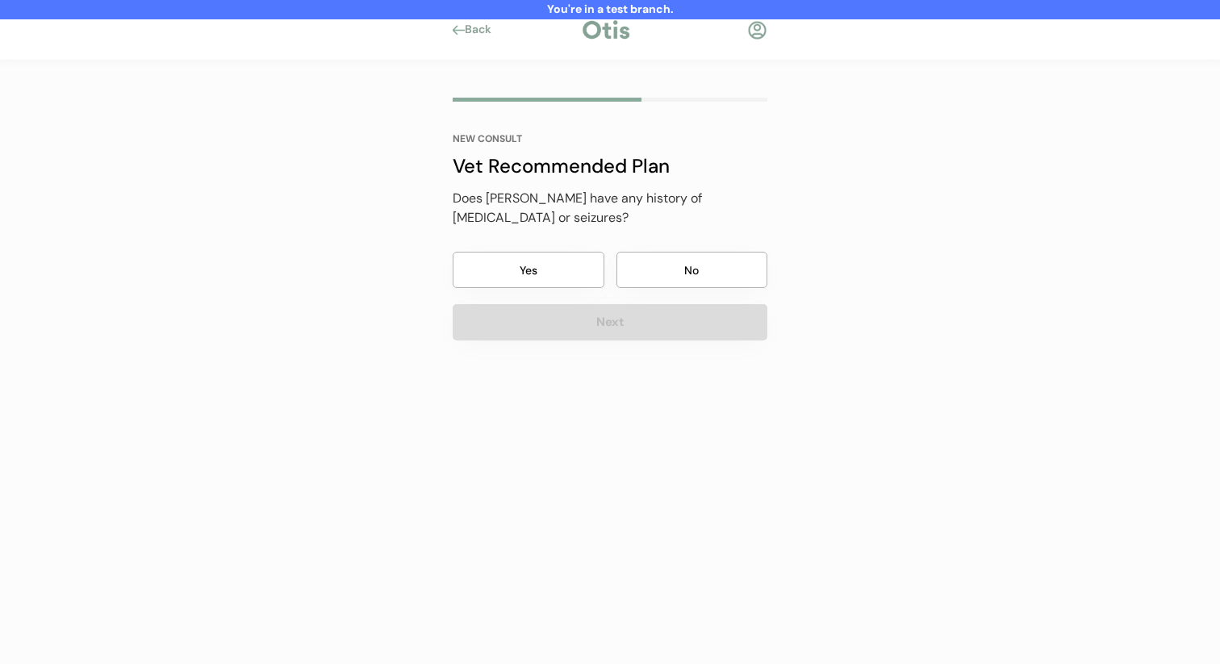
click at [680, 269] on button "No" at bounding box center [692, 270] width 152 height 36
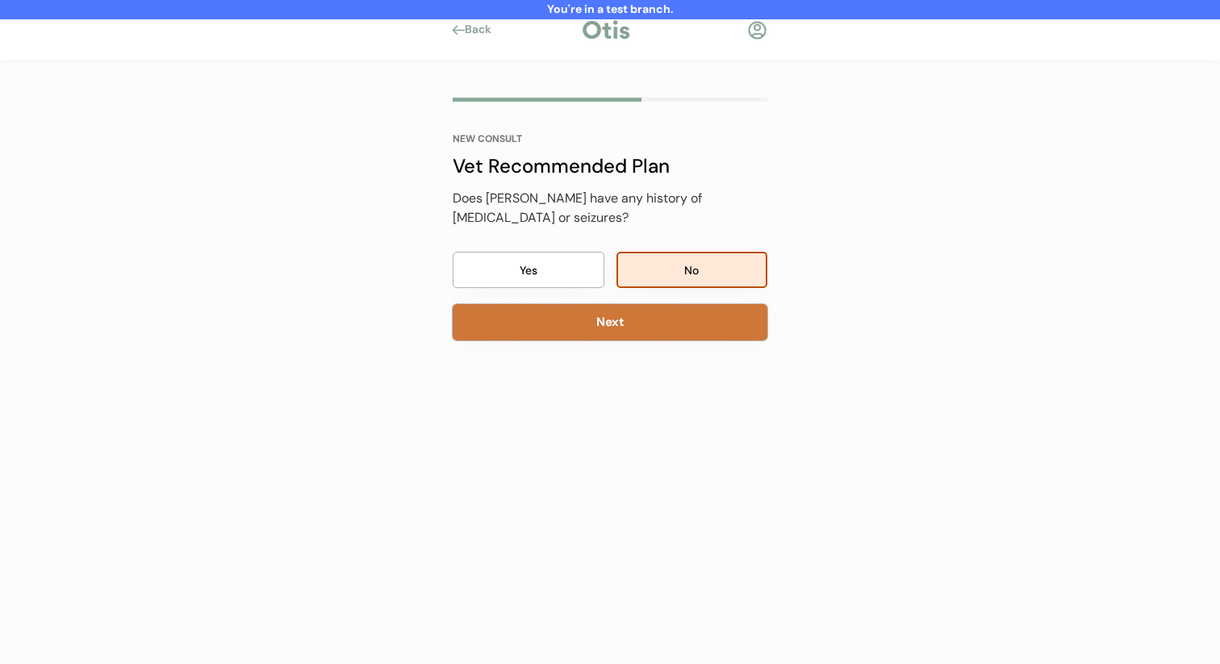
click at [670, 311] on button "Next" at bounding box center [610, 322] width 315 height 36
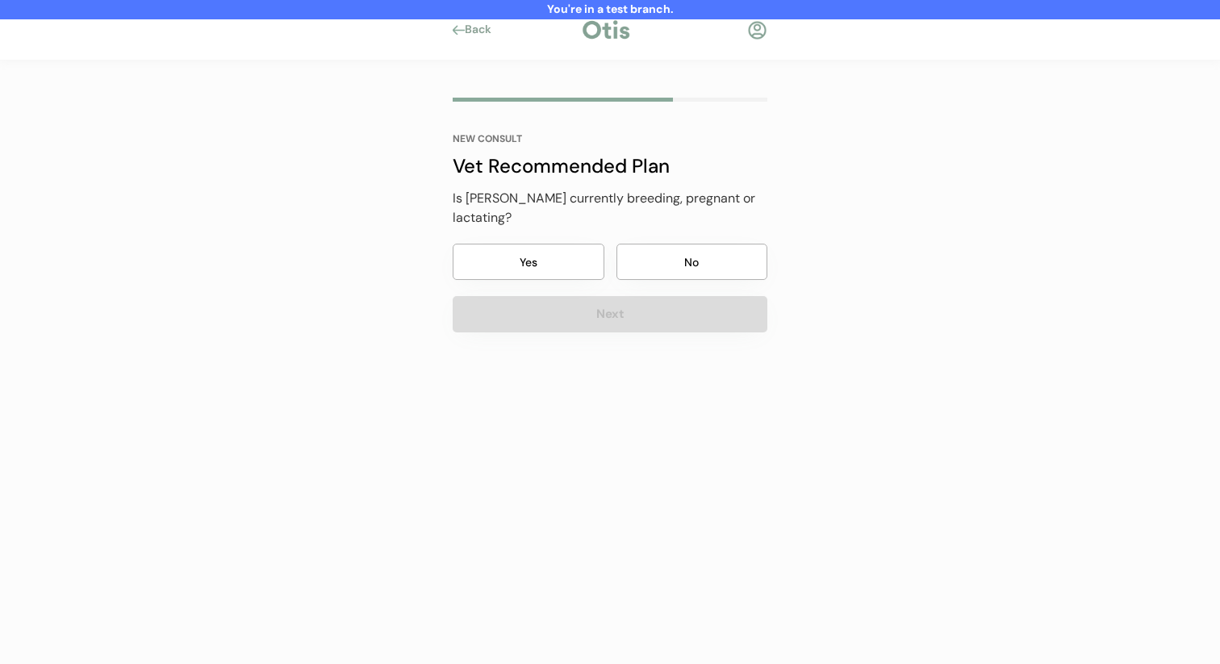
click at [672, 252] on button "No" at bounding box center [692, 262] width 152 height 36
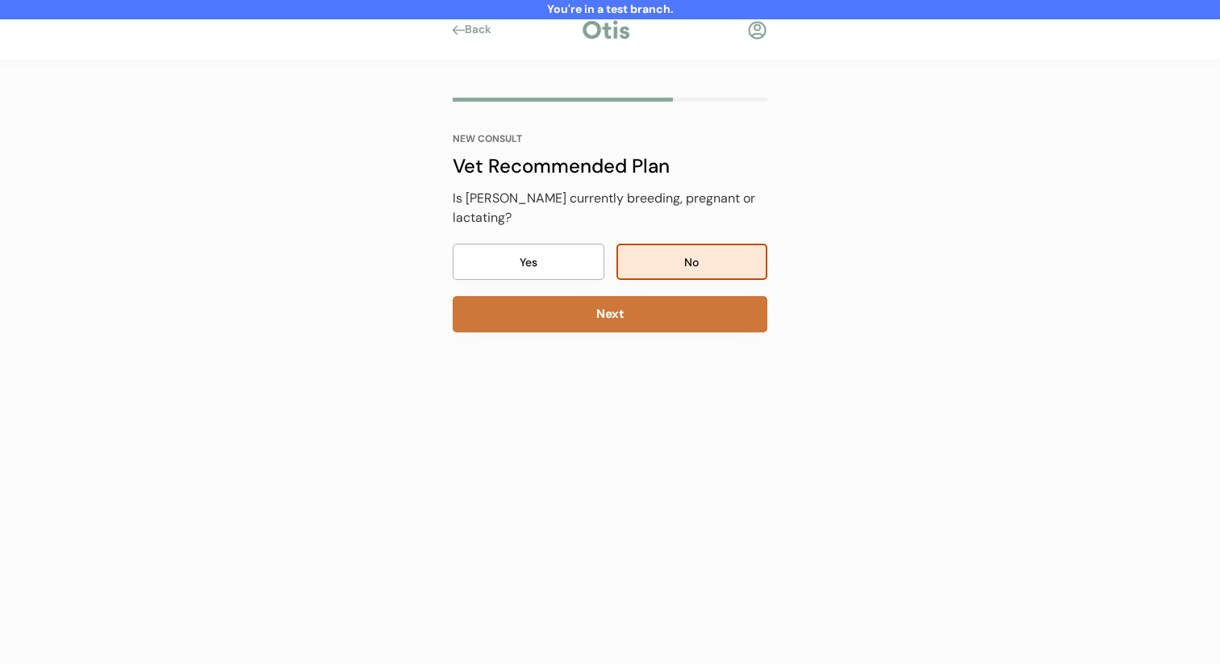
click at [654, 296] on button "Next" at bounding box center [610, 314] width 315 height 36
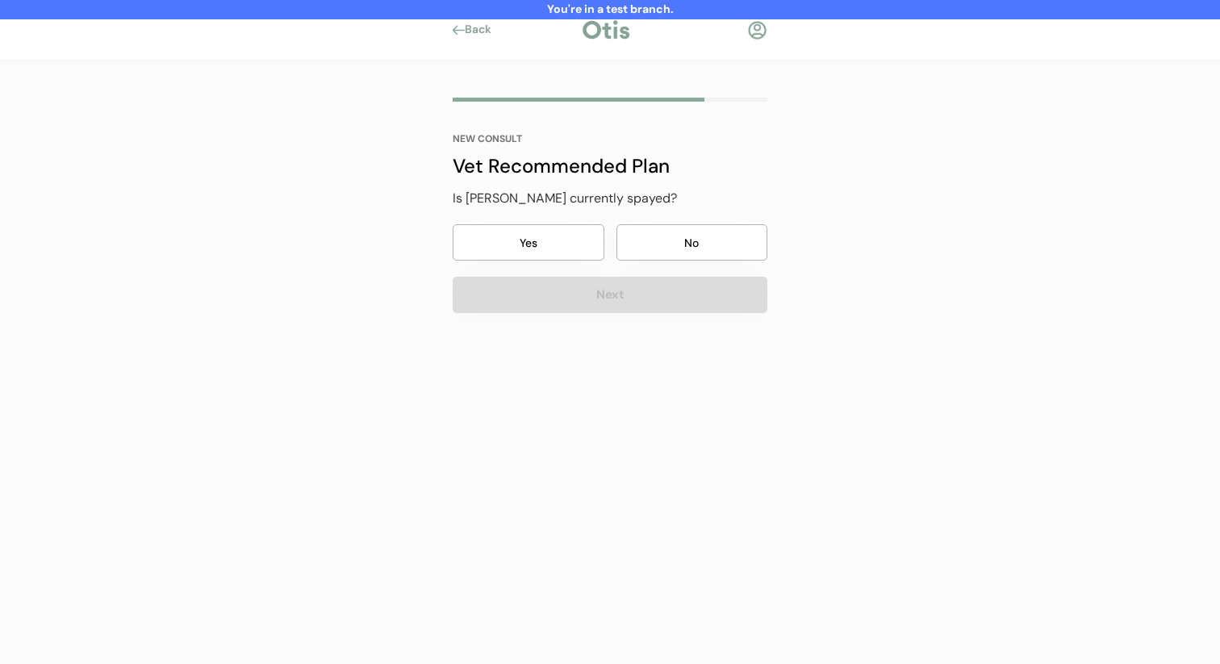
click at [665, 261] on div "NEW CONSULT Vet Recommended Plan Is Julianne currently spayed? Yes No Next" at bounding box center [610, 223] width 315 height 179
click at [662, 256] on button "No" at bounding box center [692, 242] width 152 height 36
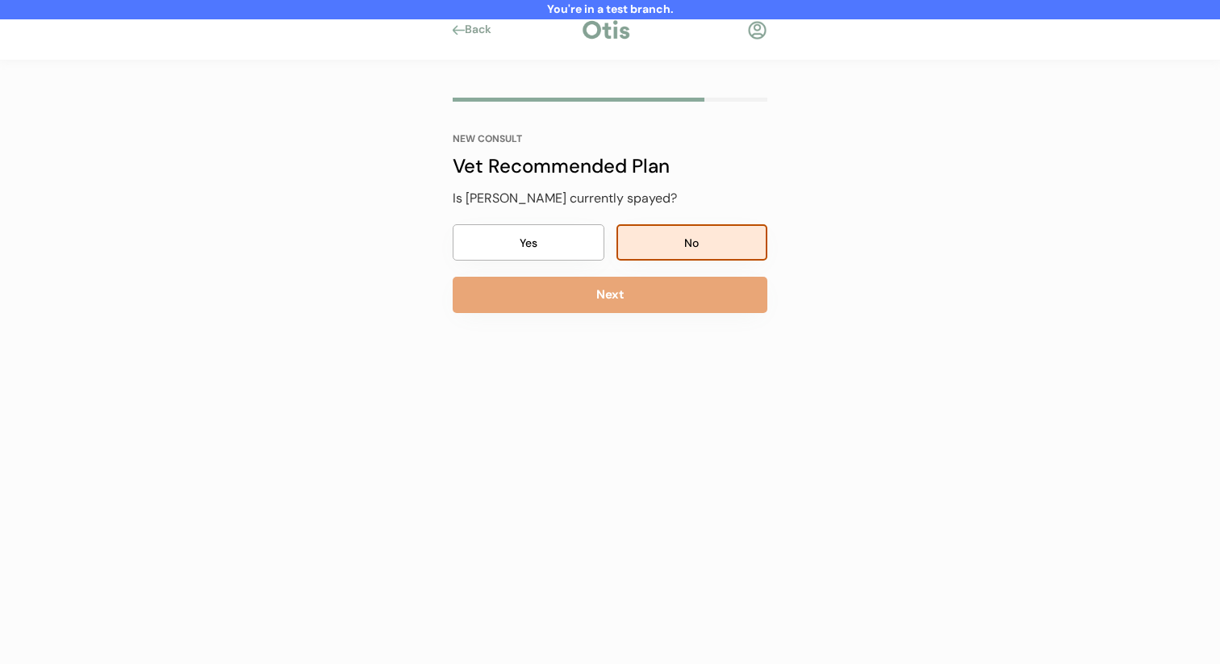
click at [649, 290] on button "Next" at bounding box center [610, 295] width 315 height 36
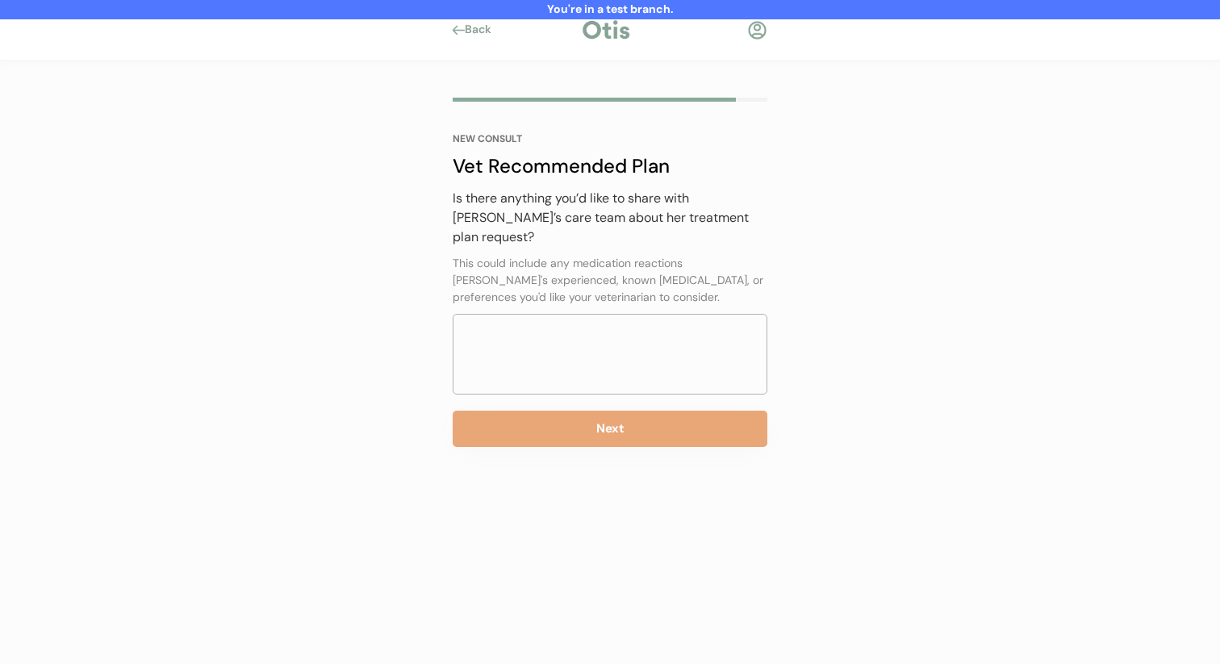
click at [615, 390] on div "NEW CONSULT Vet Recommended Plan Is there anything you’d like to share with Jul…" at bounding box center [610, 290] width 315 height 313
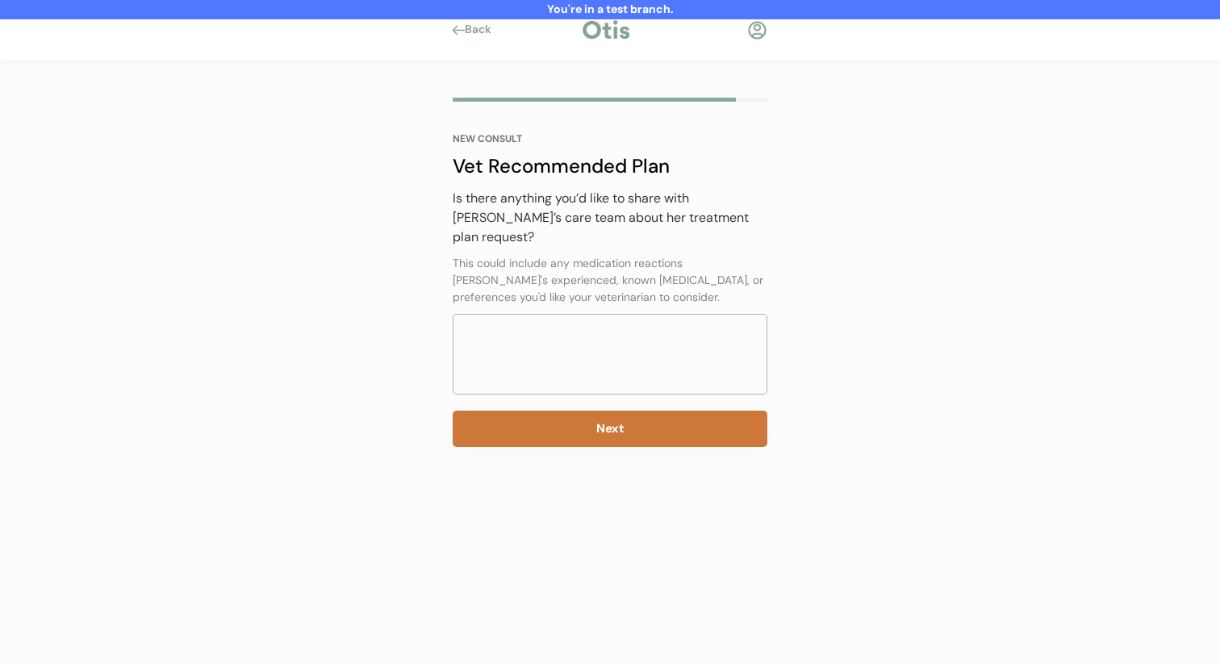
click at [605, 411] on button "Next" at bounding box center [610, 429] width 315 height 36
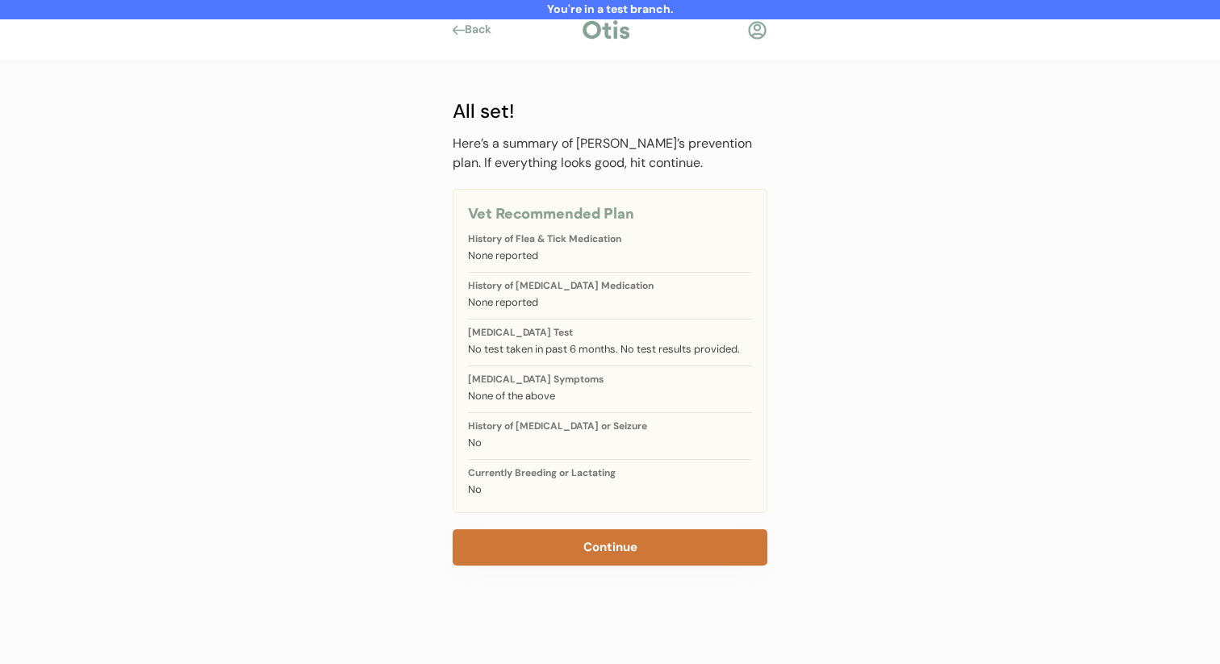
click at [598, 543] on button "Continue" at bounding box center [610, 547] width 315 height 36
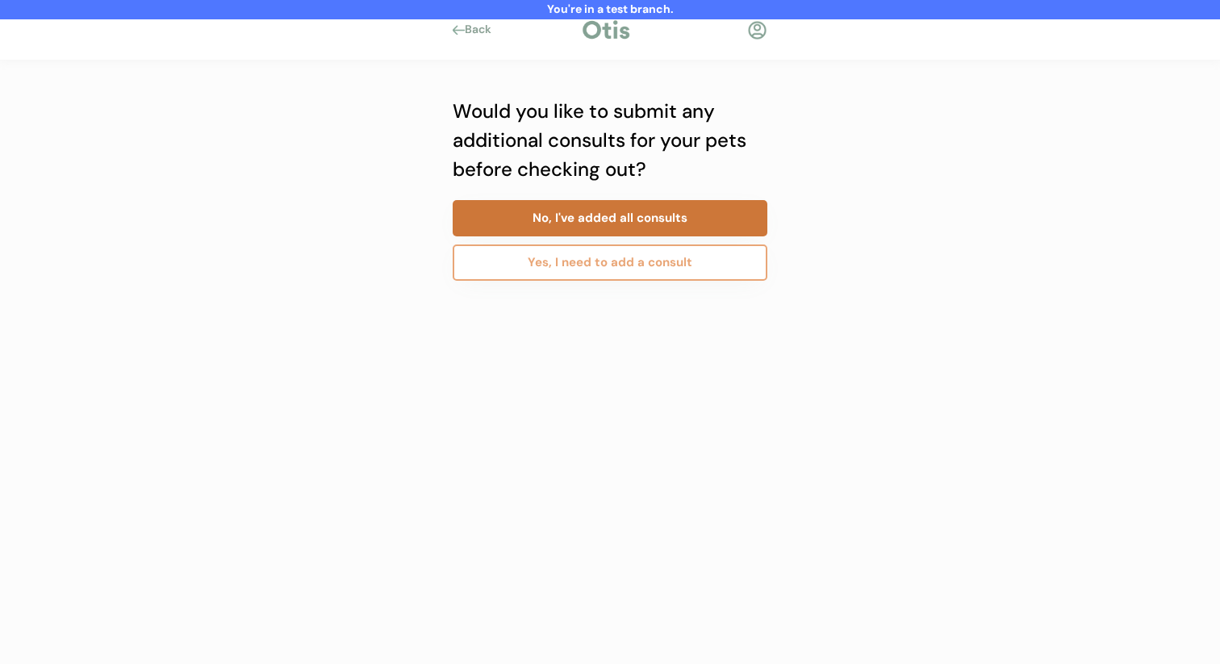
click at [655, 206] on button "No, I've added all consults" at bounding box center [610, 218] width 315 height 36
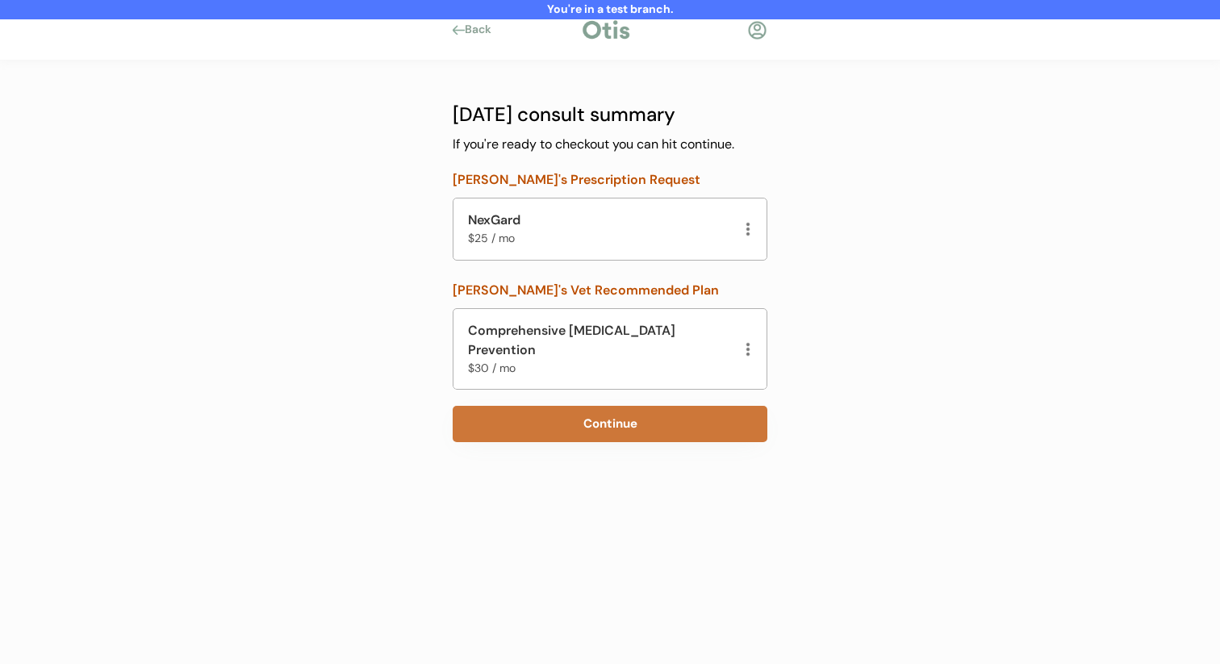
click at [591, 406] on button "Continue" at bounding box center [610, 424] width 315 height 36
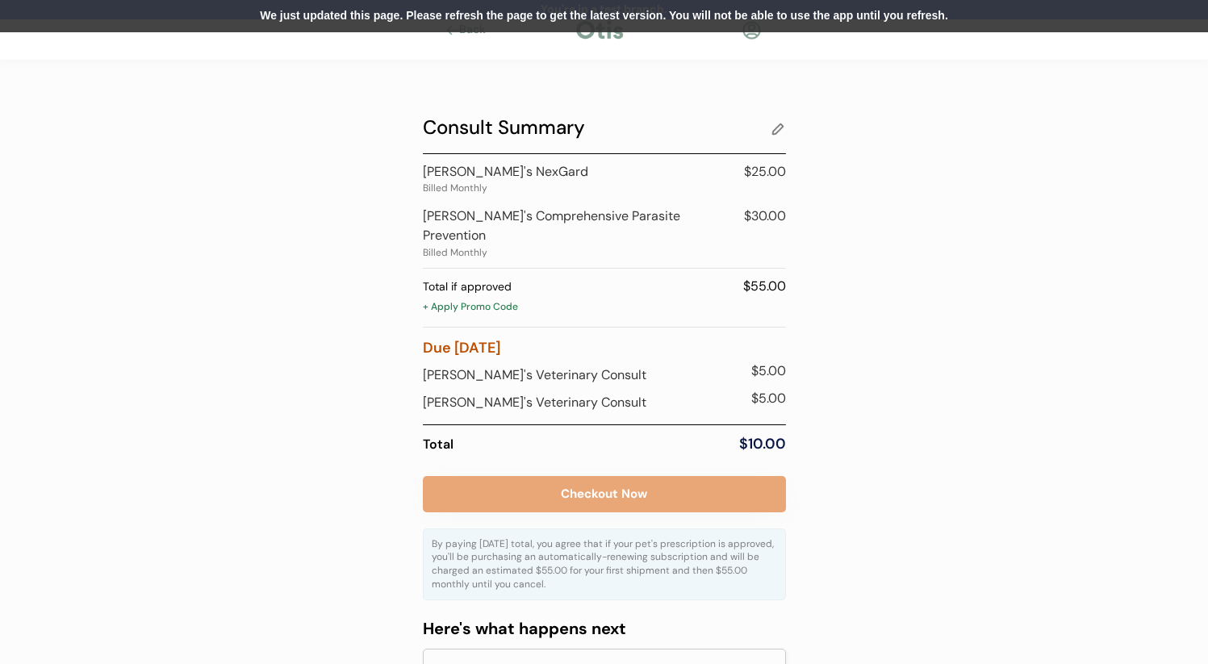
click at [857, 26] on div "We just updated this page. Please refresh the page to get the latest version. Y…" at bounding box center [604, 16] width 1208 height 32
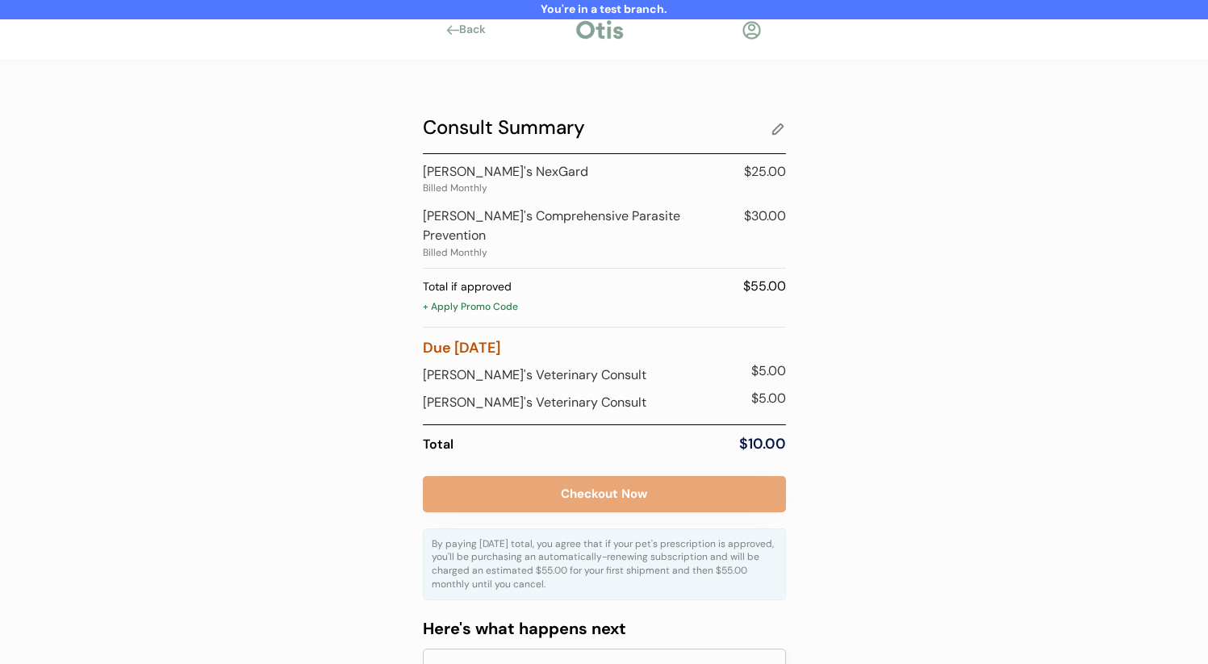
click at [494, 300] on div "+ Apply Promo Code" at bounding box center [604, 308] width 363 height 16
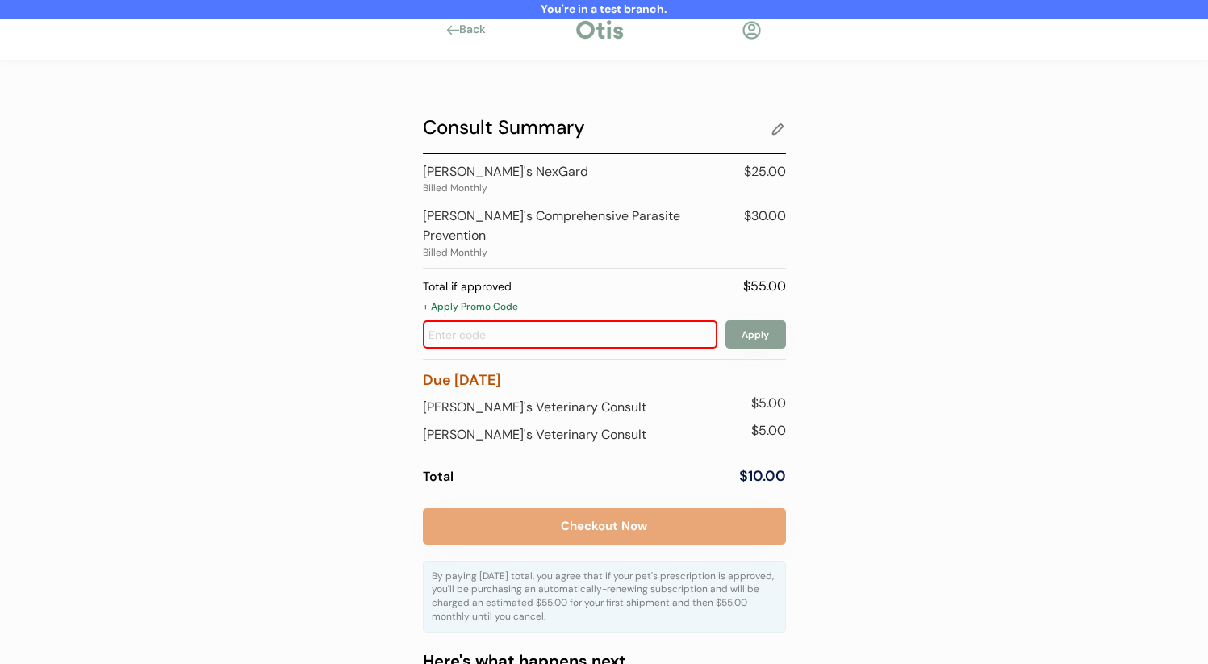
click at [508, 320] on input "input" at bounding box center [570, 334] width 294 height 28
type input "early"
click at [747, 330] on button "Apply" at bounding box center [755, 334] width 60 height 28
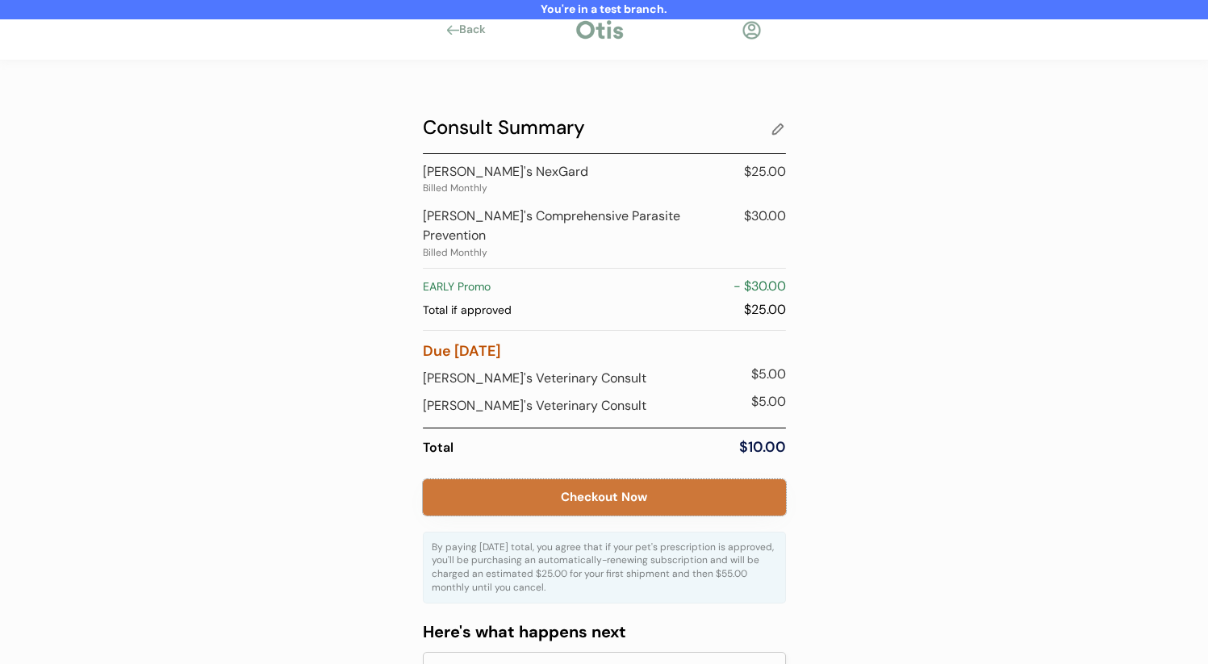
click at [629, 480] on button "Checkout Now" at bounding box center [604, 497] width 363 height 36
